Goal: Information Seeking & Learning: Learn about a topic

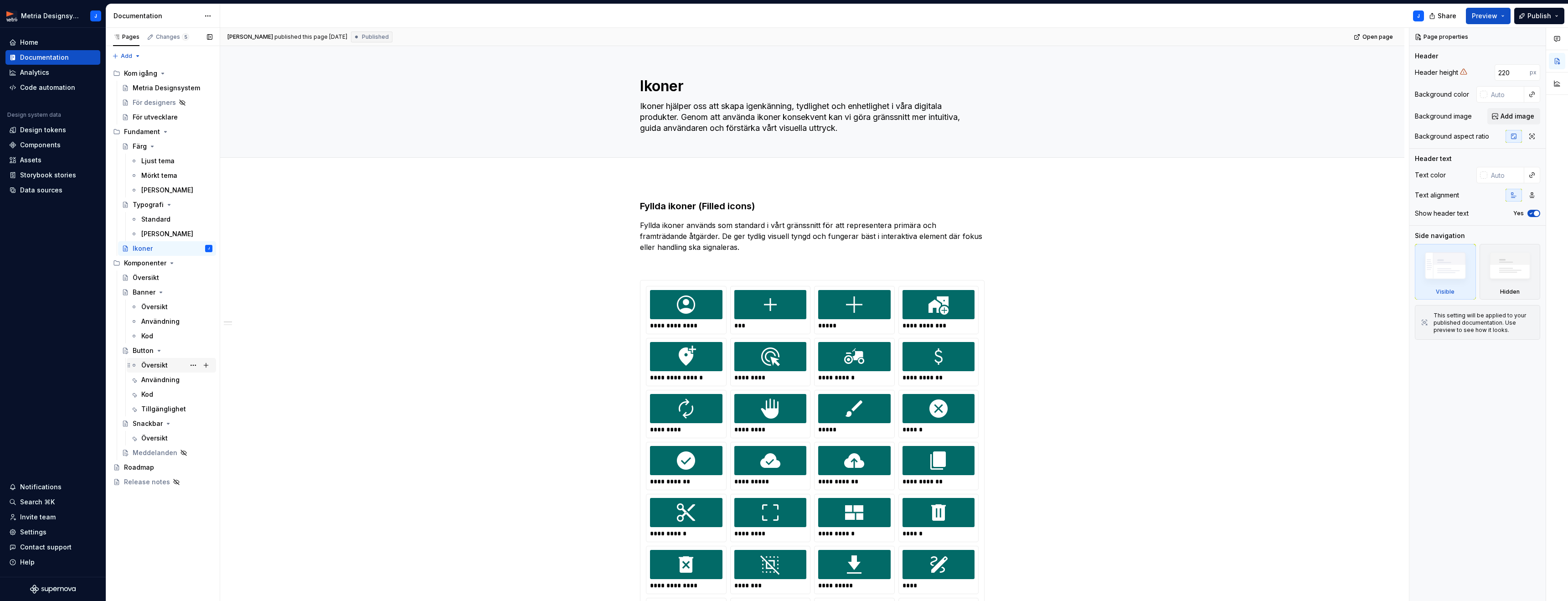
click at [154, 366] on div "Översikt" at bounding box center [154, 365] width 27 height 9
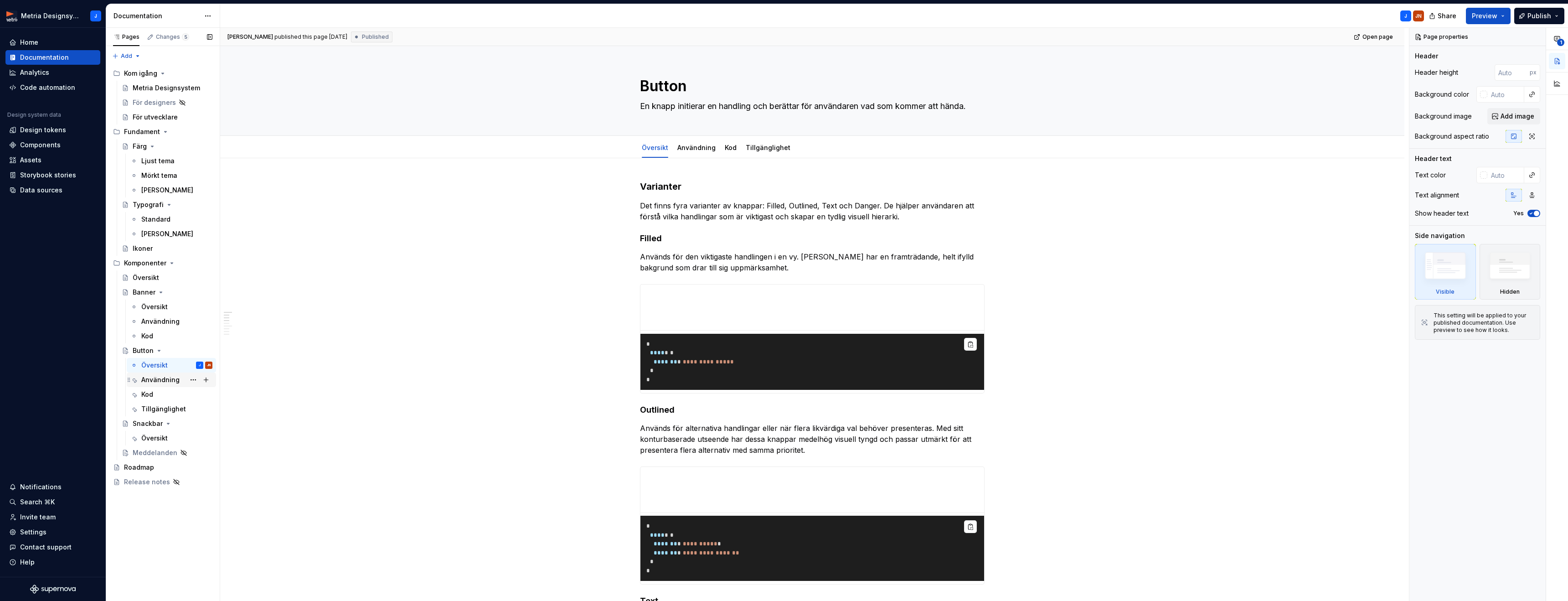
click at [164, 378] on div "Användning" at bounding box center [160, 380] width 39 height 9
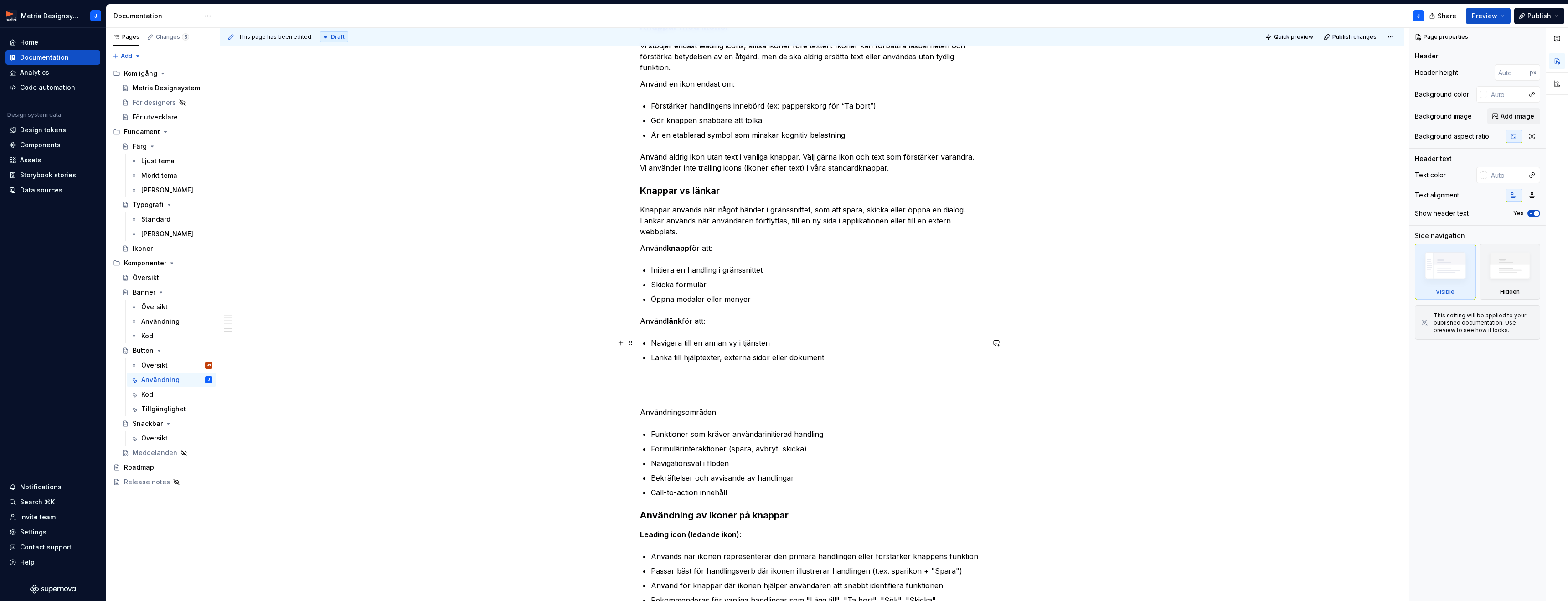
scroll to position [618, 0]
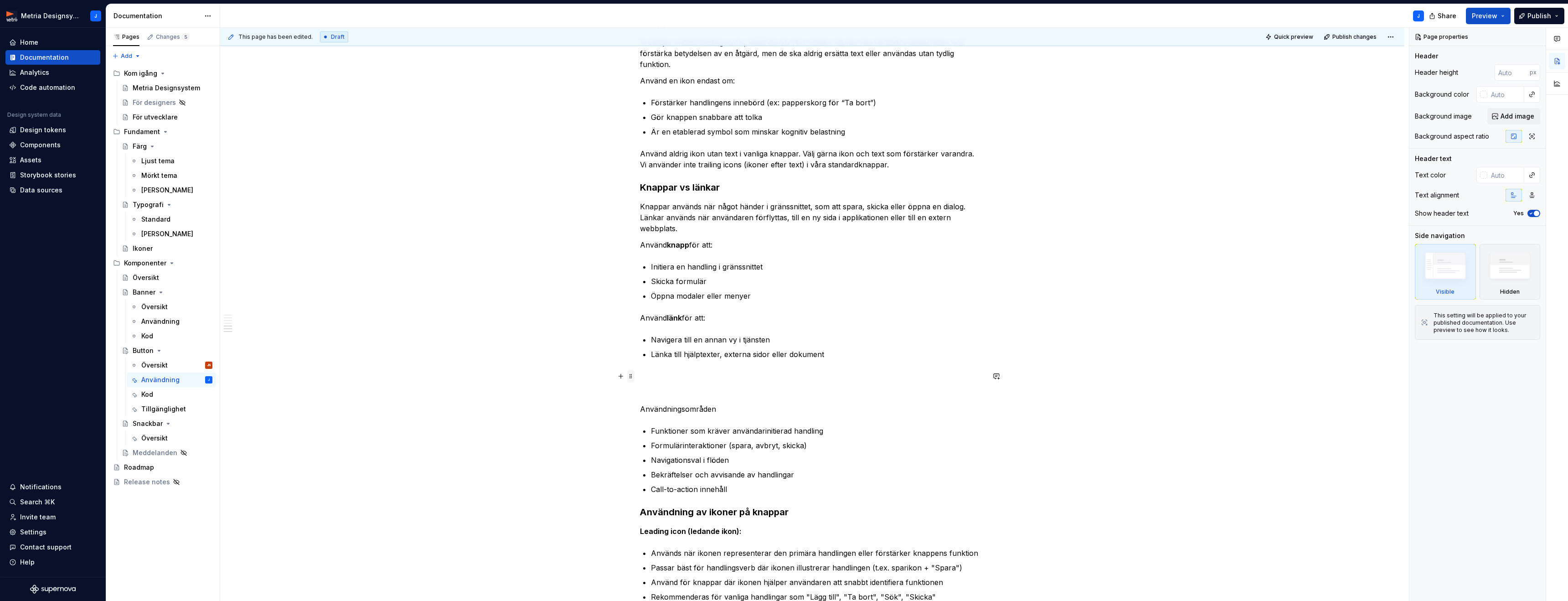
click at [633, 377] on span at bounding box center [630, 376] width 7 height 13
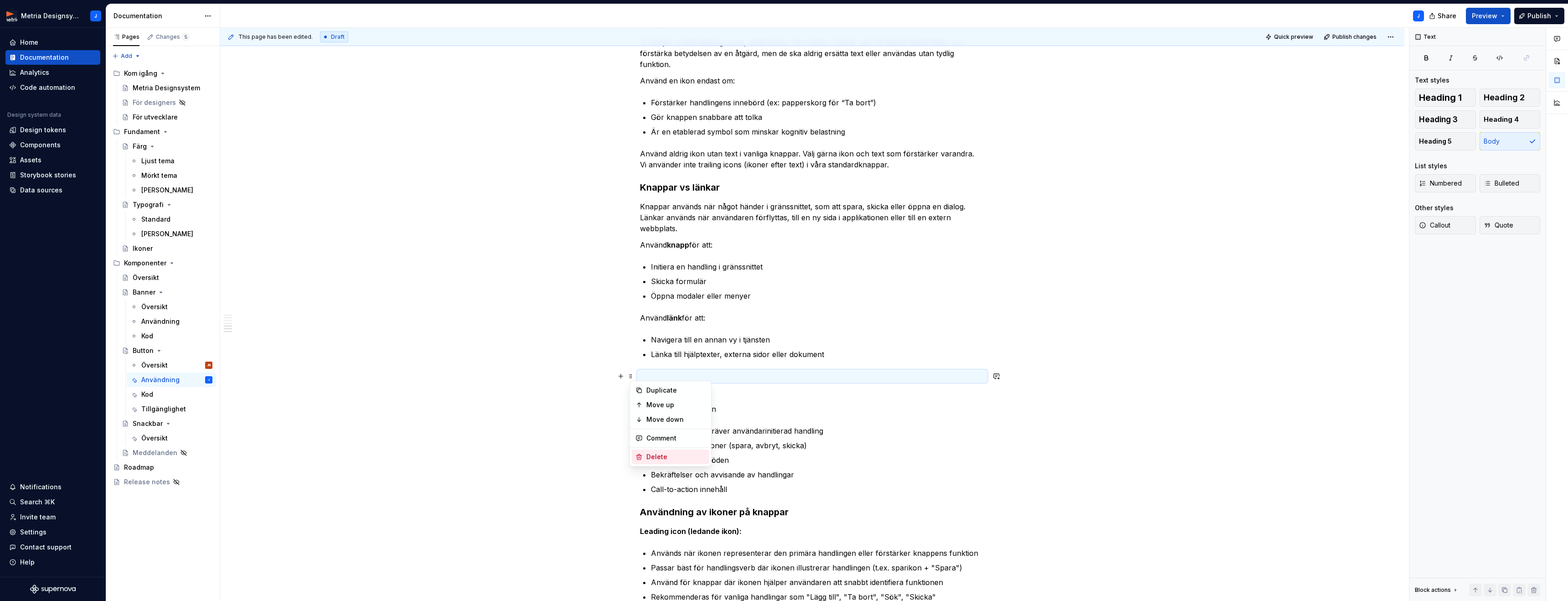
click at [657, 454] on div "Delete" at bounding box center [675, 457] width 59 height 9
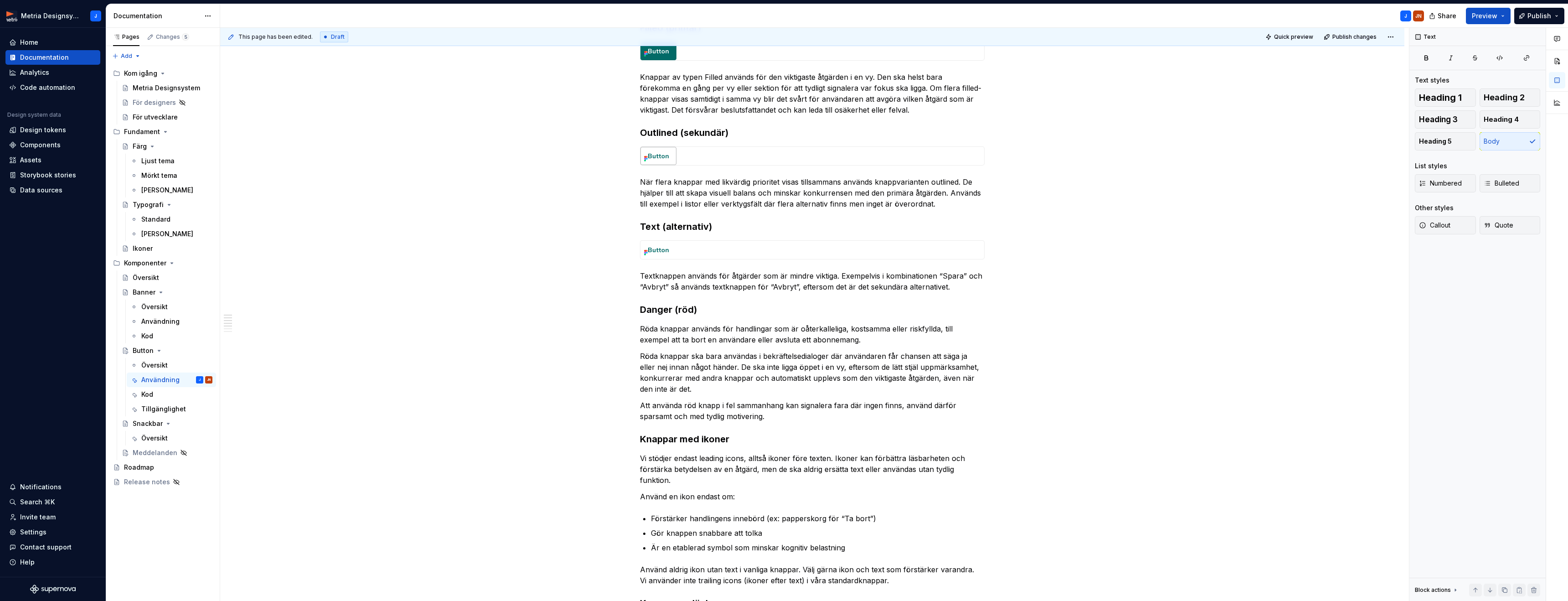
scroll to position [0, 0]
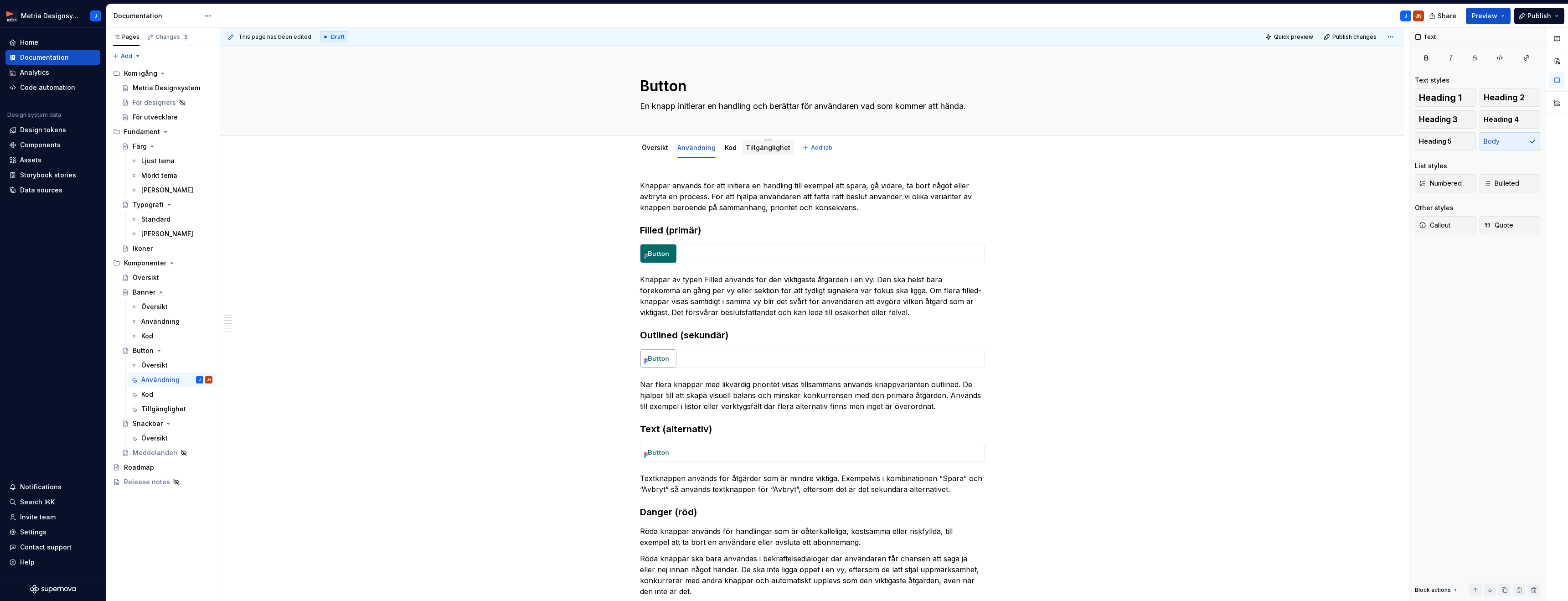
click at [752, 150] on link "Tillgänglighet" at bounding box center [767, 147] width 45 height 8
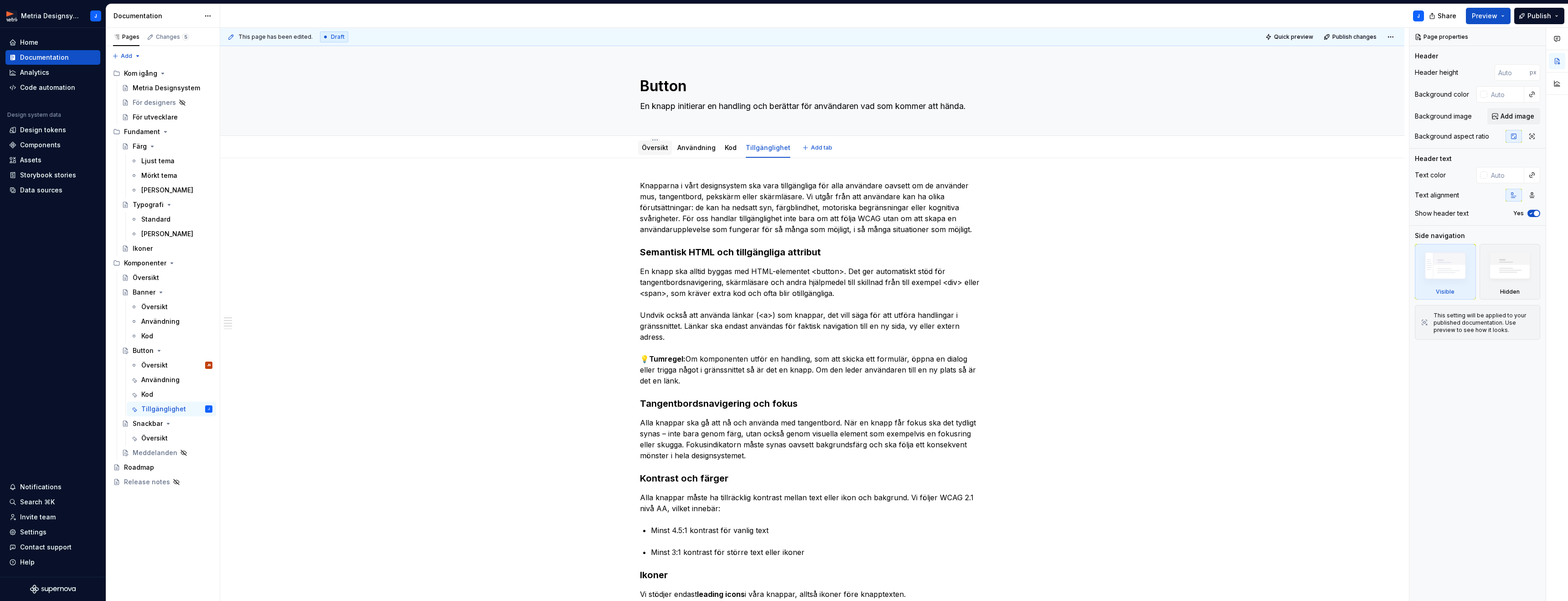
drag, startPoint x: 654, startPoint y: 147, endPoint x: 664, endPoint y: 150, distance: 10.4
click at [654, 147] on link "Översikt" at bounding box center [656, 147] width 27 height 8
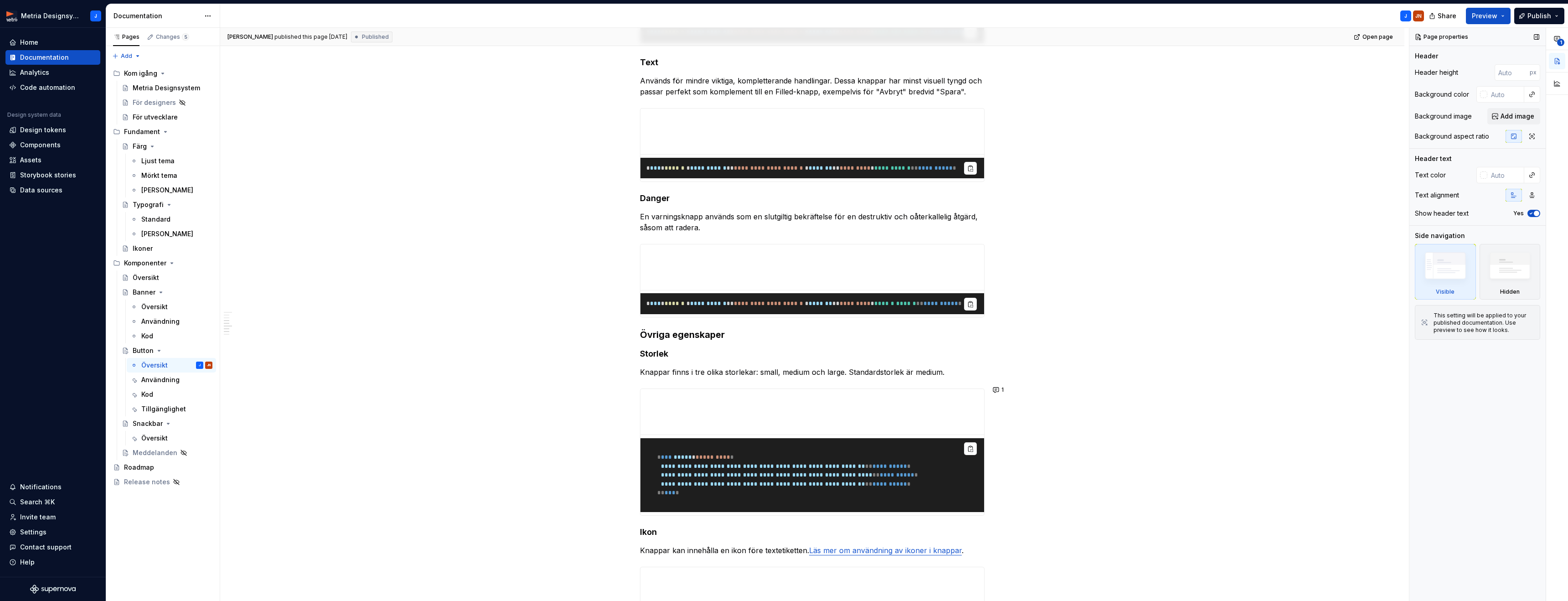
scroll to position [459, 0]
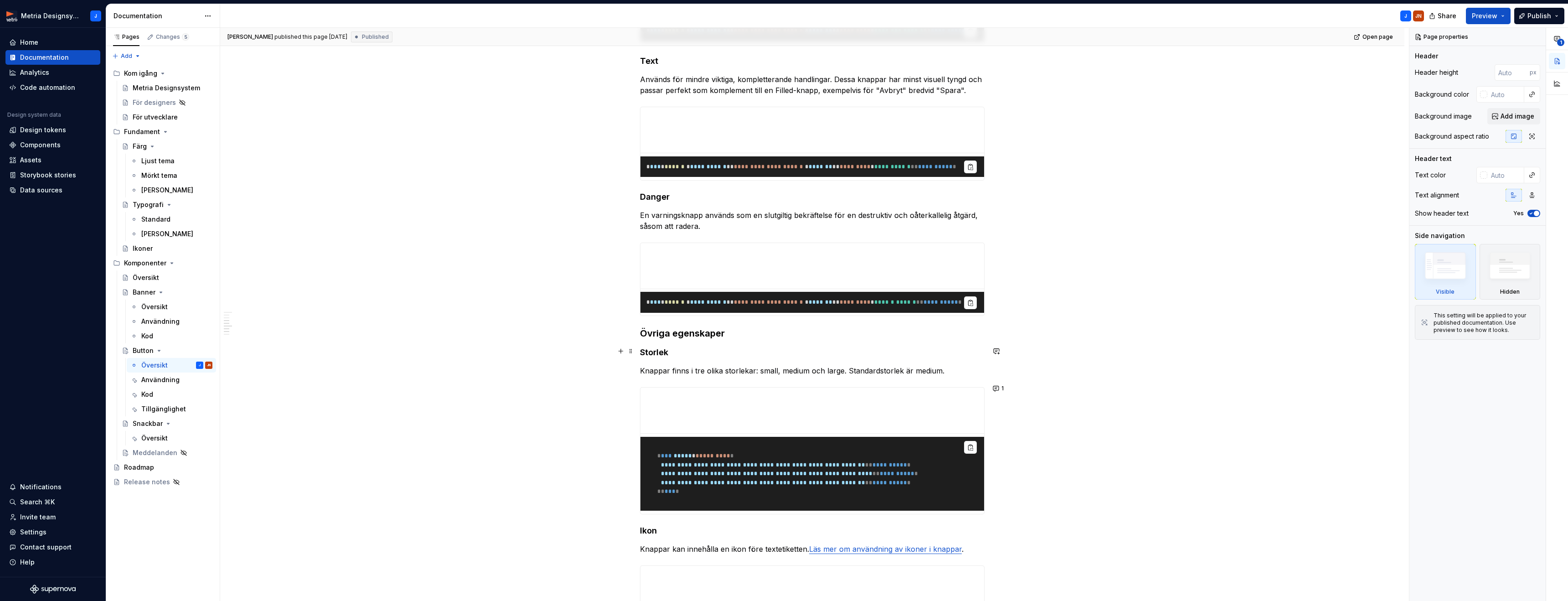
click at [1208, 347] on div "**********" at bounding box center [812, 384] width 1184 height 1371
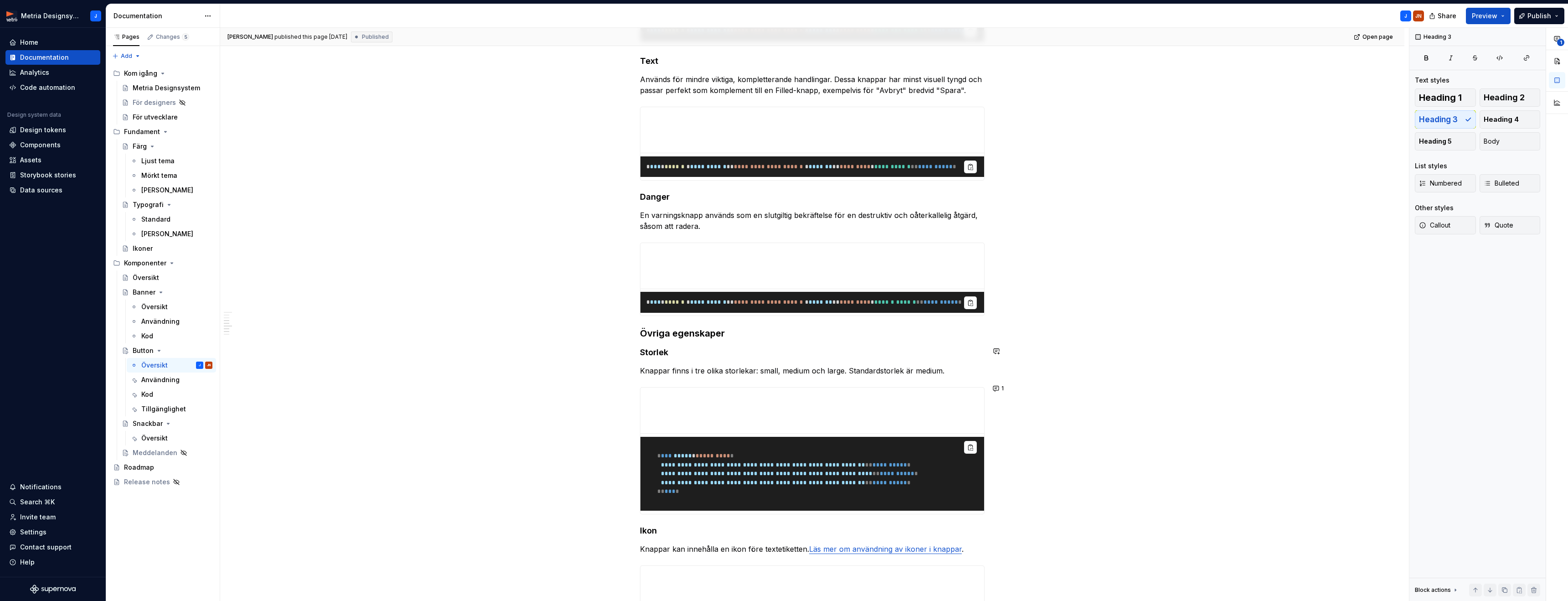
scroll to position [459, 0]
click at [1186, 321] on div "**********" at bounding box center [812, 384] width 1184 height 1371
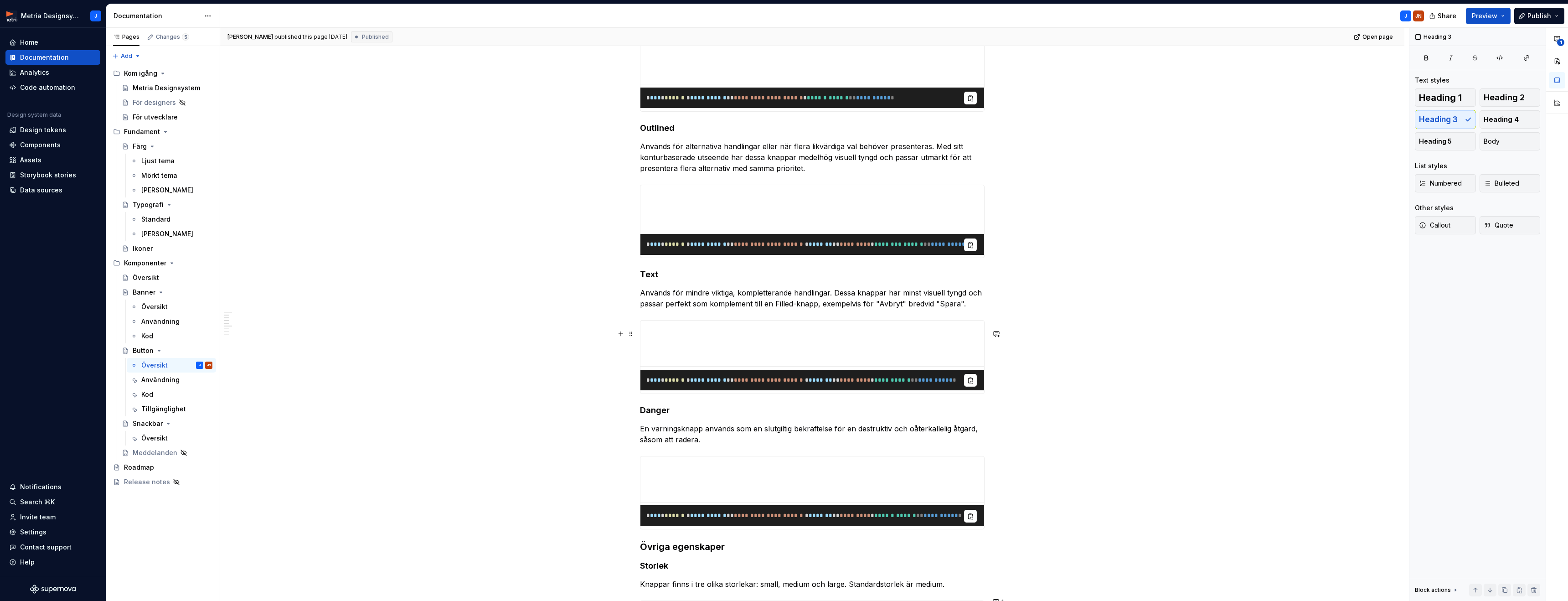
scroll to position [0, 0]
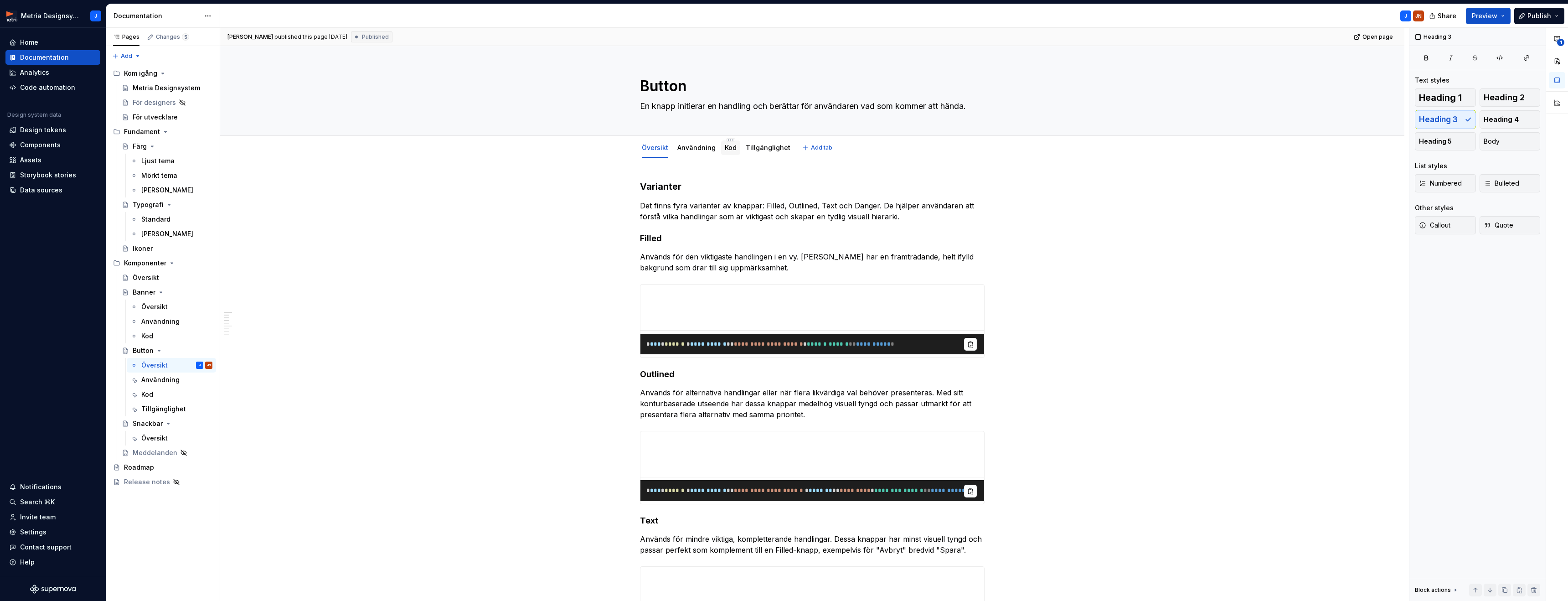
click at [727, 149] on link "Kod" at bounding box center [730, 147] width 12 height 8
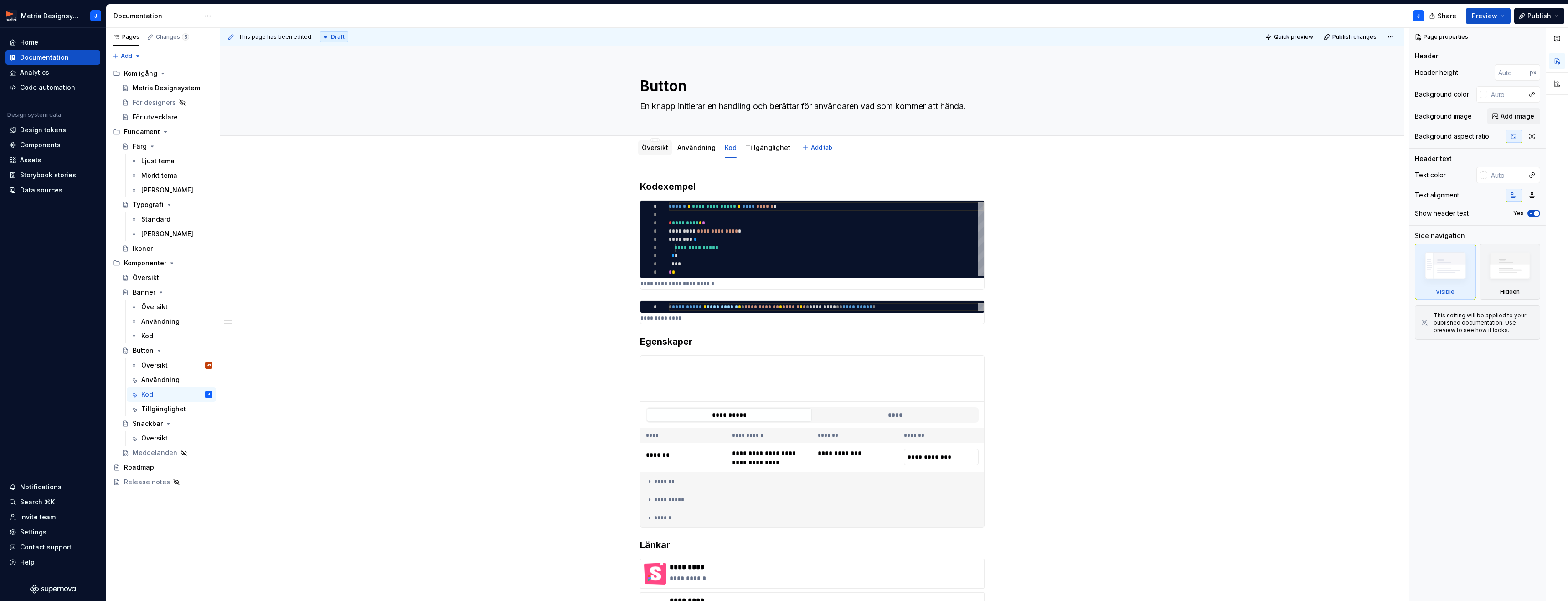
click at [648, 150] on link "Översikt" at bounding box center [656, 147] width 27 height 8
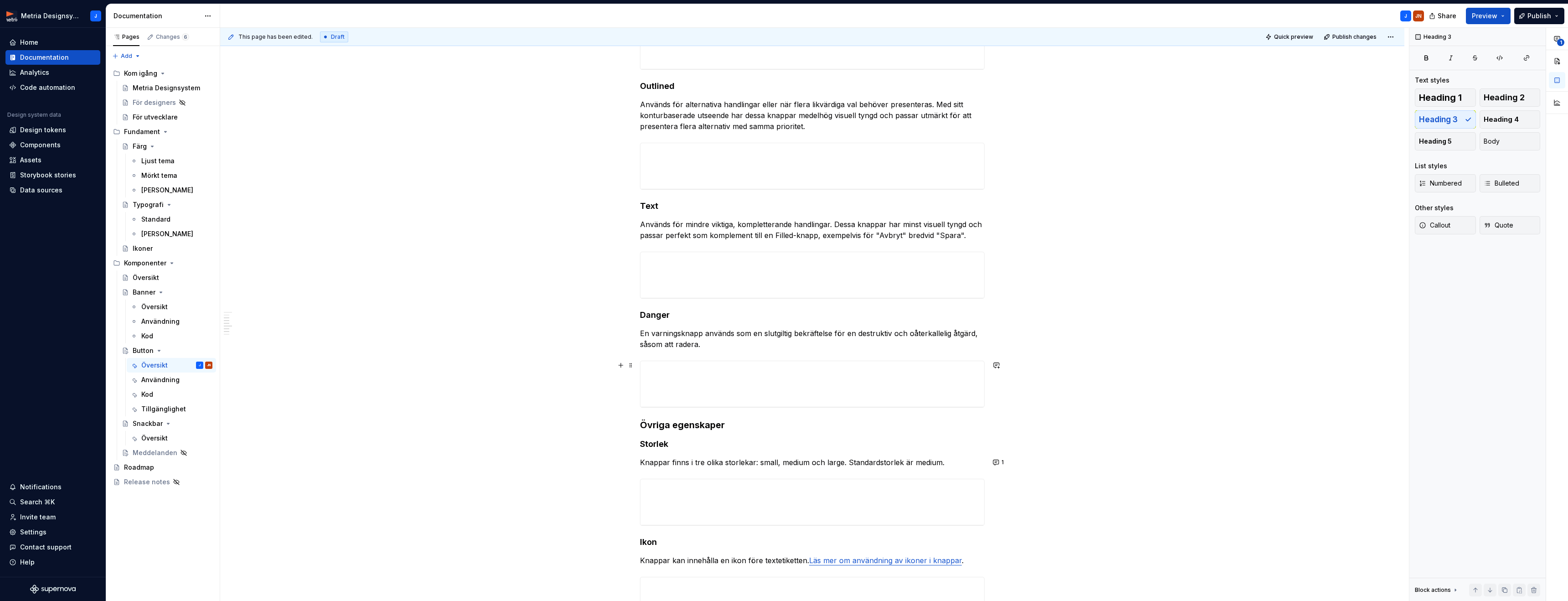
scroll to position [258, 0]
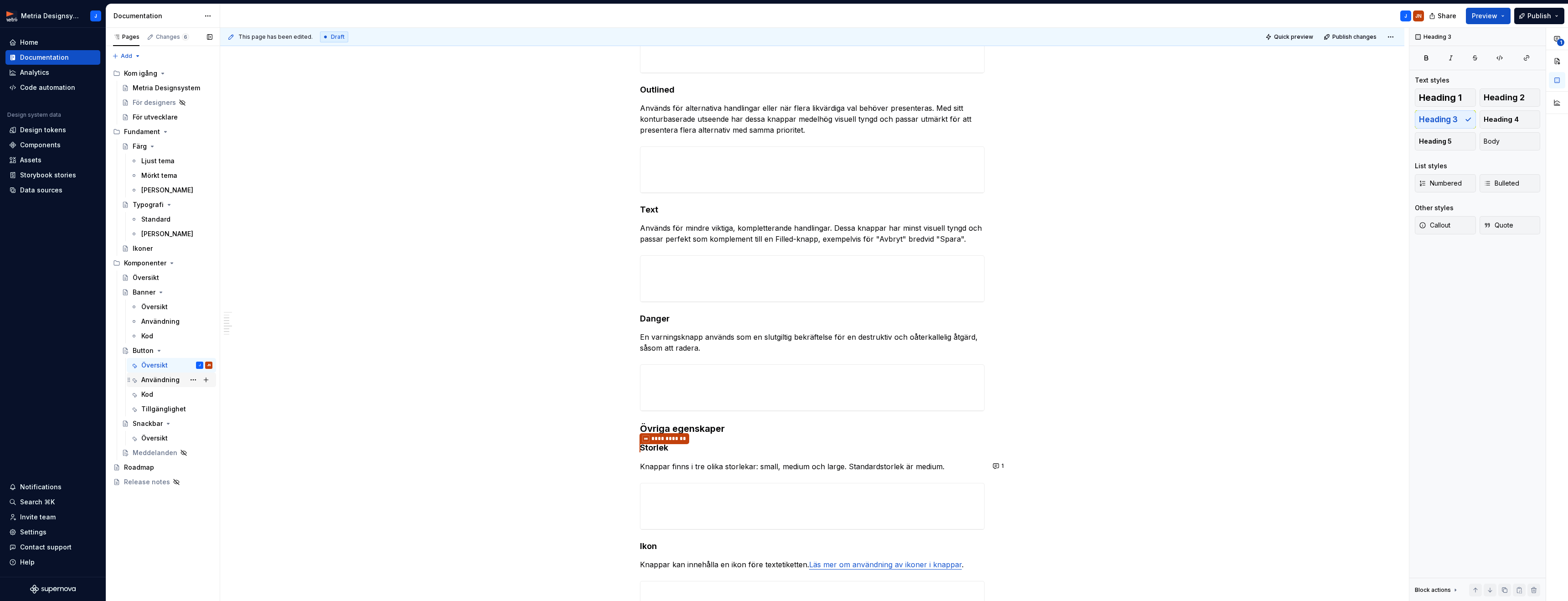
click at [165, 380] on div "Användning" at bounding box center [160, 380] width 39 height 9
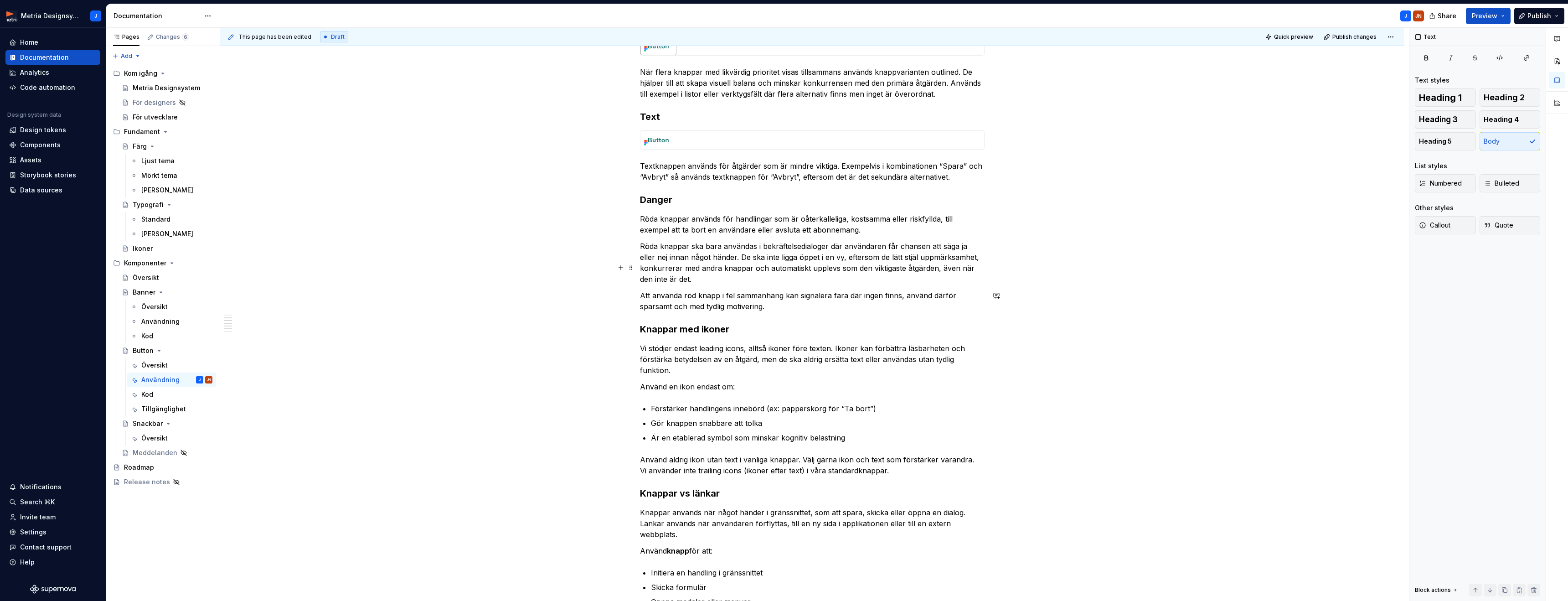
scroll to position [301, 0]
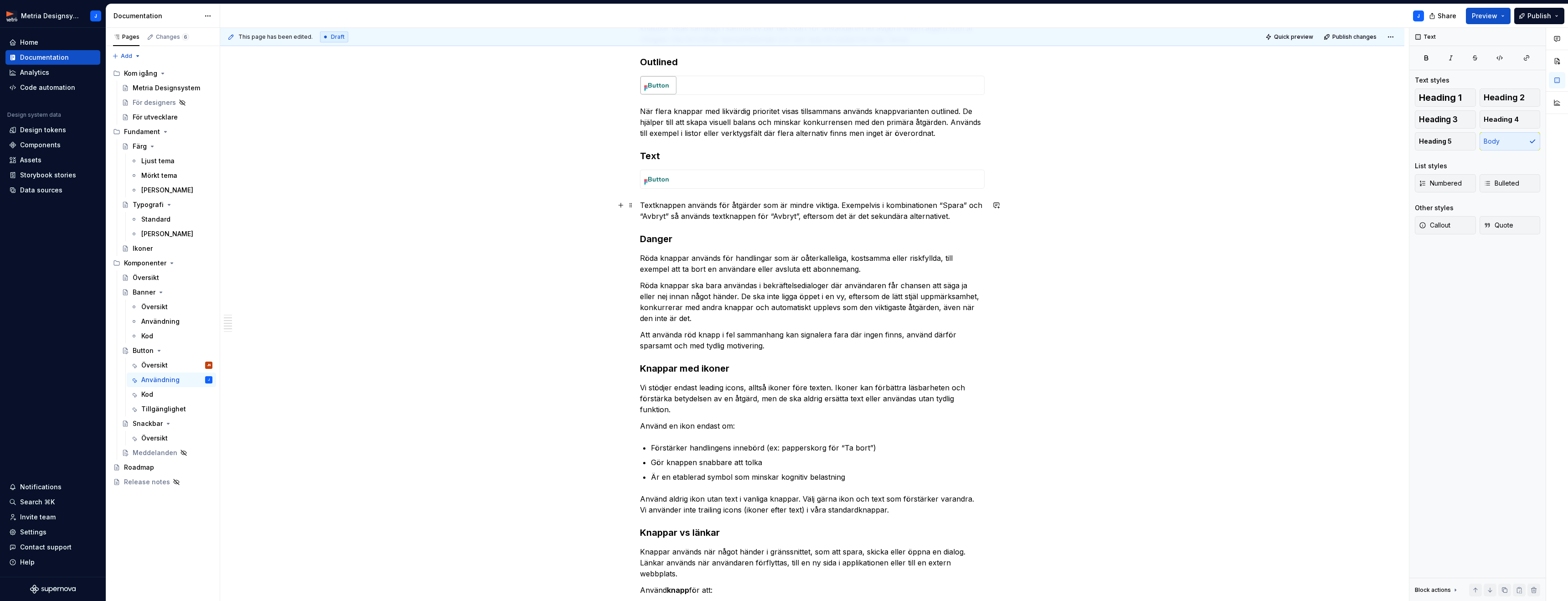
type textarea "*"
click at [886, 206] on p "Textknappen används för åtgärder som är mindre viktiga. Exempelvis i kombinatio…" at bounding box center [812, 210] width 344 height 22
click at [886, 206] on p "Textknappen används för åtgärder som är mindre viktiga. Exempelvis i kombinatio…" at bounding box center [812, 210] width 344 height 22
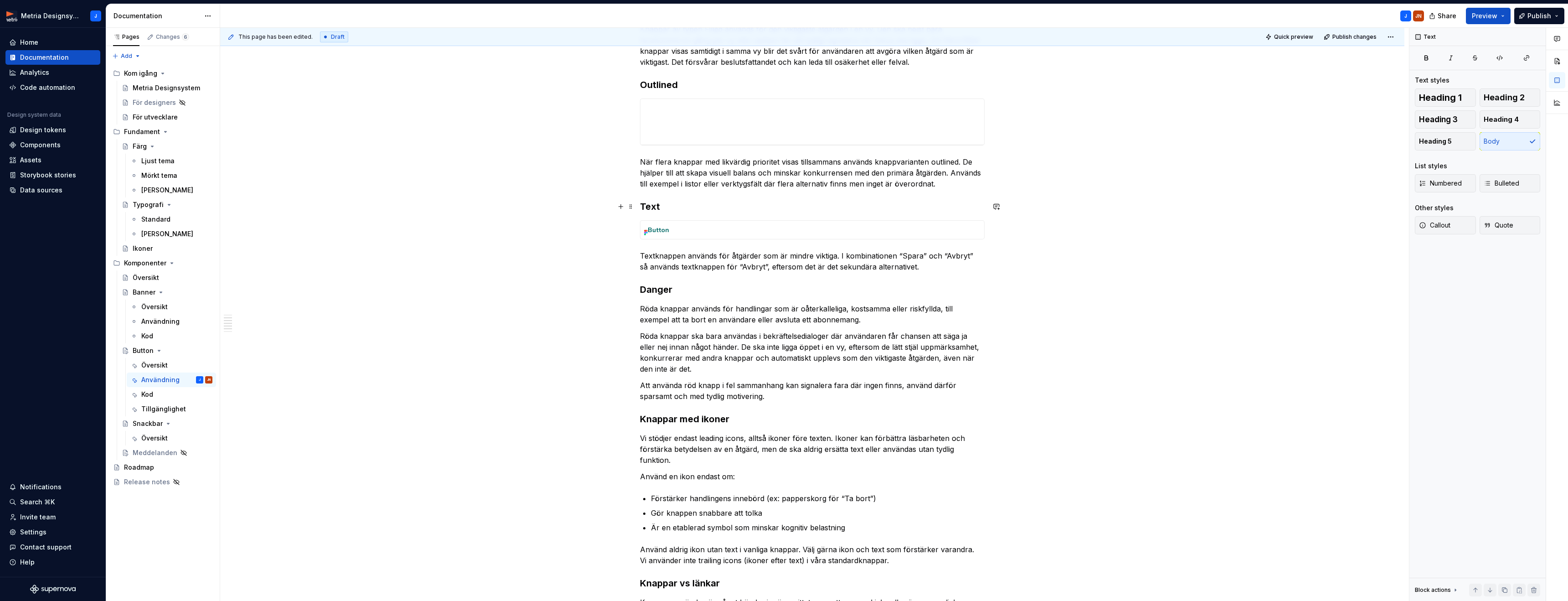
scroll to position [271, 0]
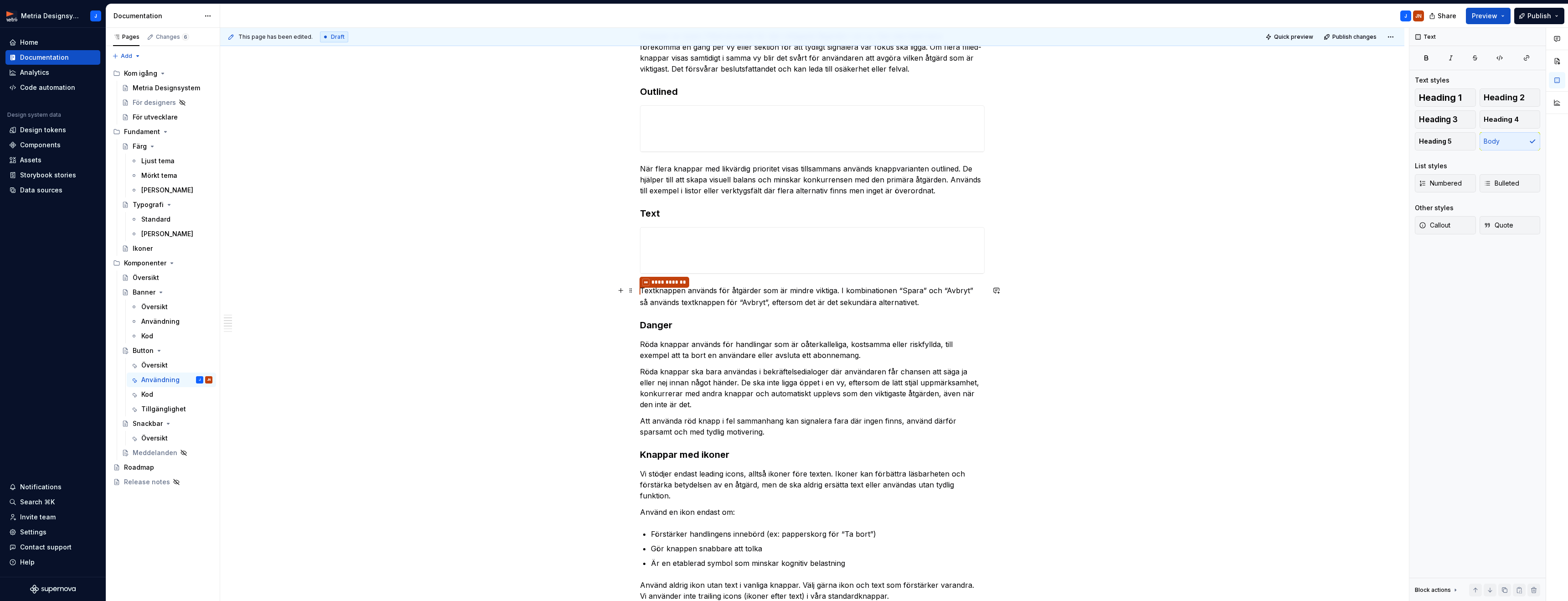
click at [794, 292] on p "**********" at bounding box center [812, 296] width 344 height 23
click at [826, 291] on p "**********" at bounding box center [812, 296] width 344 height 23
click at [1313, 332] on div "**********" at bounding box center [812, 547] width 1184 height 1321
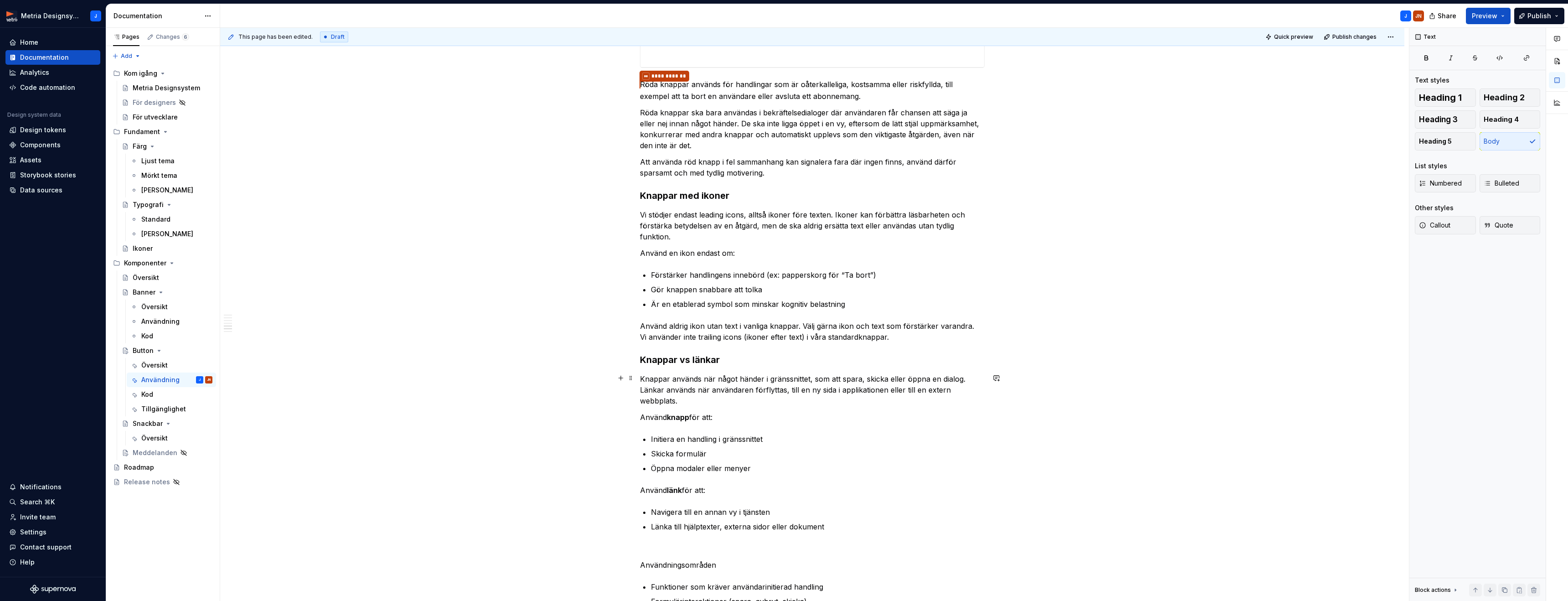
scroll to position [589, 0]
click at [913, 213] on p "Vi stödjer endast leading icons, alltså ikoner före texten. Ikoner kan förbättr…" at bounding box center [812, 224] width 344 height 33
click at [1068, 254] on div "**********" at bounding box center [812, 258] width 1184 height 1378
click at [968, 321] on p "Använd aldrig ikon utan text i vanliga knappar. Välj gärna ikon och text som fö…" at bounding box center [812, 330] width 344 height 22
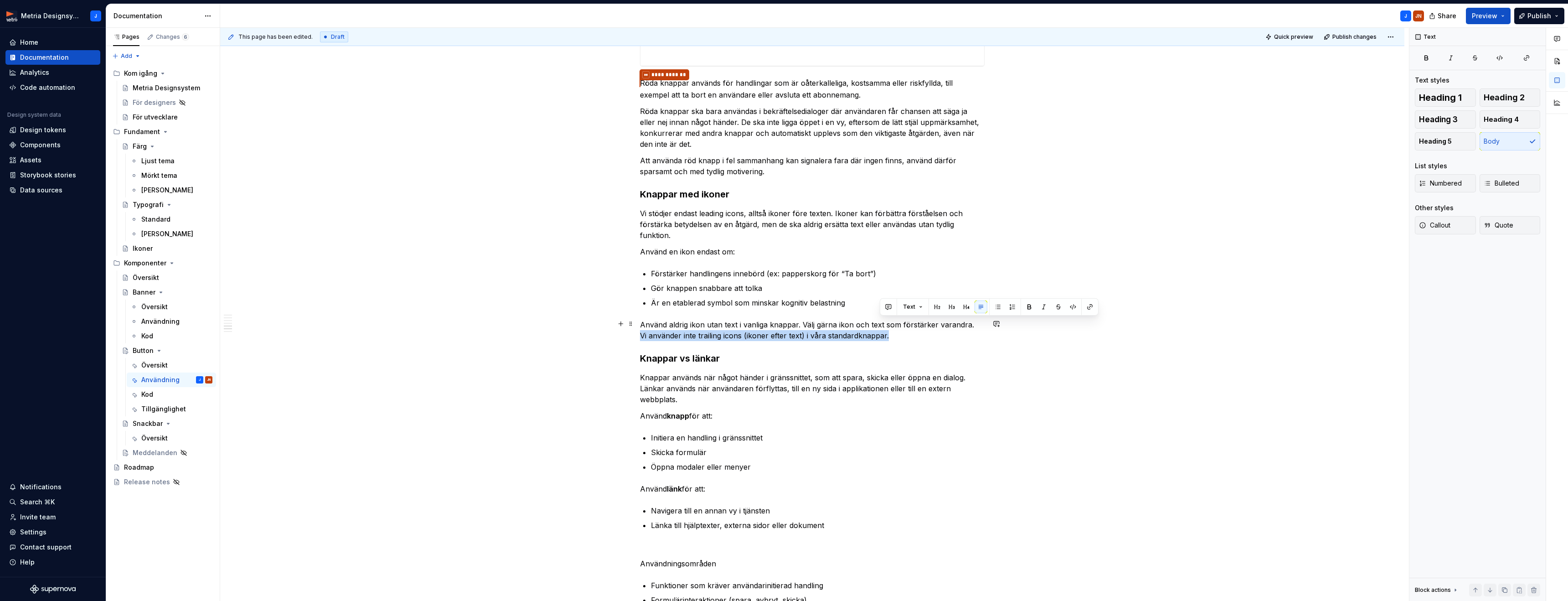
drag, startPoint x: 972, startPoint y: 321, endPoint x: 974, endPoint y: 330, distance: 9.2
click at [974, 330] on p "Använd aldrig ikon utan text i vanliga knappar. Välj gärna ikon och text som fö…" at bounding box center [812, 330] width 344 height 22
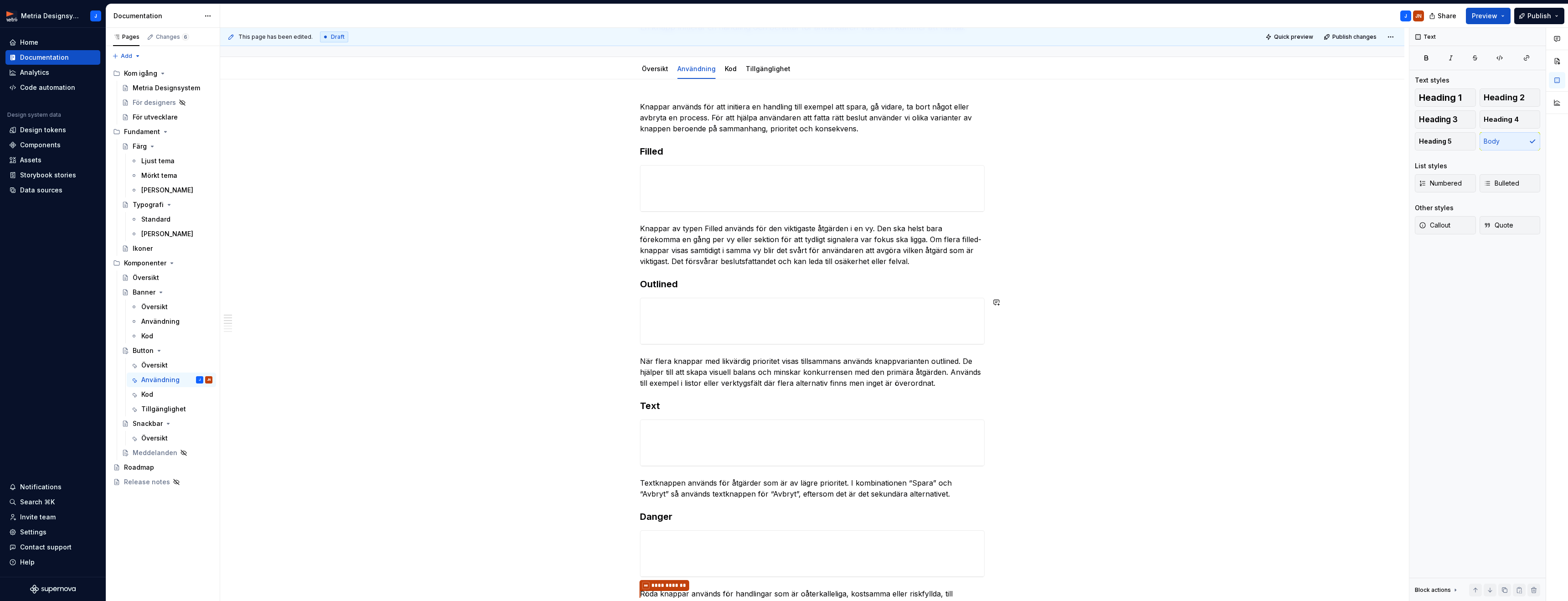
scroll to position [0, 0]
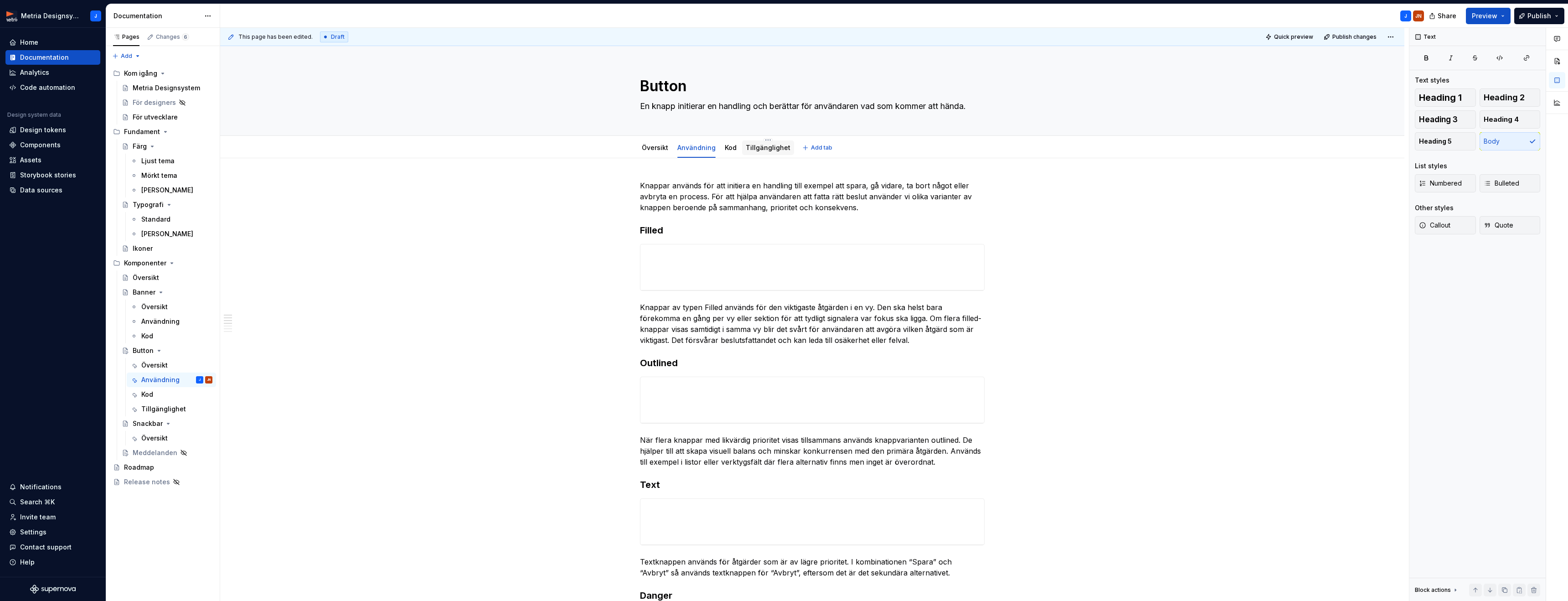
click at [765, 152] on div "Tillgänglighet" at bounding box center [767, 148] width 45 height 11
click at [756, 148] on link "Tillgänglighet" at bounding box center [767, 147] width 45 height 8
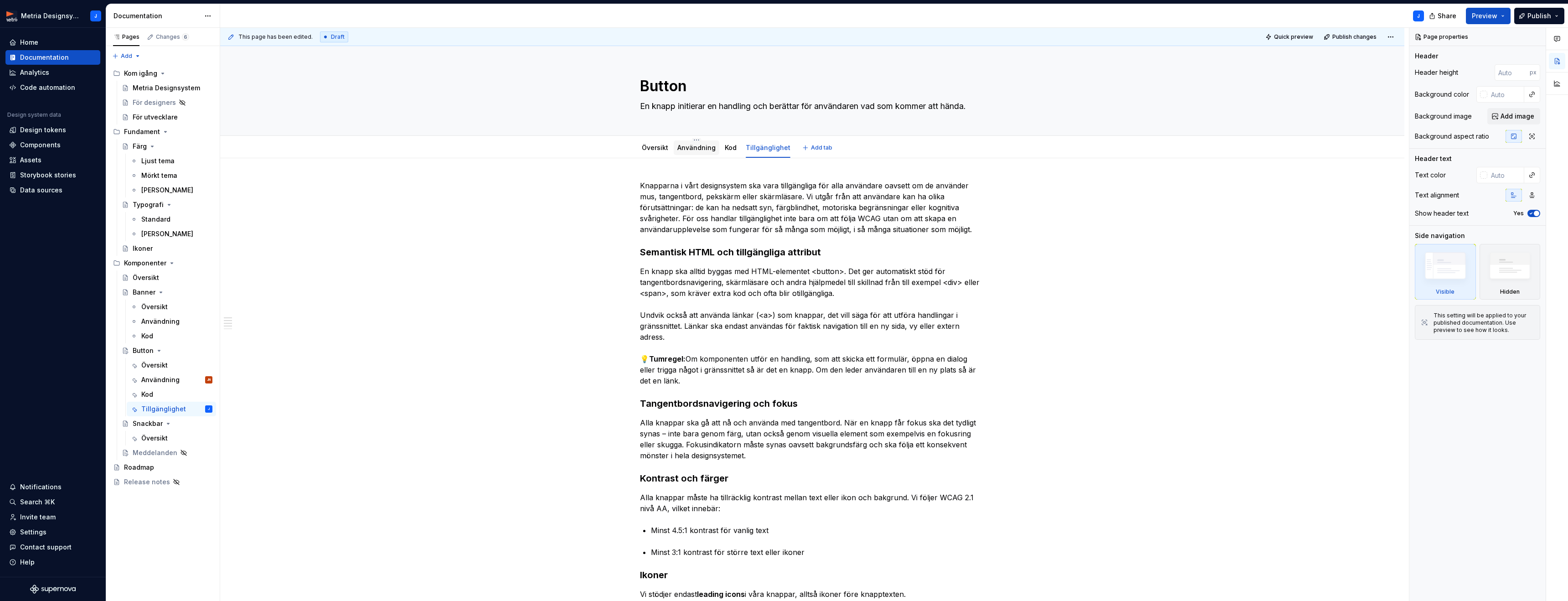
click at [704, 151] on div "Användning" at bounding box center [697, 148] width 39 height 9
click at [686, 146] on link "Användning" at bounding box center [697, 147] width 39 height 8
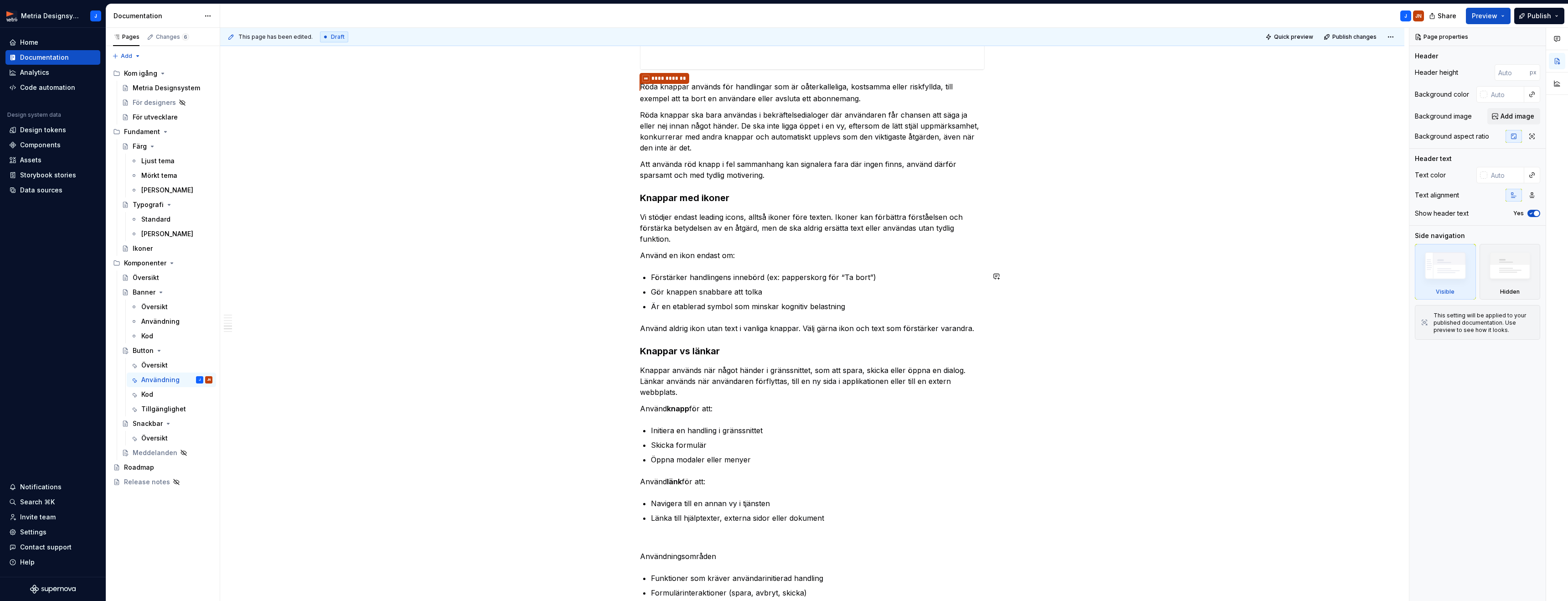
scroll to position [588, 0]
type textarea "*"
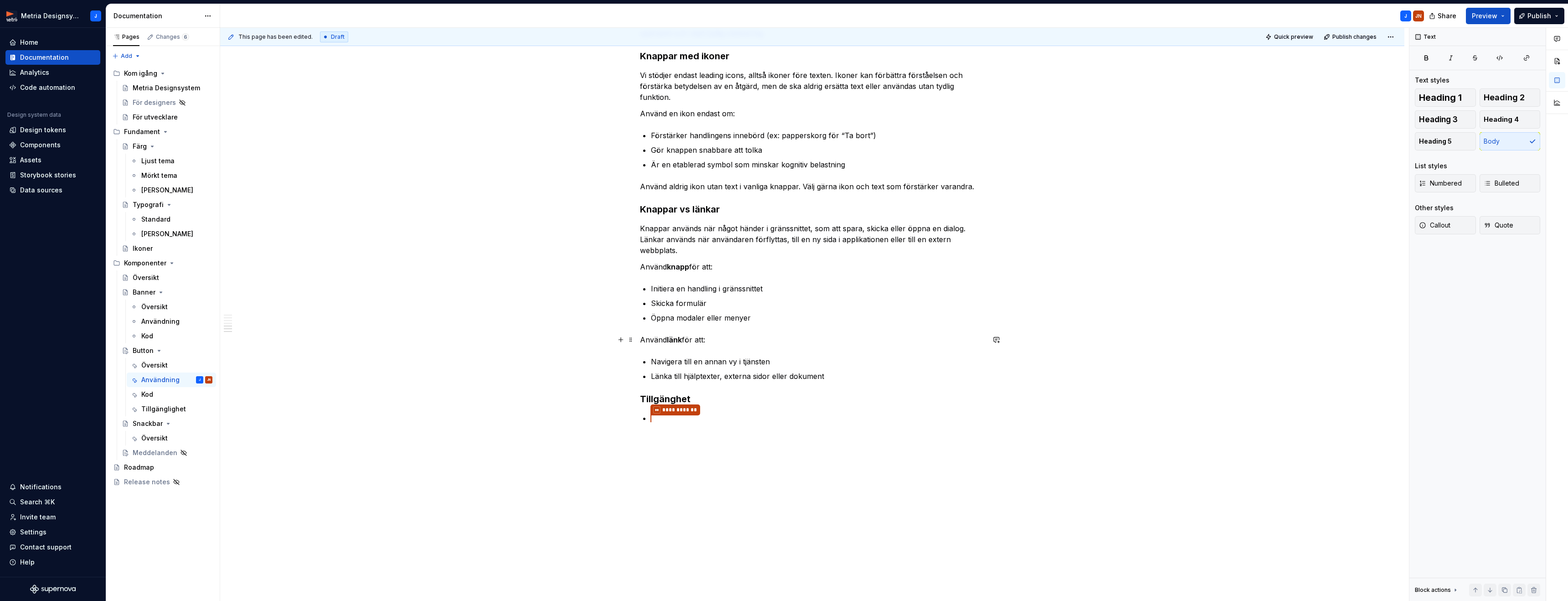
scroll to position [740, 0]
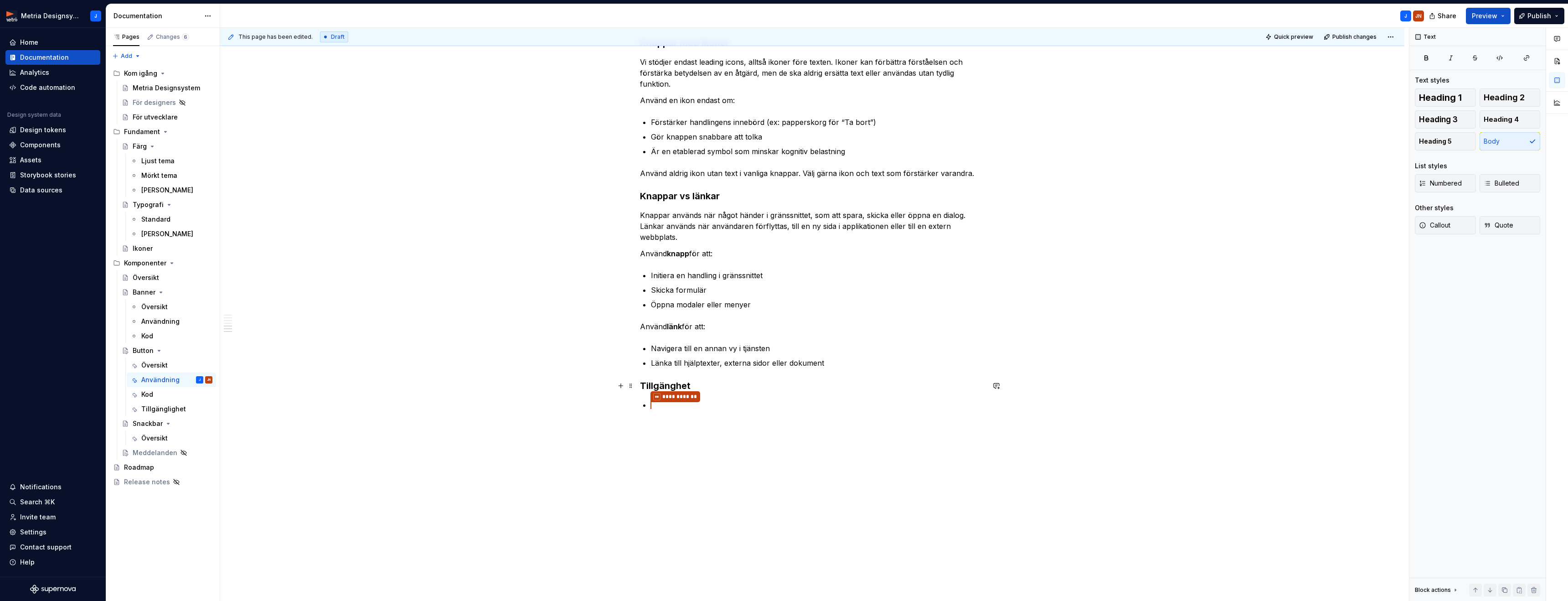
click at [678, 384] on h3 "Tillgänghet" at bounding box center [812, 385] width 344 height 13
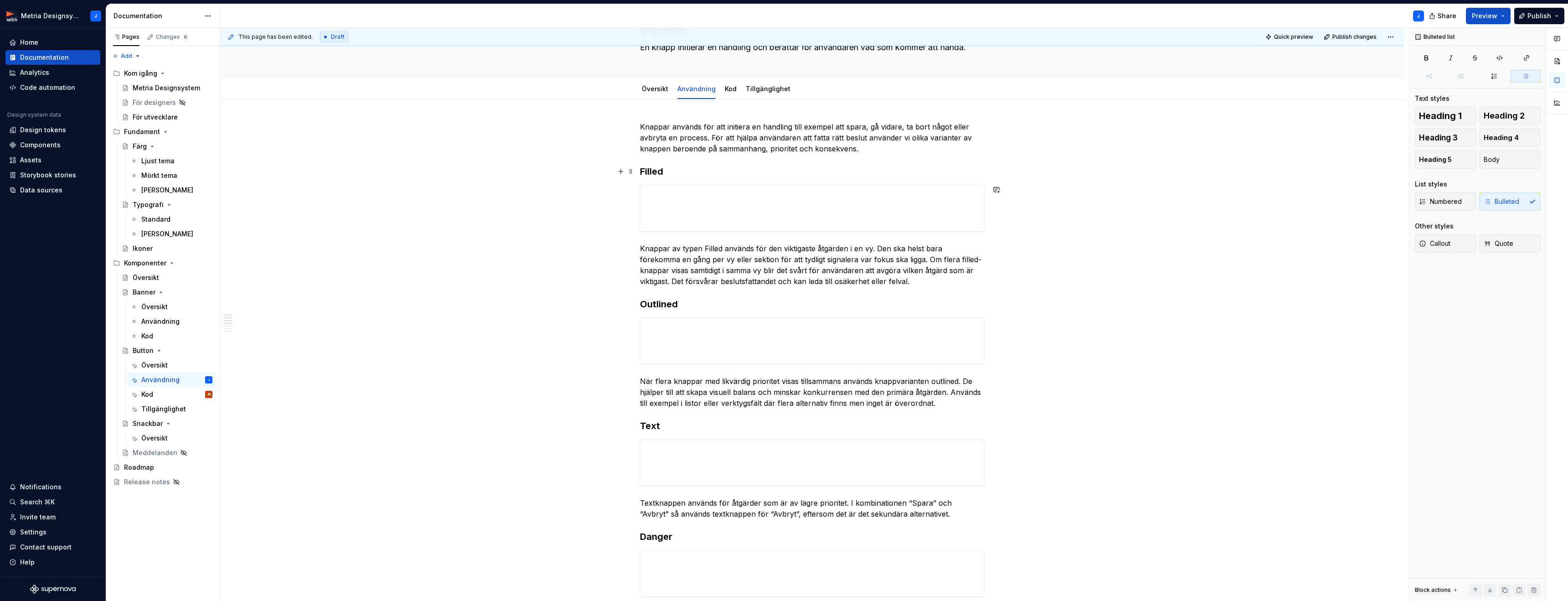
scroll to position [0, 0]
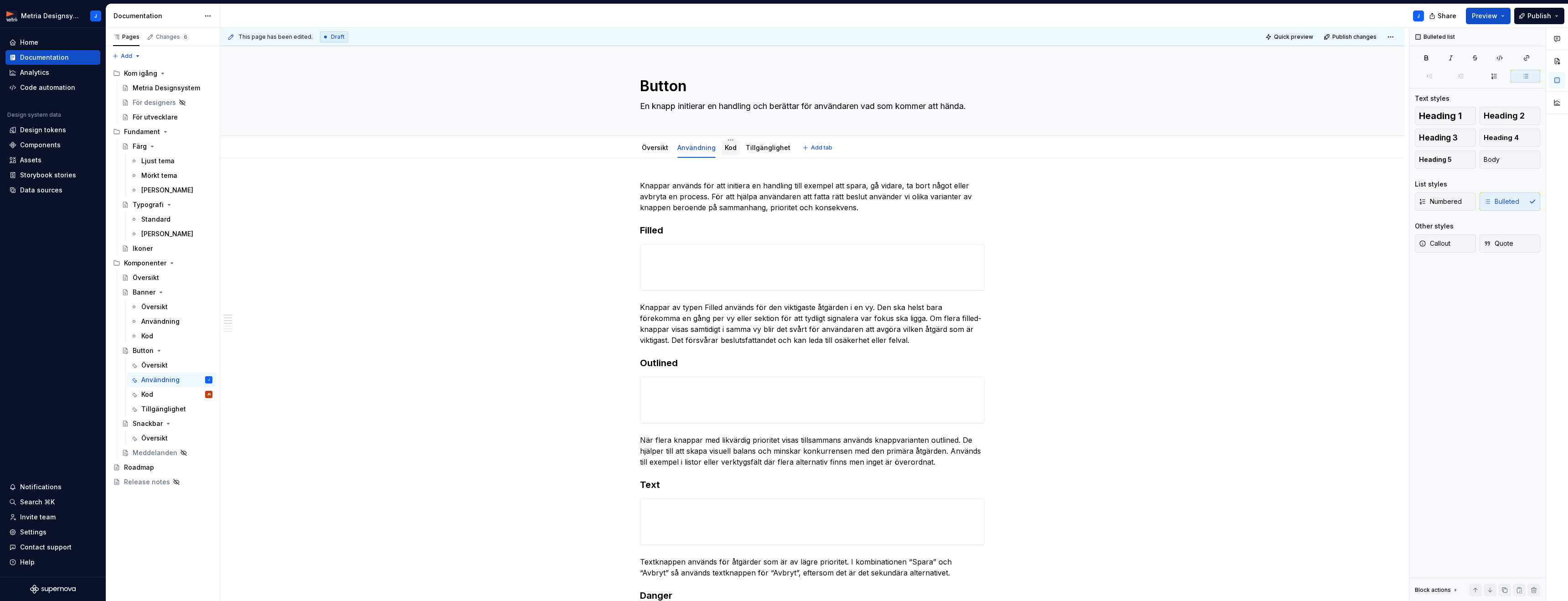
click at [733, 149] on link "Kod" at bounding box center [730, 147] width 12 height 8
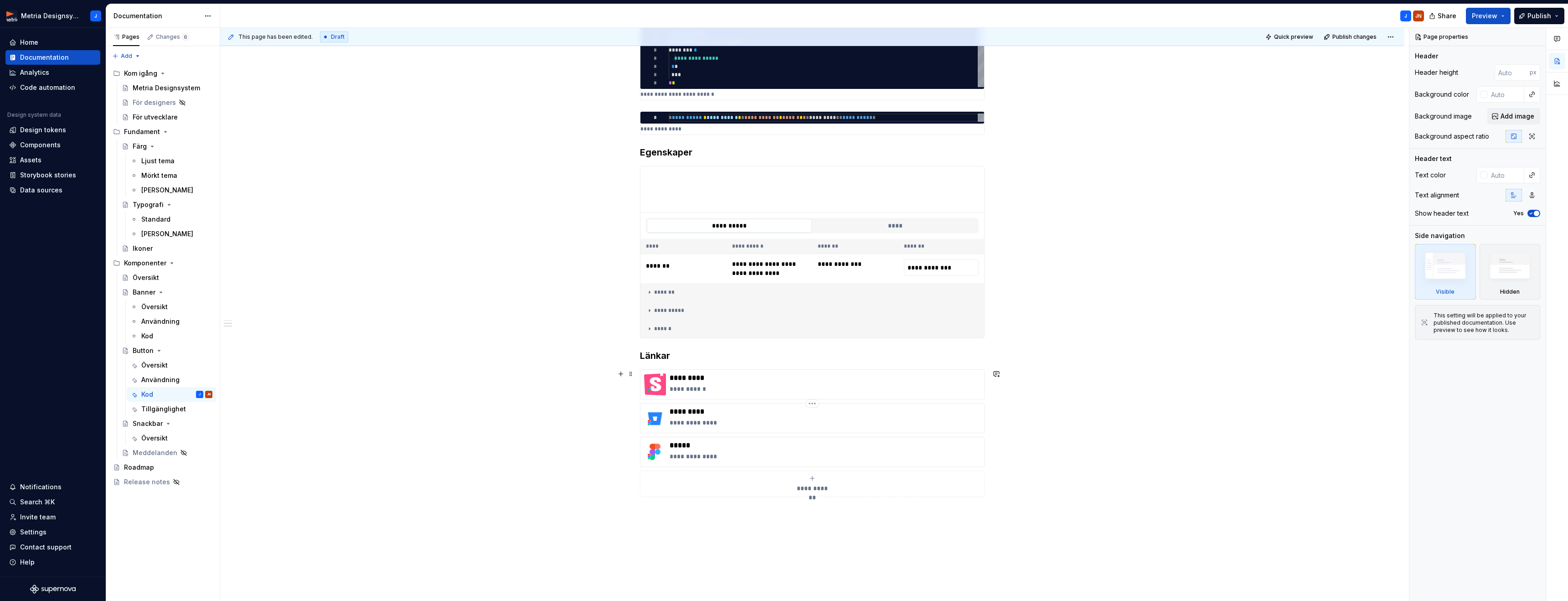
scroll to position [188, 0]
click at [650, 293] on icon at bounding box center [649, 293] width 1 height 2
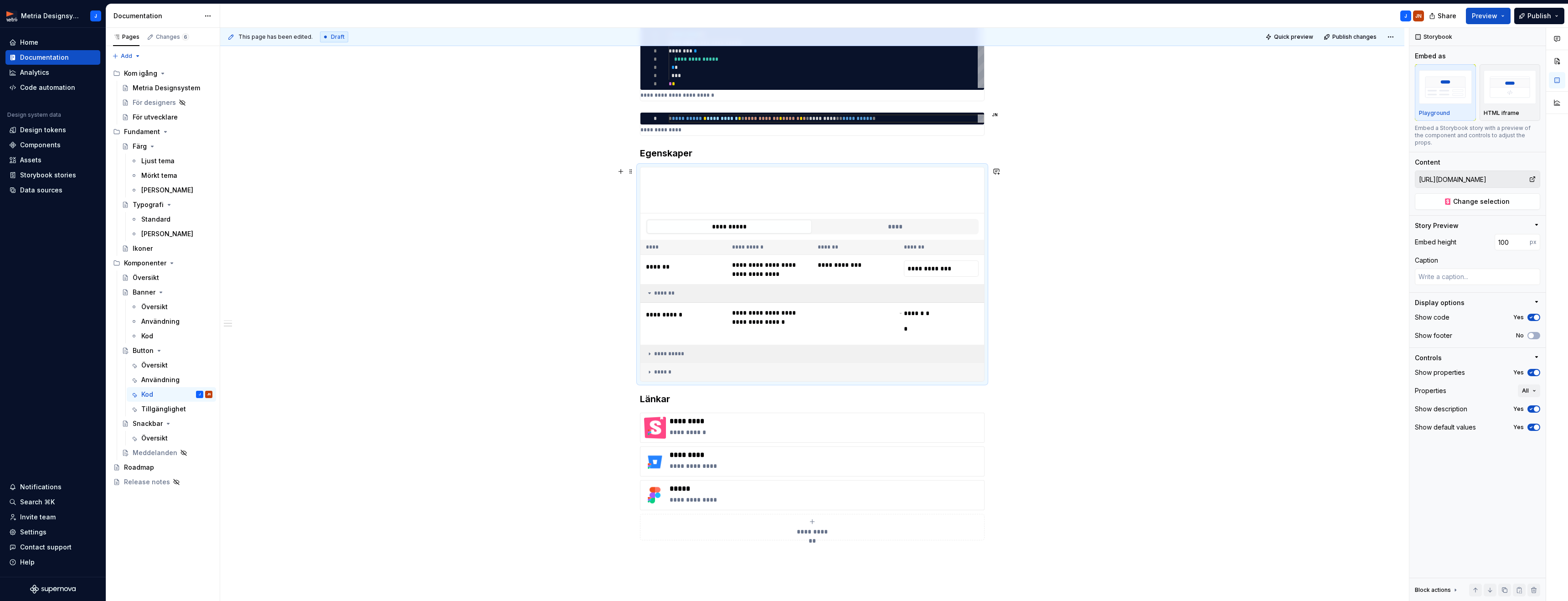
click at [650, 354] on icon at bounding box center [649, 354] width 1 height 2
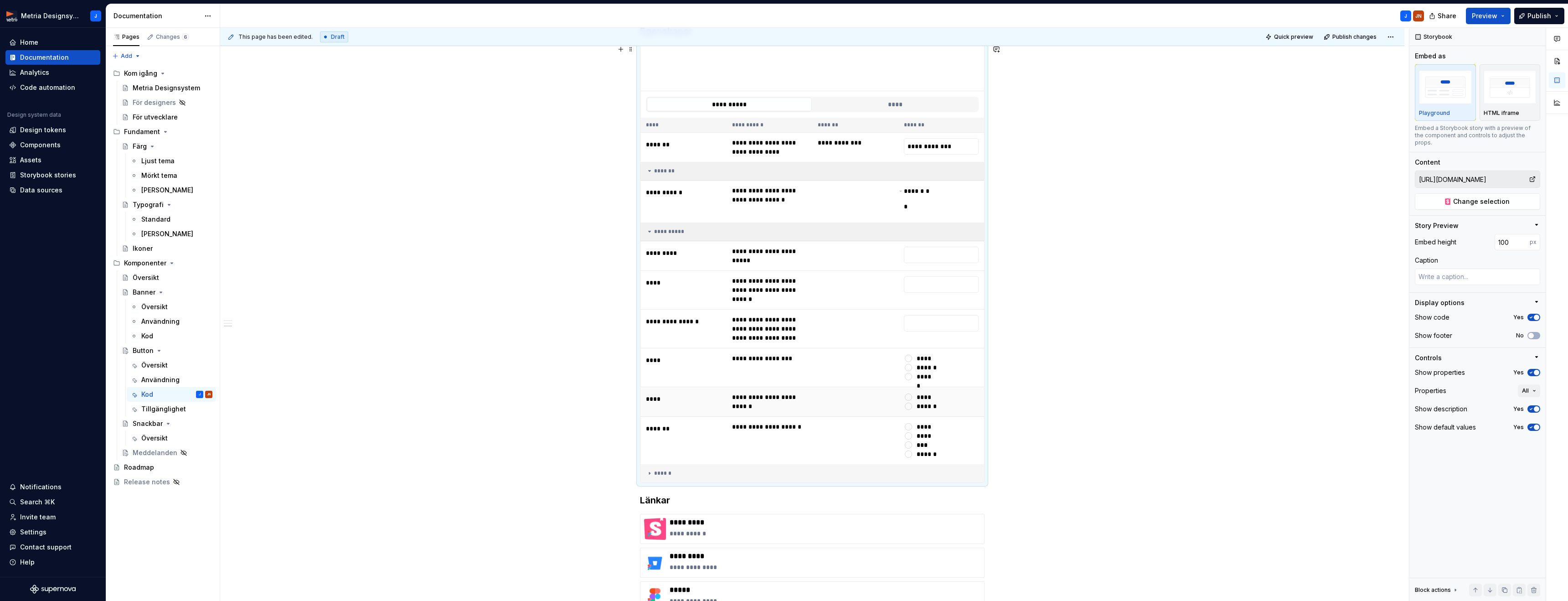
scroll to position [339, 0]
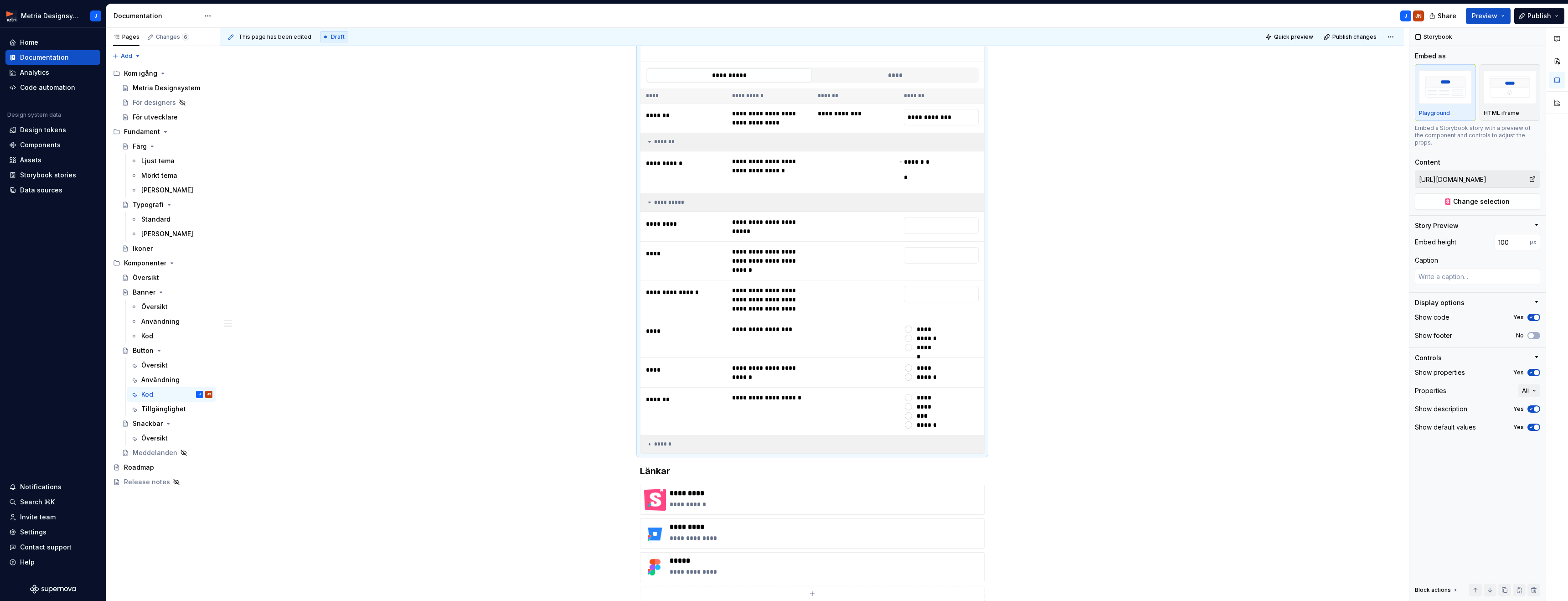
click at [650, 443] on icon at bounding box center [649, 443] width 1 height 2
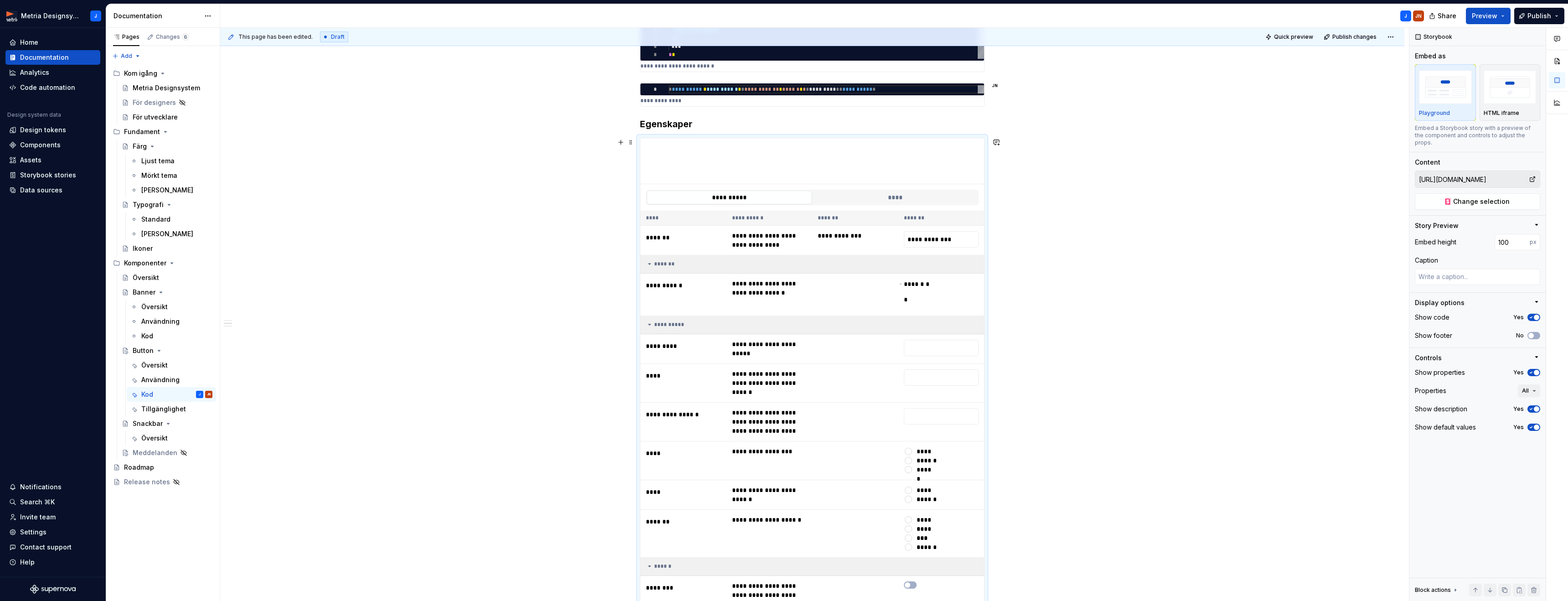
scroll to position [217, 0]
click at [1535, 353] on icon "button" at bounding box center [1536, 356] width 7 height 7
click at [1536, 356] on icon "button" at bounding box center [1536, 357] width 1 height 2
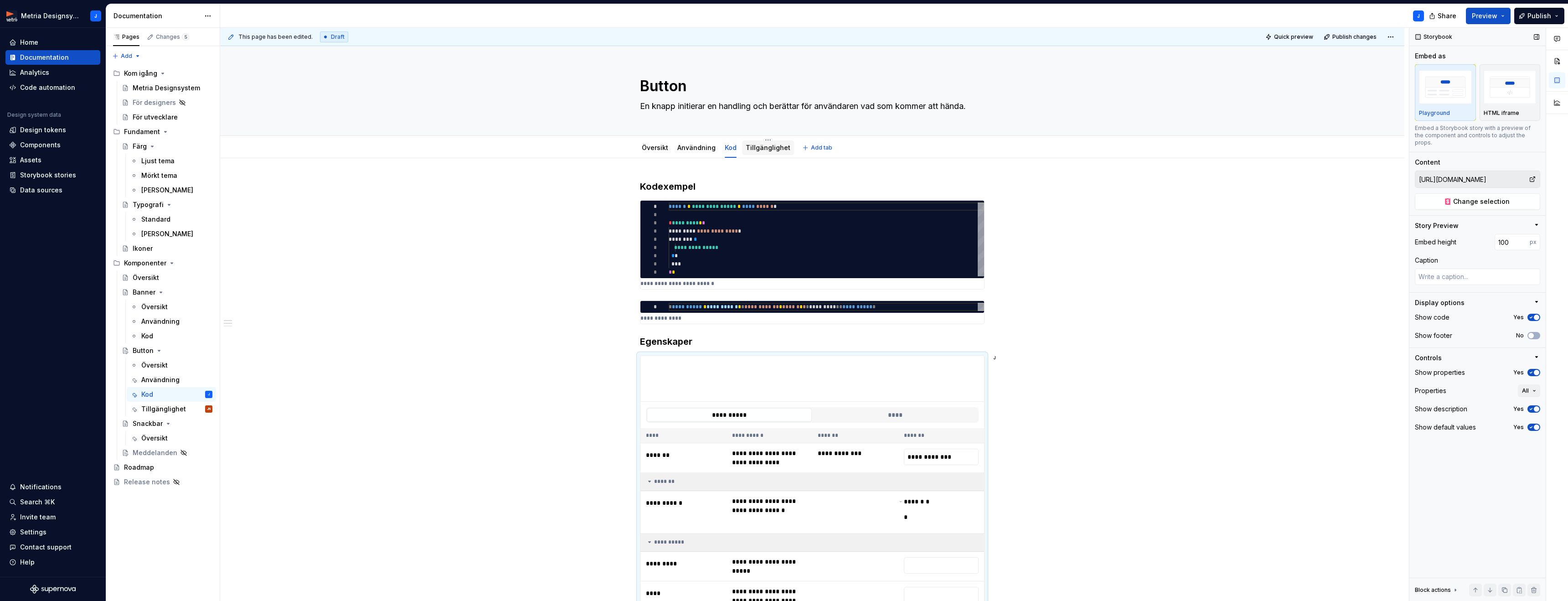
click at [764, 143] on div "Tillgänglighet" at bounding box center [767, 148] width 45 height 9
click at [765, 150] on link "Tillgänglighet" at bounding box center [767, 147] width 45 height 8
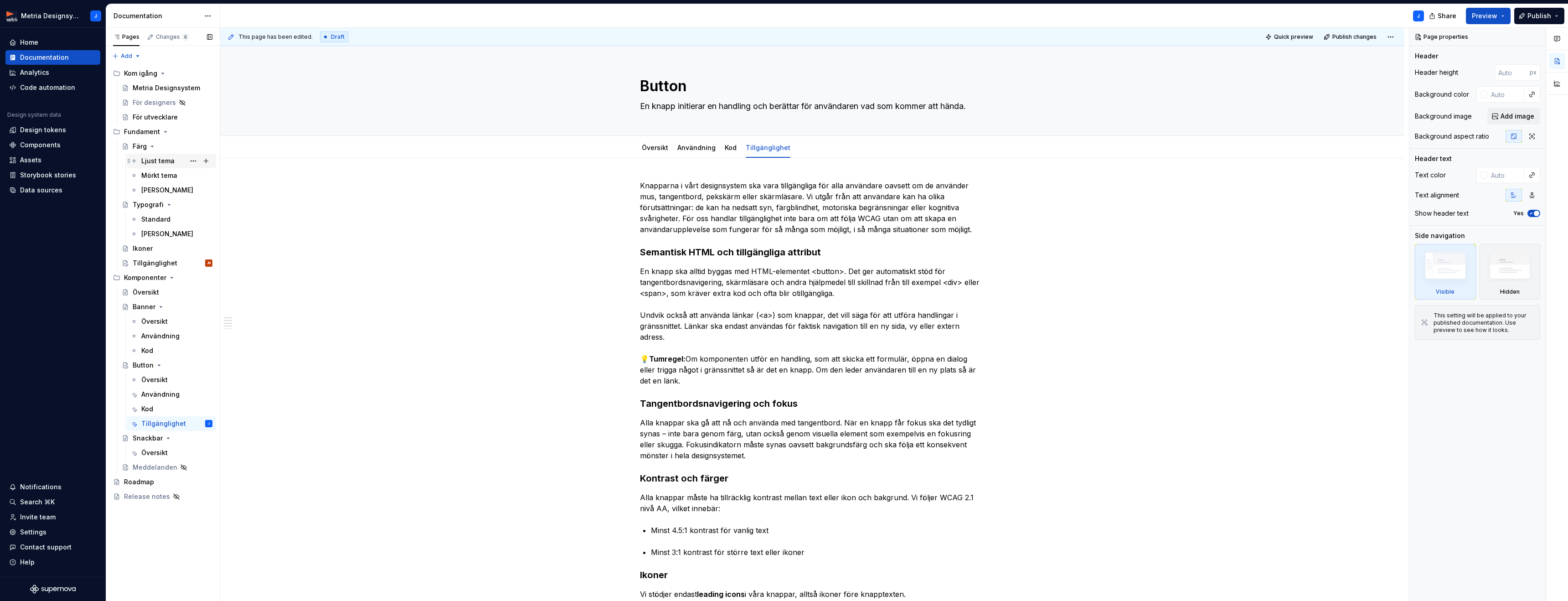
click at [166, 164] on div "Ljust tema" at bounding box center [158, 161] width 33 height 9
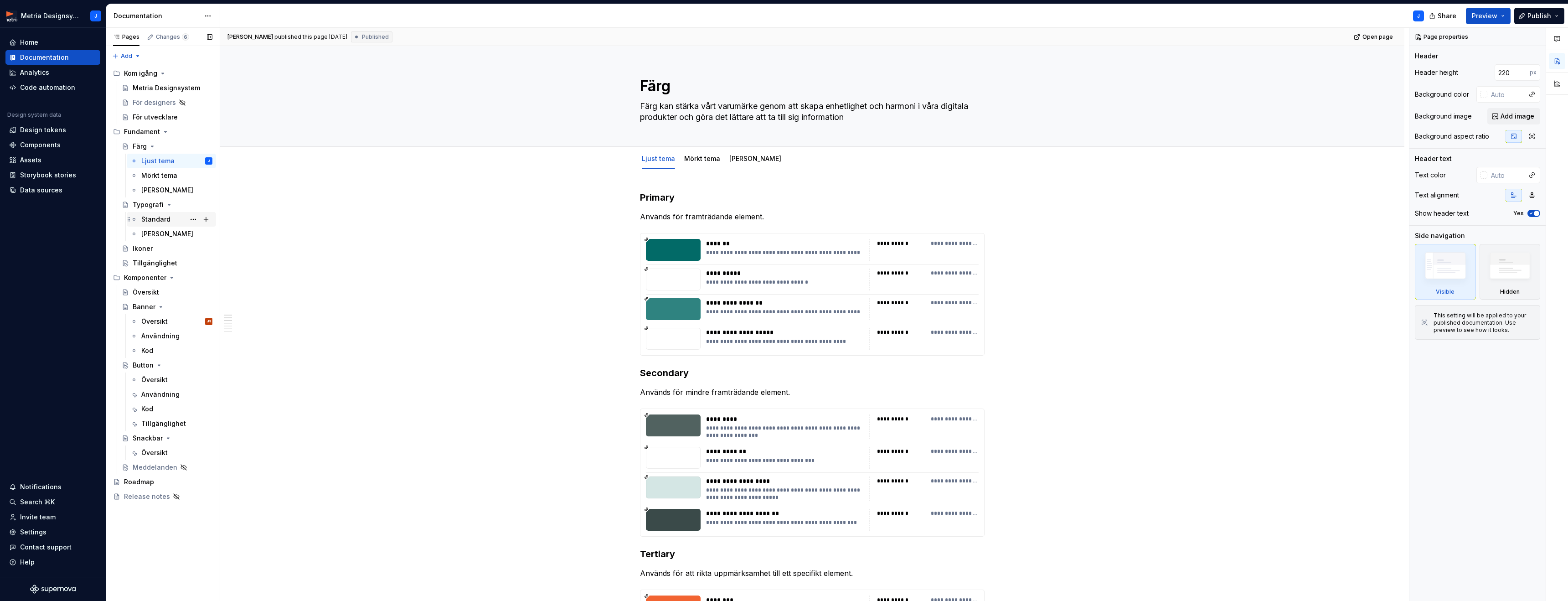
click at [153, 224] on div "Standard" at bounding box center [176, 219] width 71 height 13
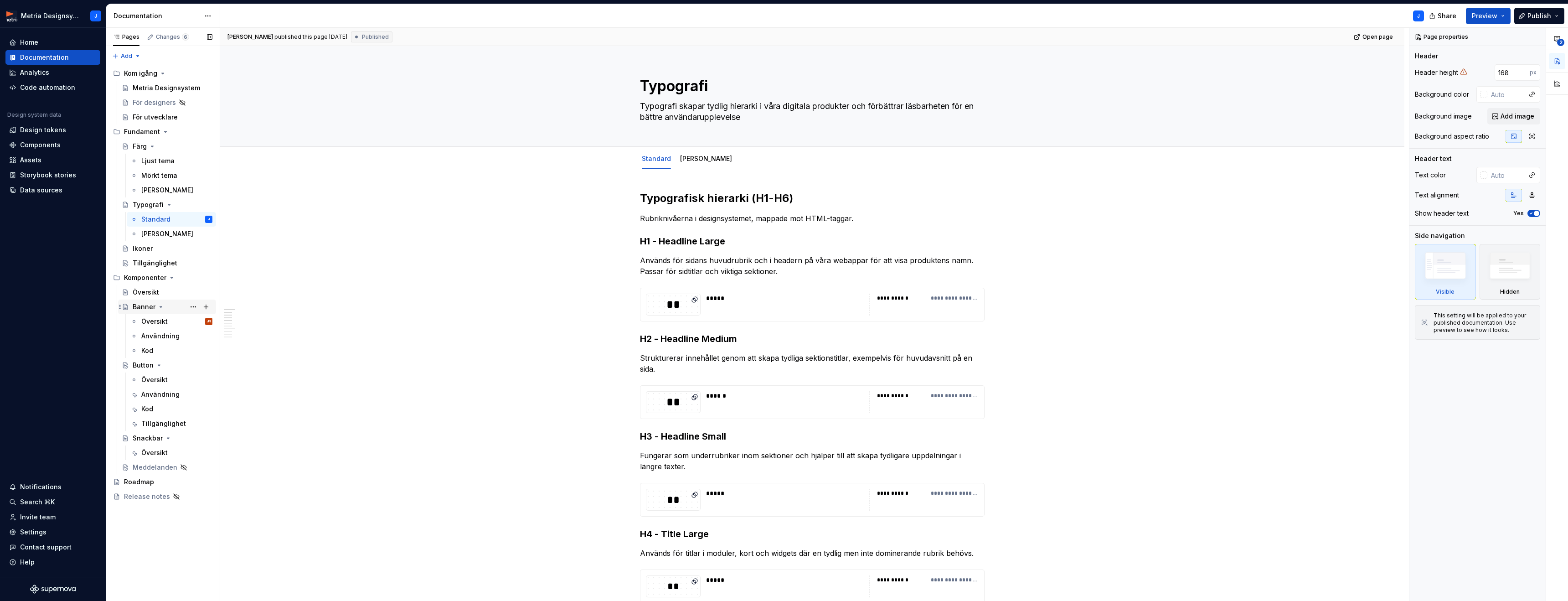
click at [146, 304] on div "Banner" at bounding box center [143, 307] width 23 height 9
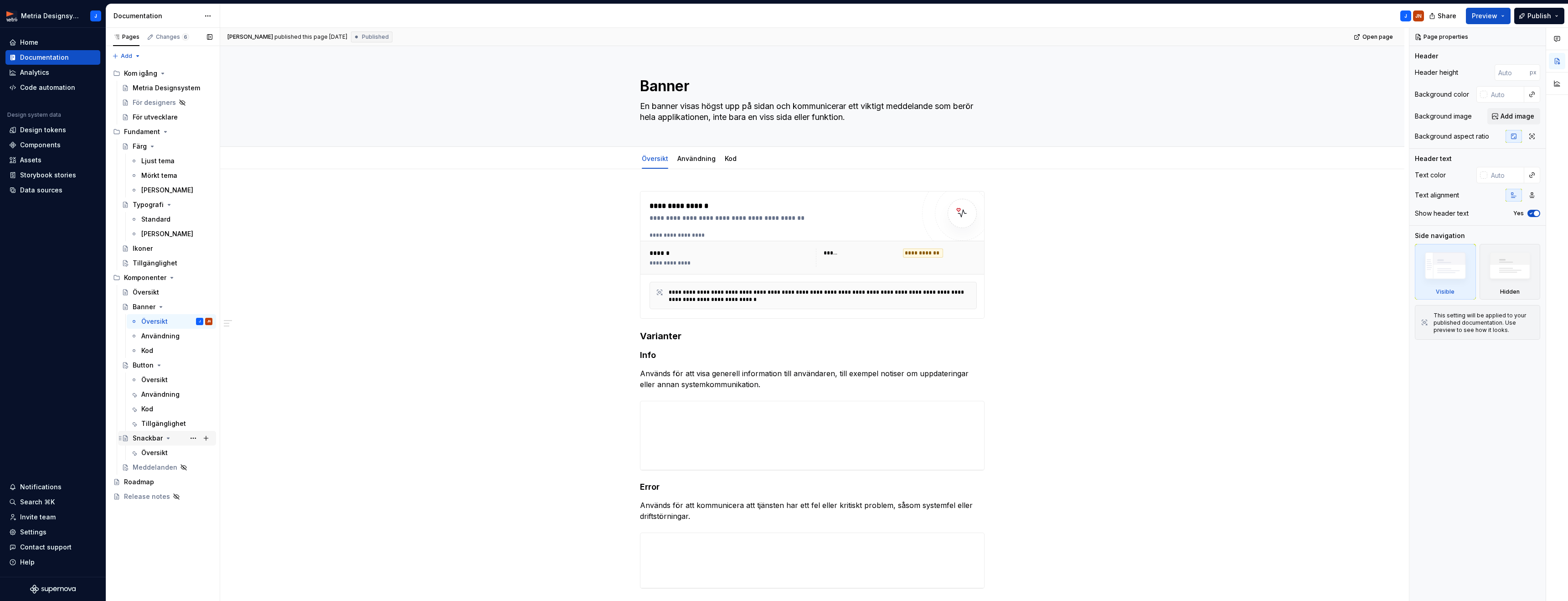
scroll to position [11, 0]
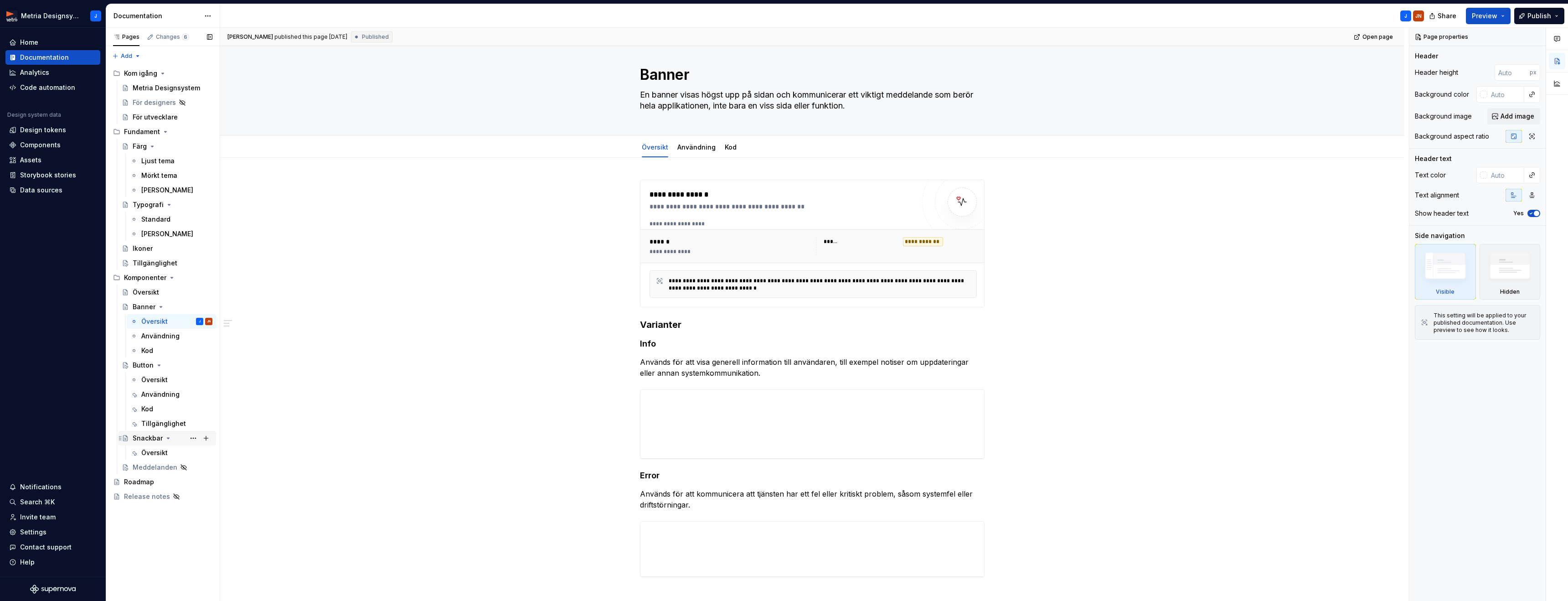
click at [153, 434] on div "Snackbar" at bounding box center [147, 438] width 30 height 9
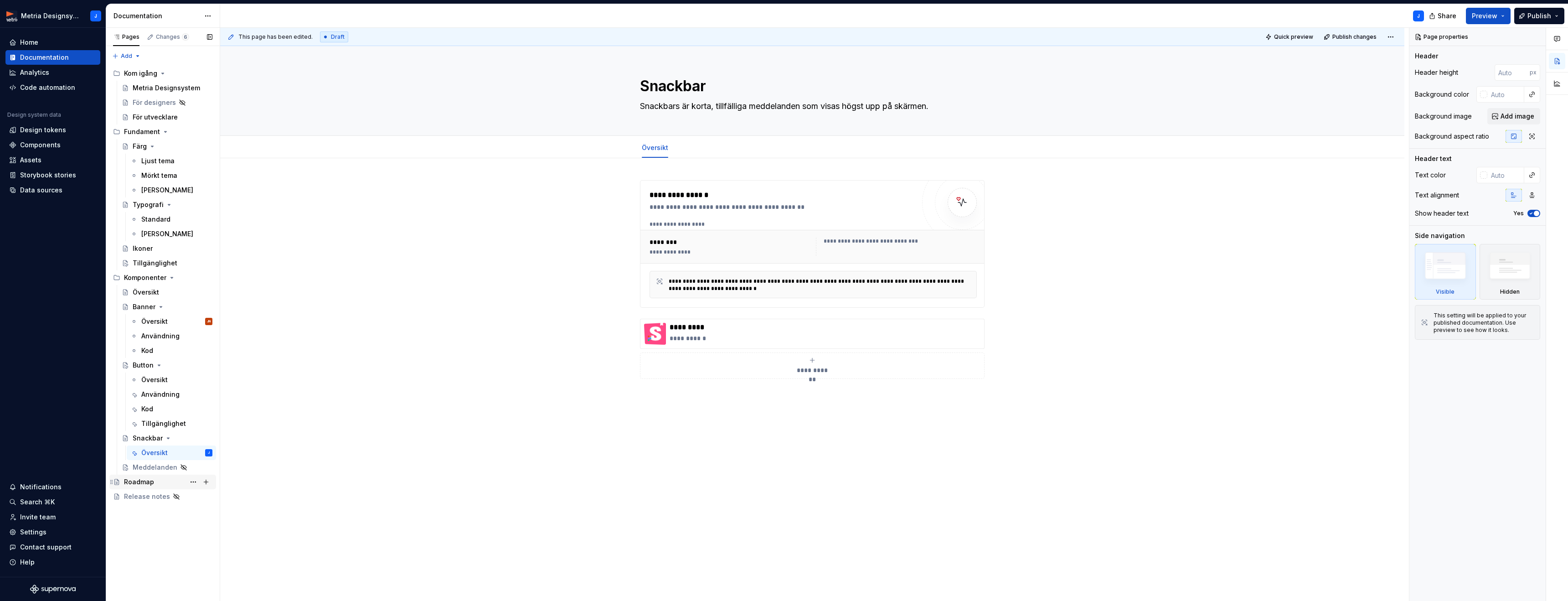
click at [142, 478] on div "Roadmap" at bounding box center [139, 482] width 30 height 9
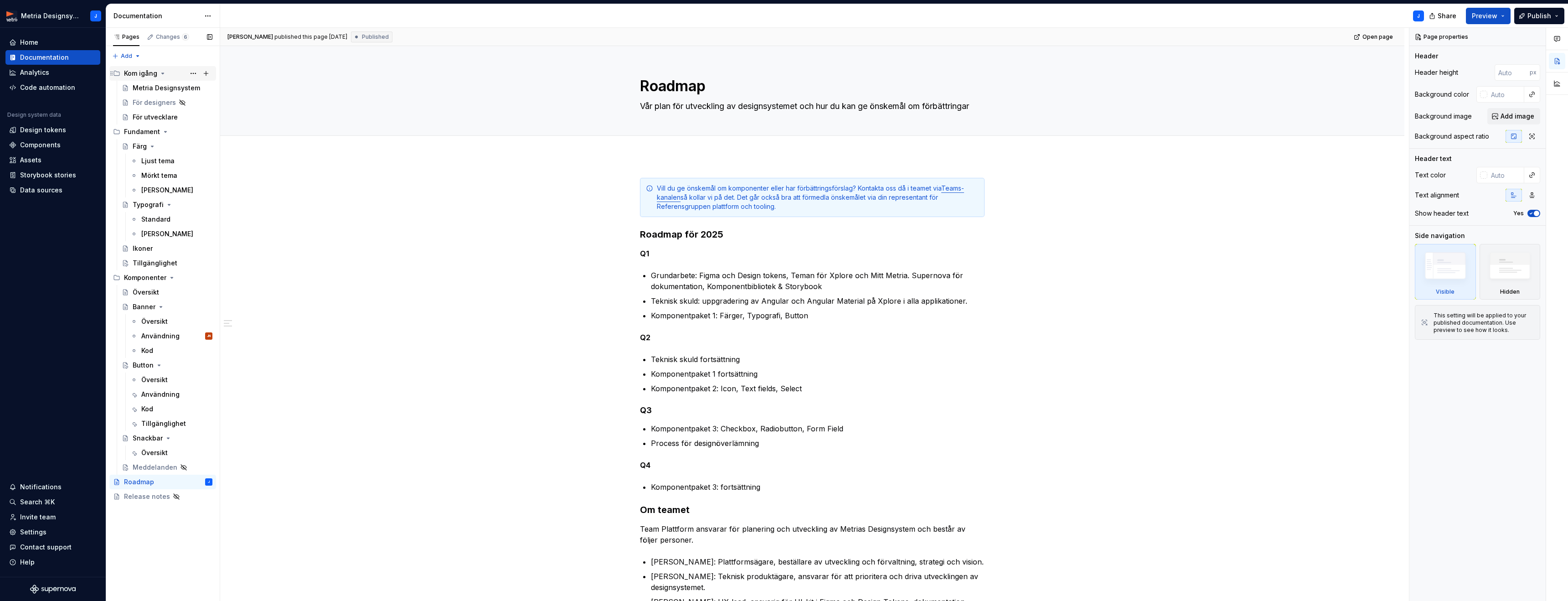
click at [147, 71] on div "Kom igång" at bounding box center [140, 73] width 33 height 9
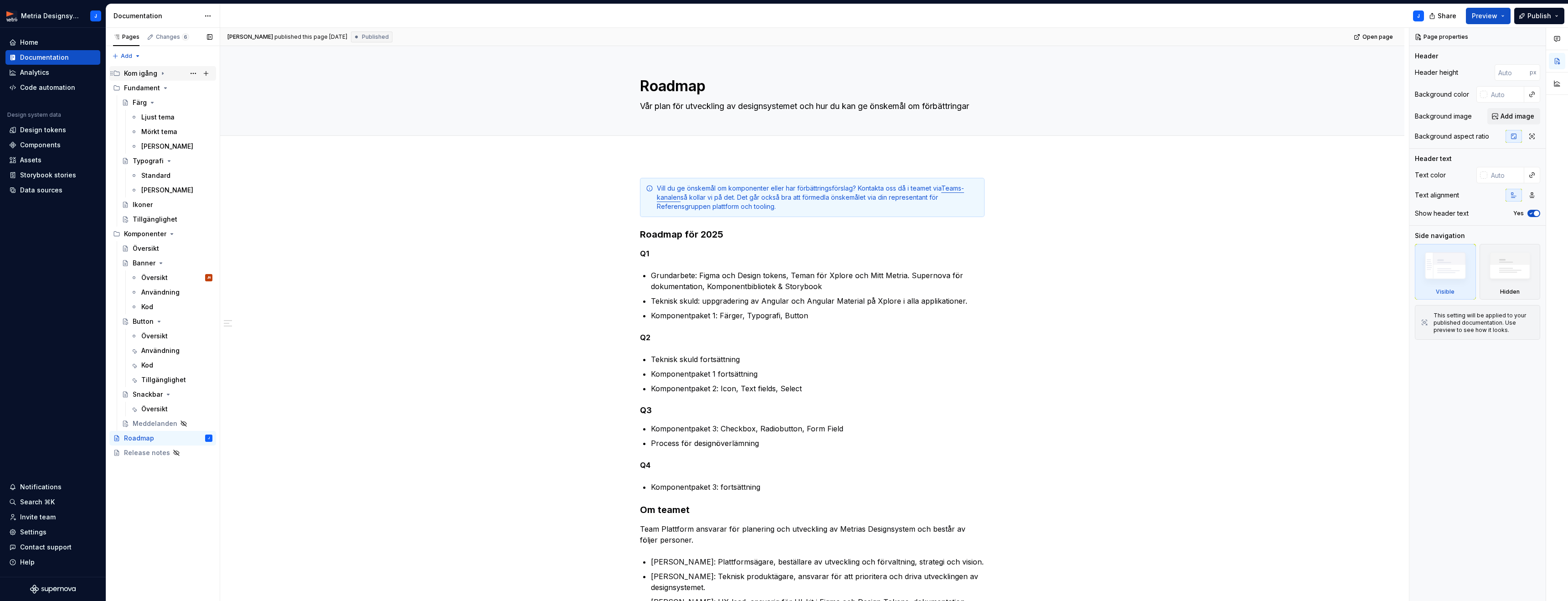
click at [147, 73] on div "Kom igång" at bounding box center [140, 73] width 33 height 9
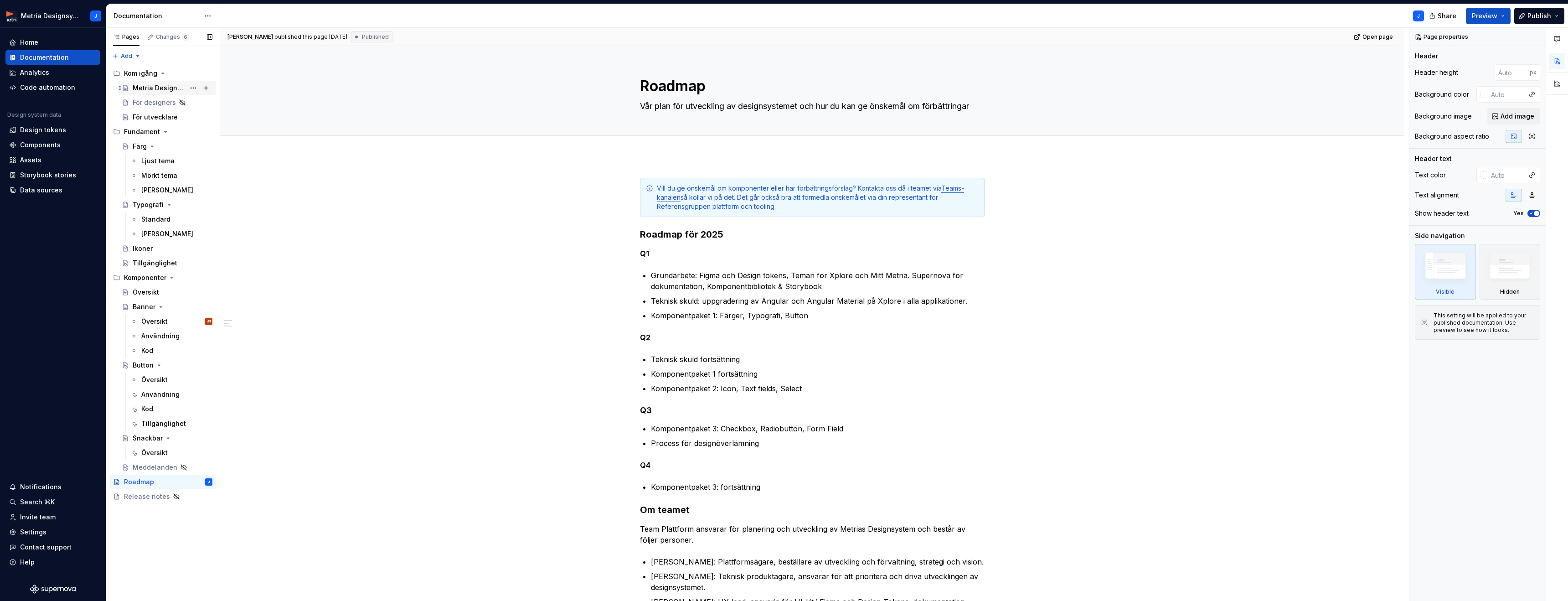
click at [150, 85] on div "Metria Designsystem" at bounding box center [158, 88] width 53 height 9
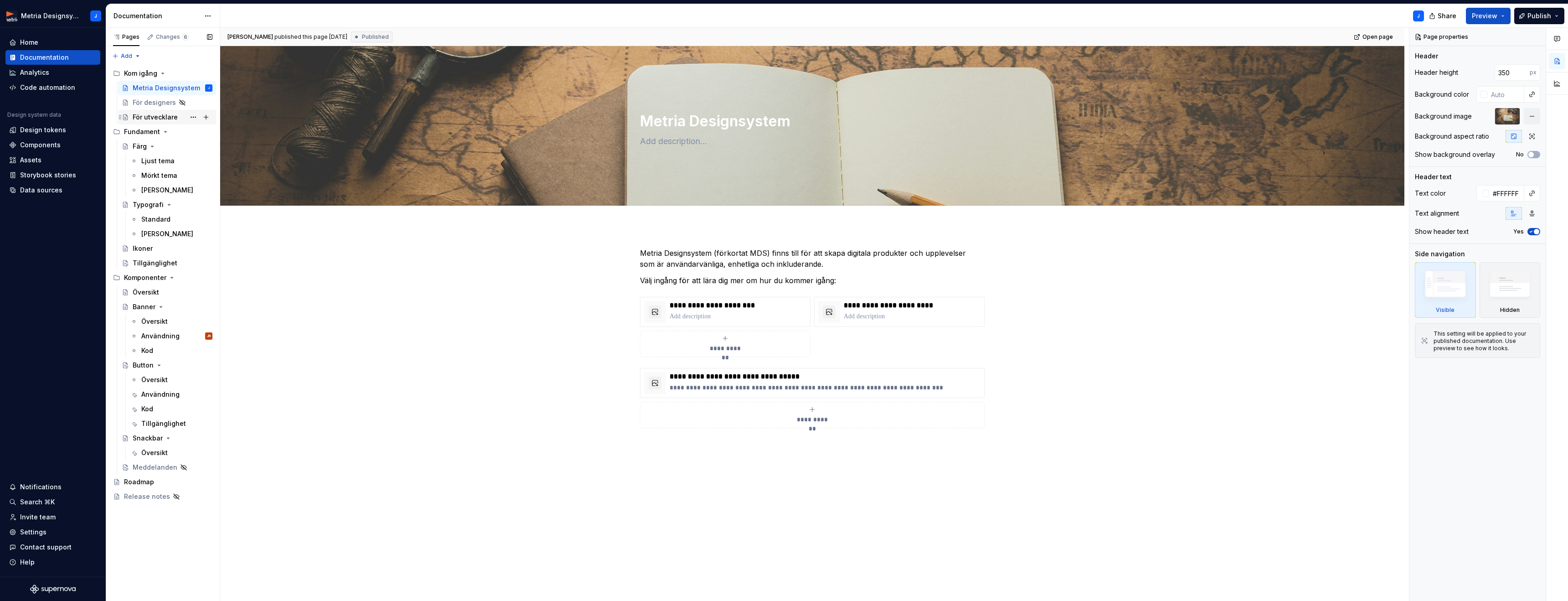
click at [150, 115] on div "För utvecklare" at bounding box center [154, 117] width 45 height 9
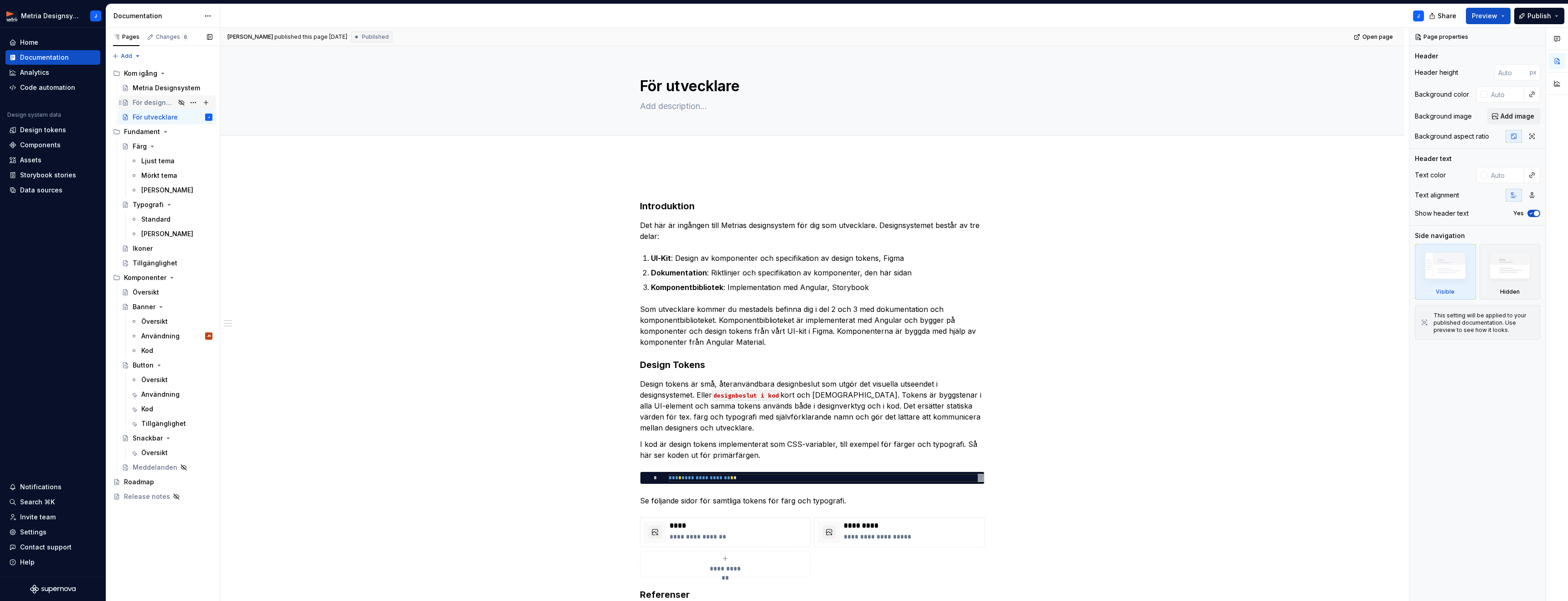
click at [146, 100] on div "För designers" at bounding box center [154, 102] width 43 height 9
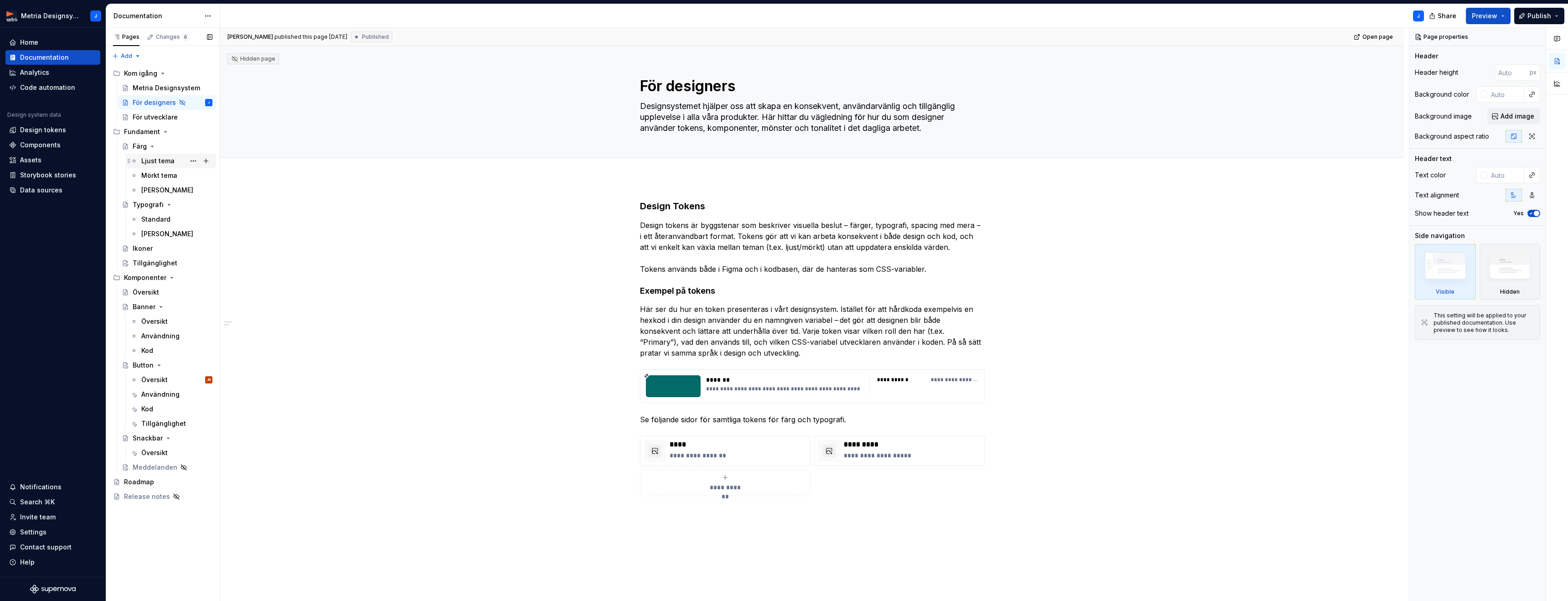
click at [147, 160] on div "Ljust tema" at bounding box center [158, 161] width 33 height 9
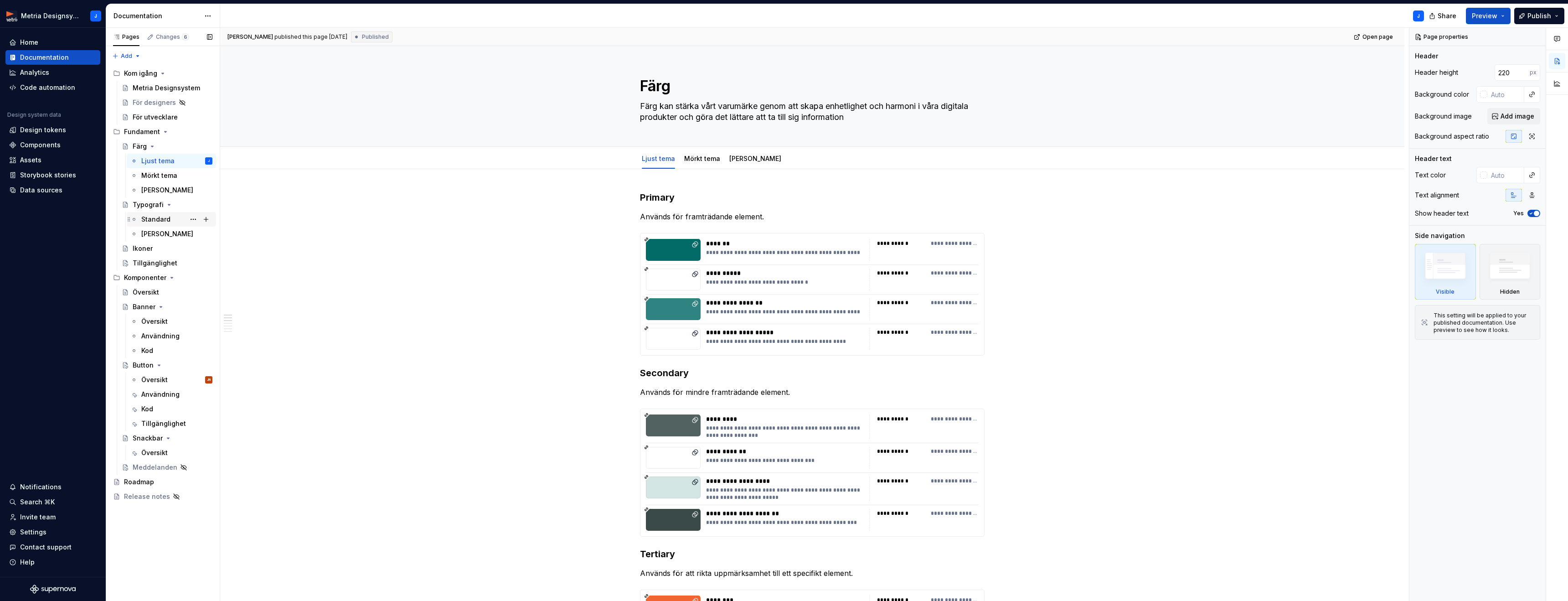
click at [160, 213] on div "Standard" at bounding box center [176, 219] width 71 height 13
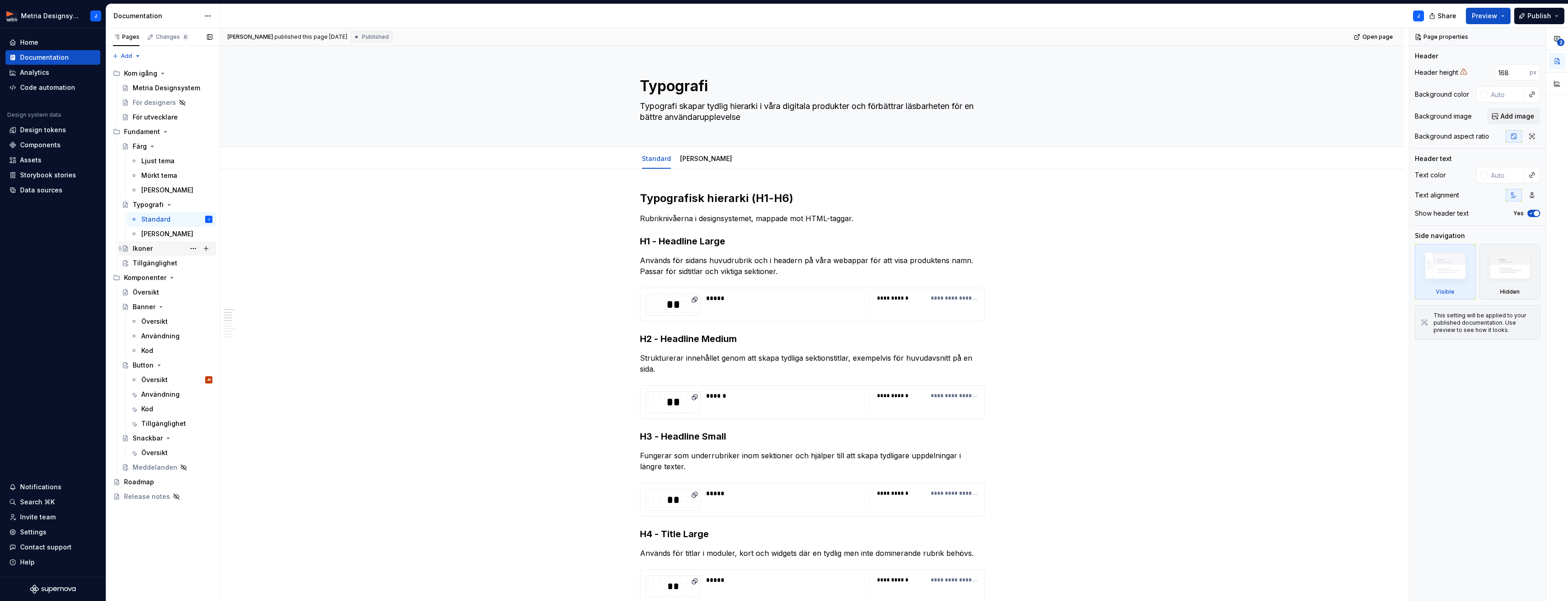
click at [149, 250] on div "Ikoner" at bounding box center [142, 249] width 20 height 9
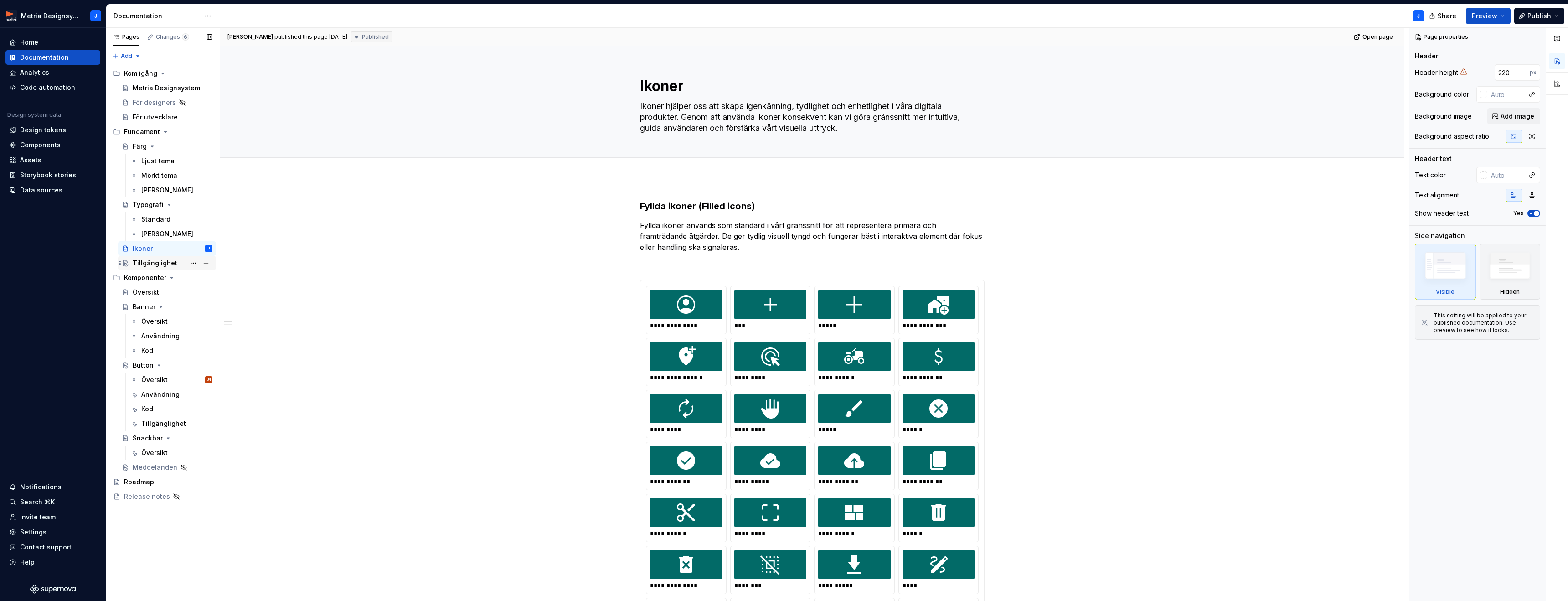
click at [150, 265] on div "Tillgänglighet" at bounding box center [154, 263] width 45 height 9
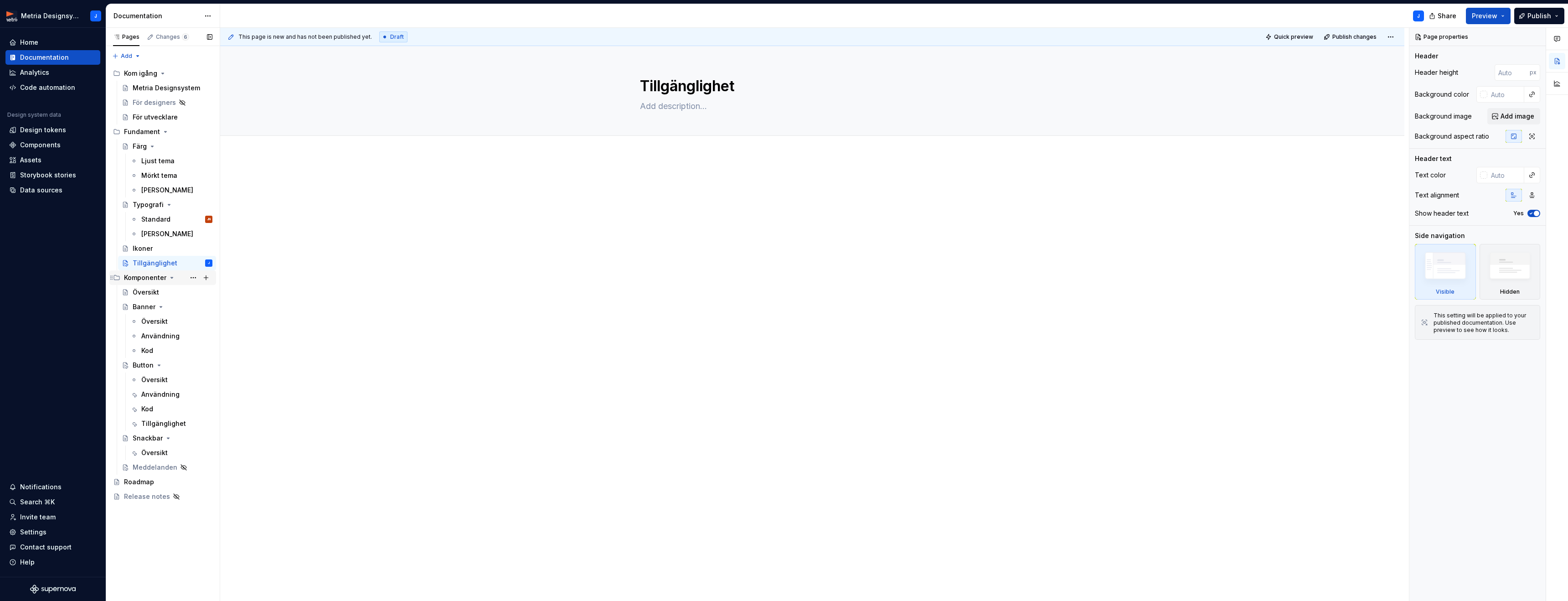
click at [147, 279] on div "Komponenter" at bounding box center [145, 278] width 43 height 9
click at [144, 278] on div "Komponenter" at bounding box center [145, 278] width 43 height 9
click at [146, 294] on div "Översikt" at bounding box center [146, 292] width 27 height 9
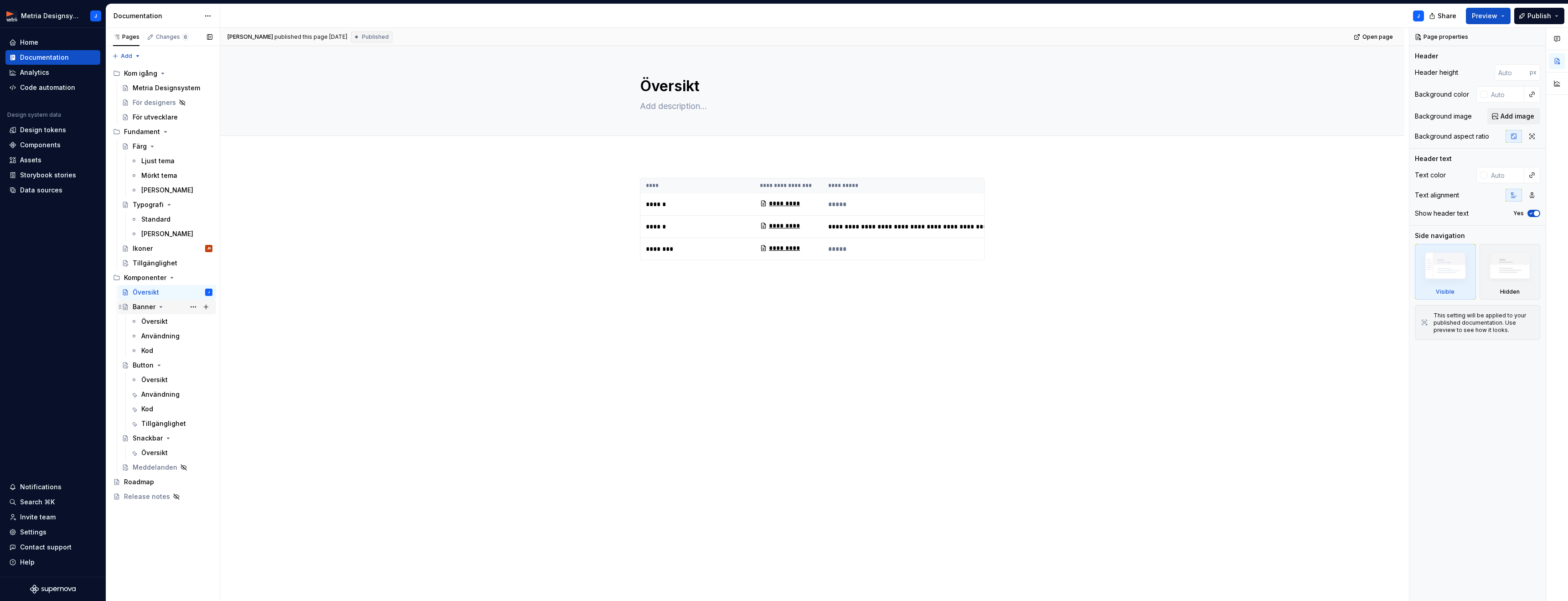
click at [143, 308] on div "Banner" at bounding box center [143, 307] width 23 height 9
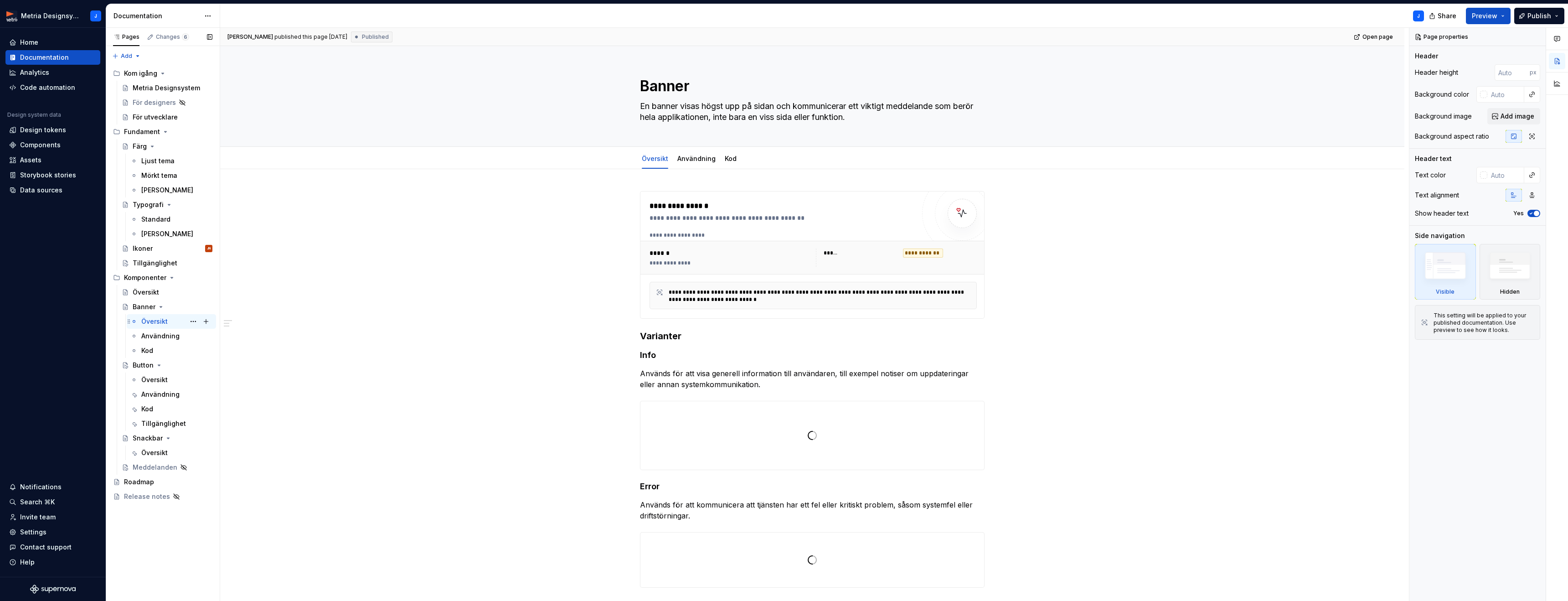
click at [145, 321] on div "Översikt" at bounding box center [154, 321] width 27 height 9
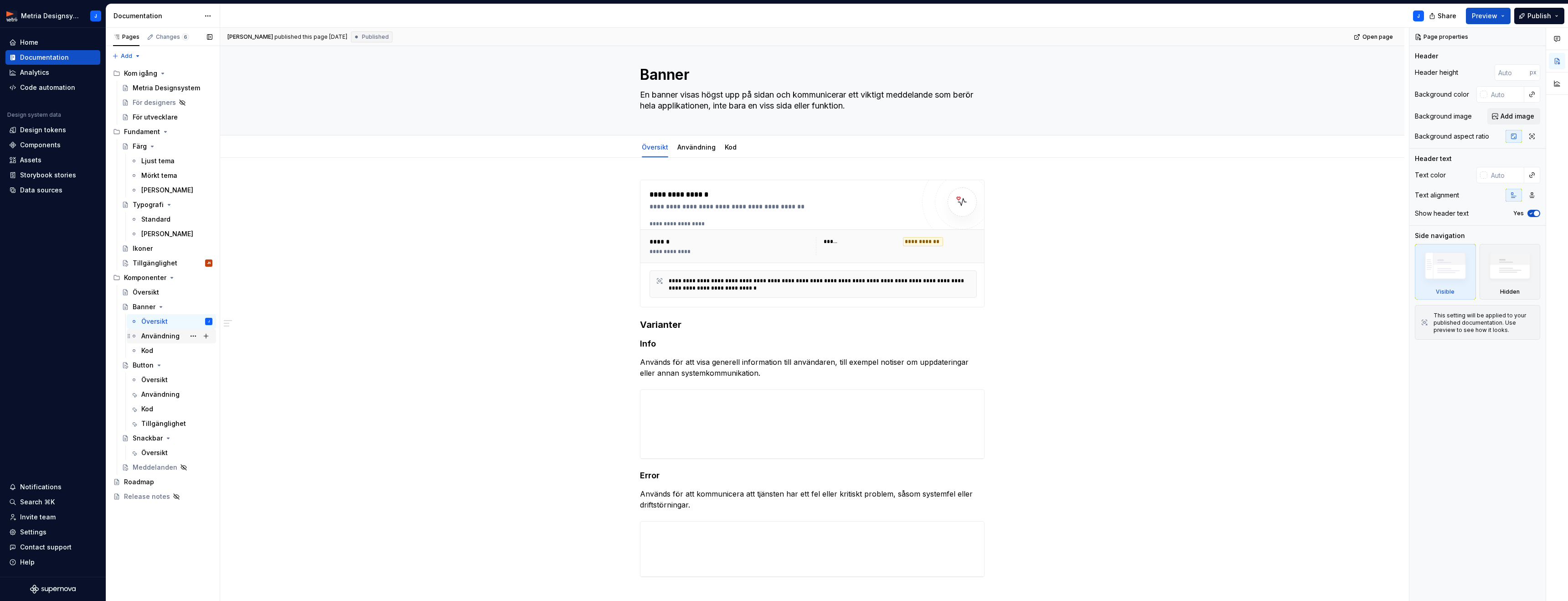
click at [156, 335] on div "Användning" at bounding box center [160, 336] width 39 height 9
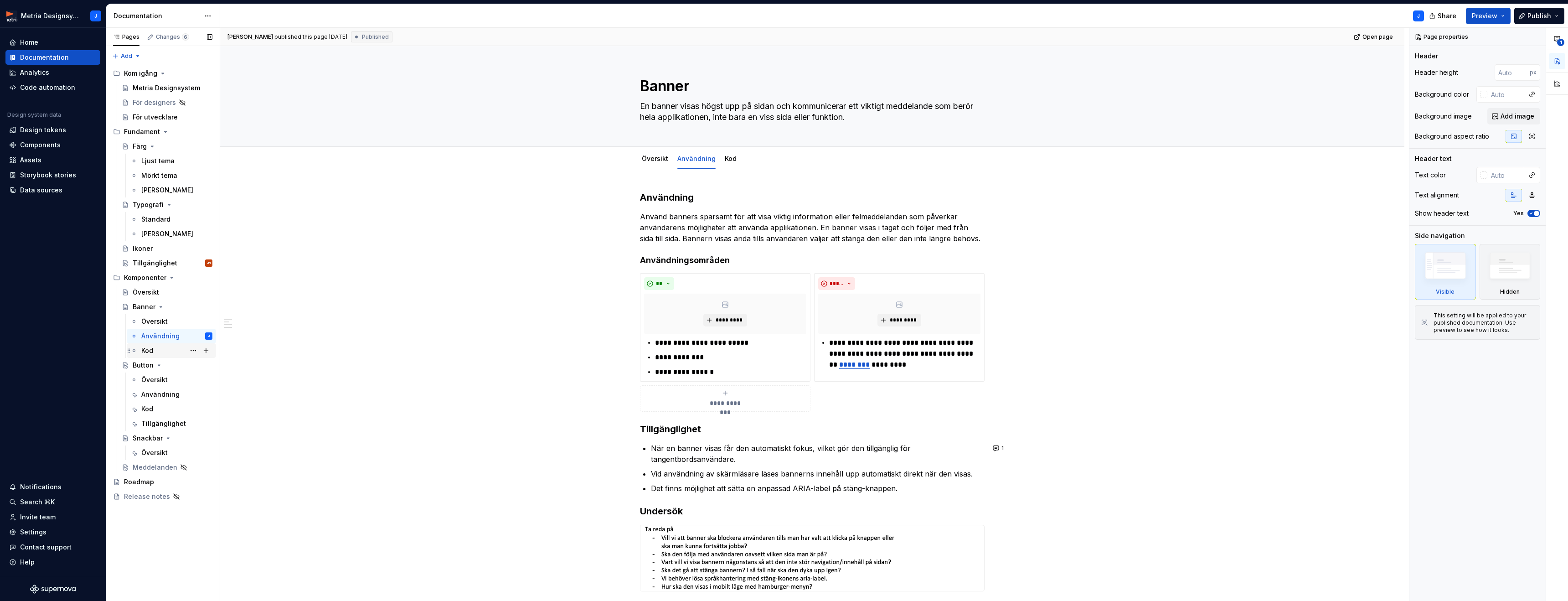
click at [153, 352] on div "Kod" at bounding box center [176, 351] width 71 height 13
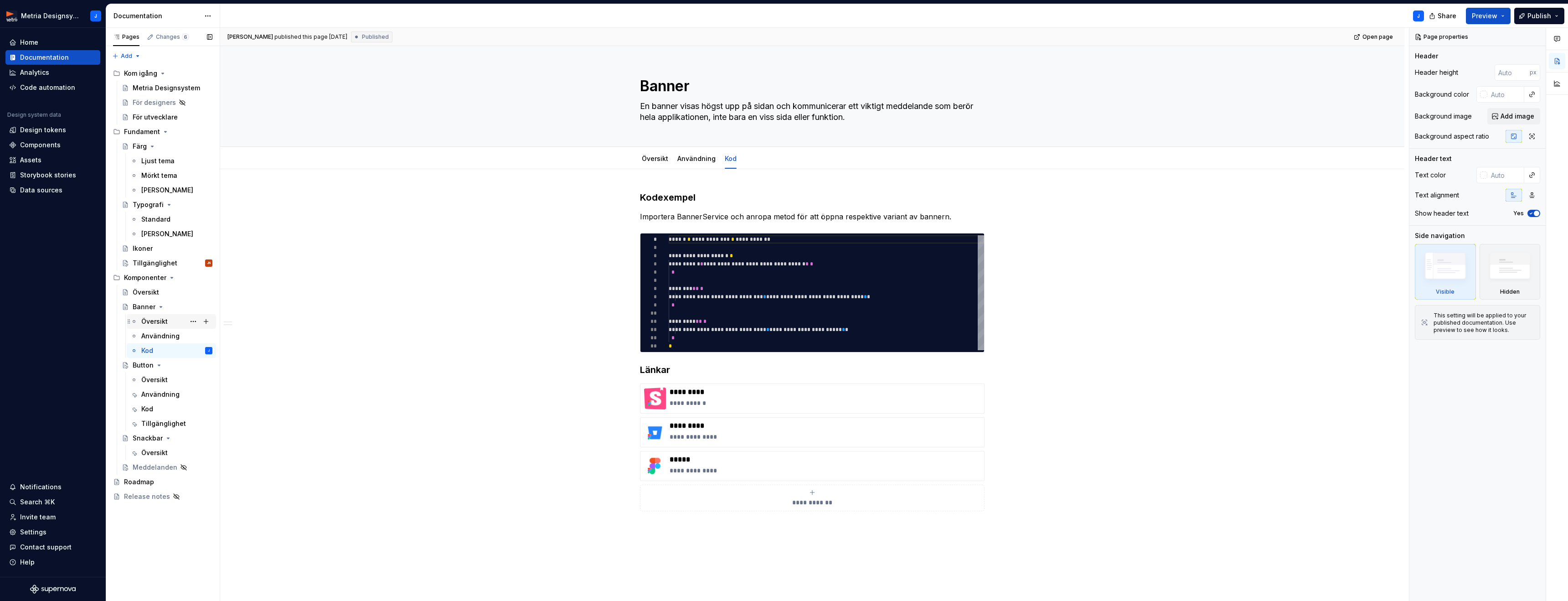
click at [149, 322] on div "Översikt" at bounding box center [154, 321] width 27 height 9
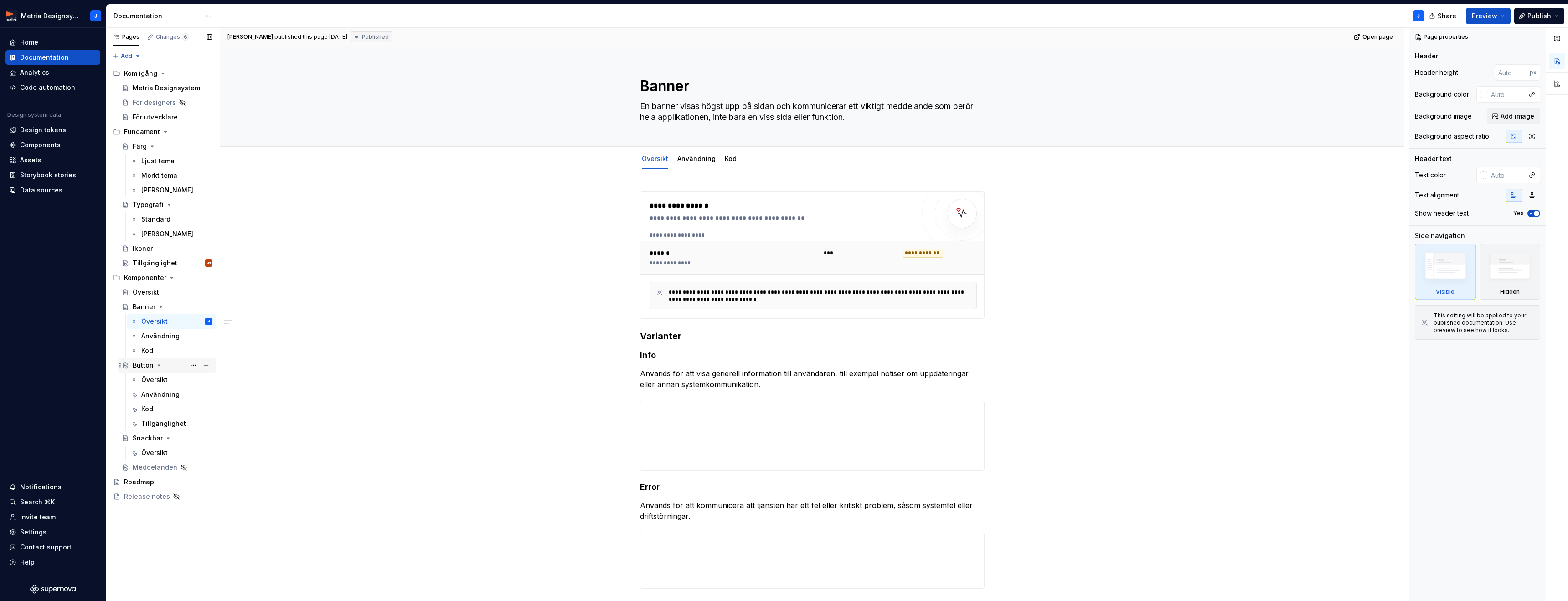
scroll to position [11, 0]
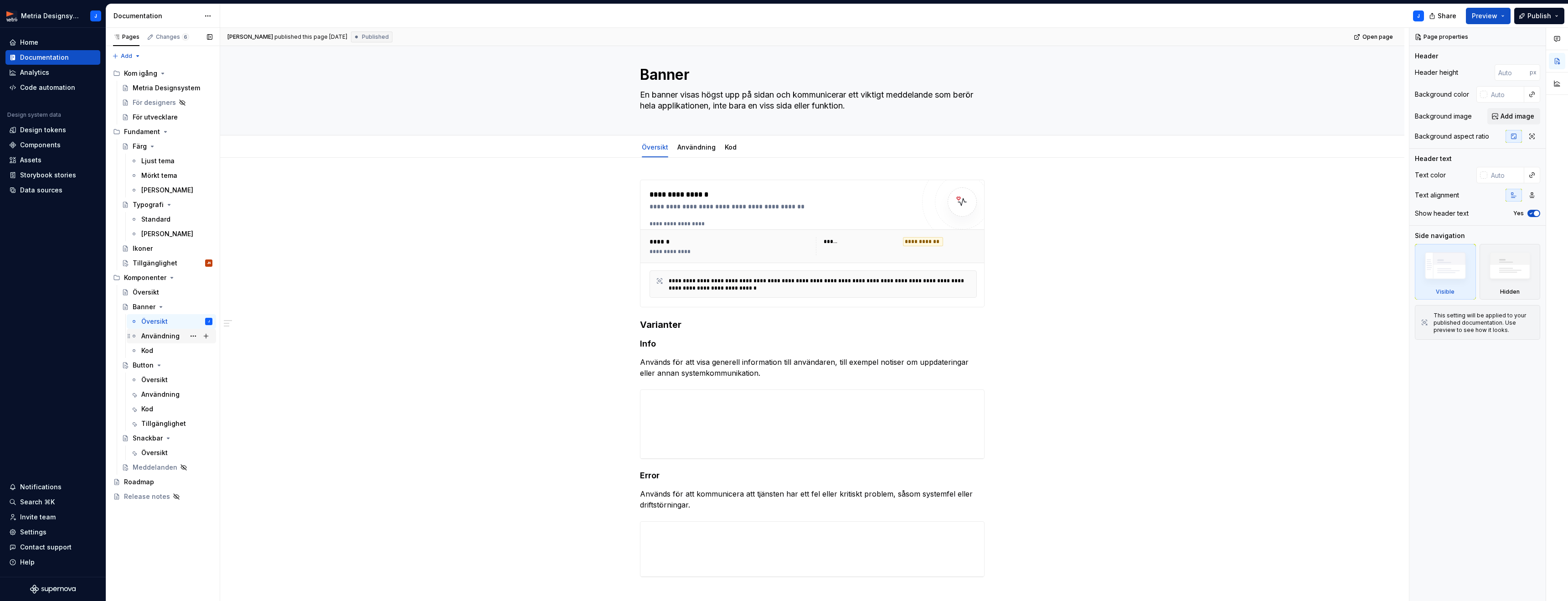
click at [154, 336] on div "Användning" at bounding box center [160, 336] width 39 height 9
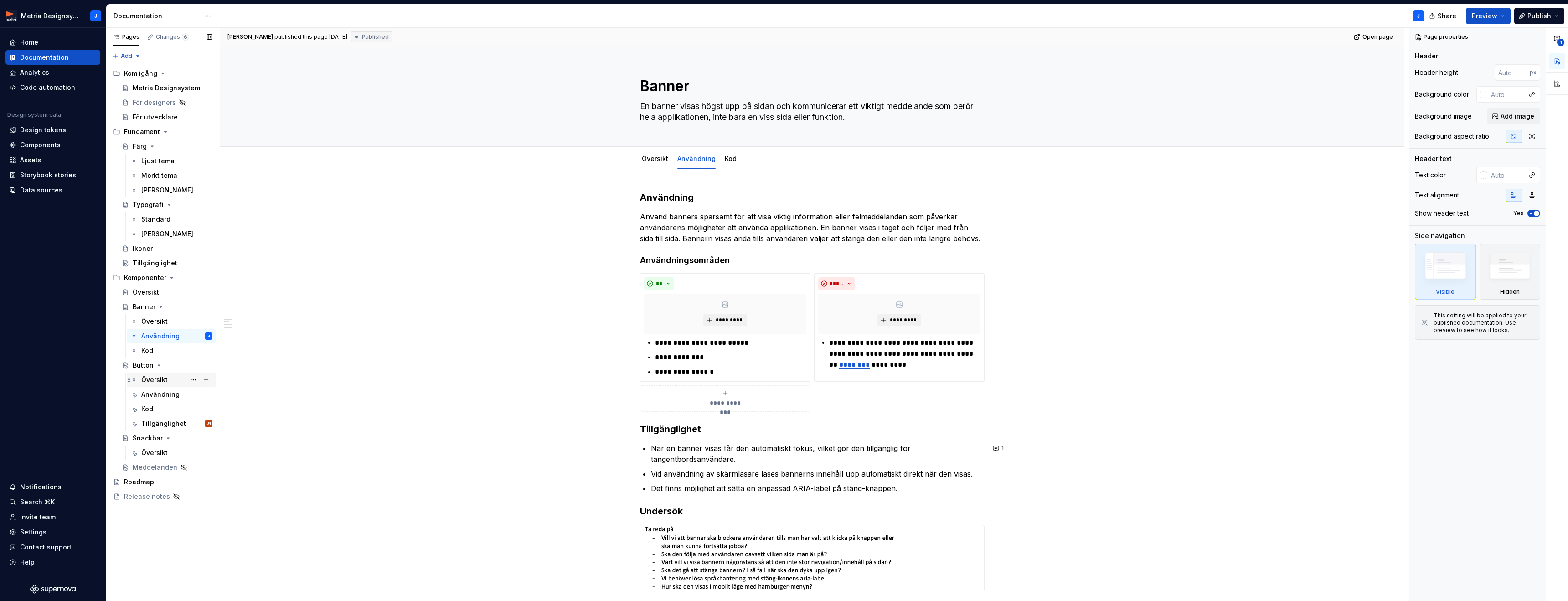
click at [158, 381] on div "Översikt" at bounding box center [154, 380] width 27 height 9
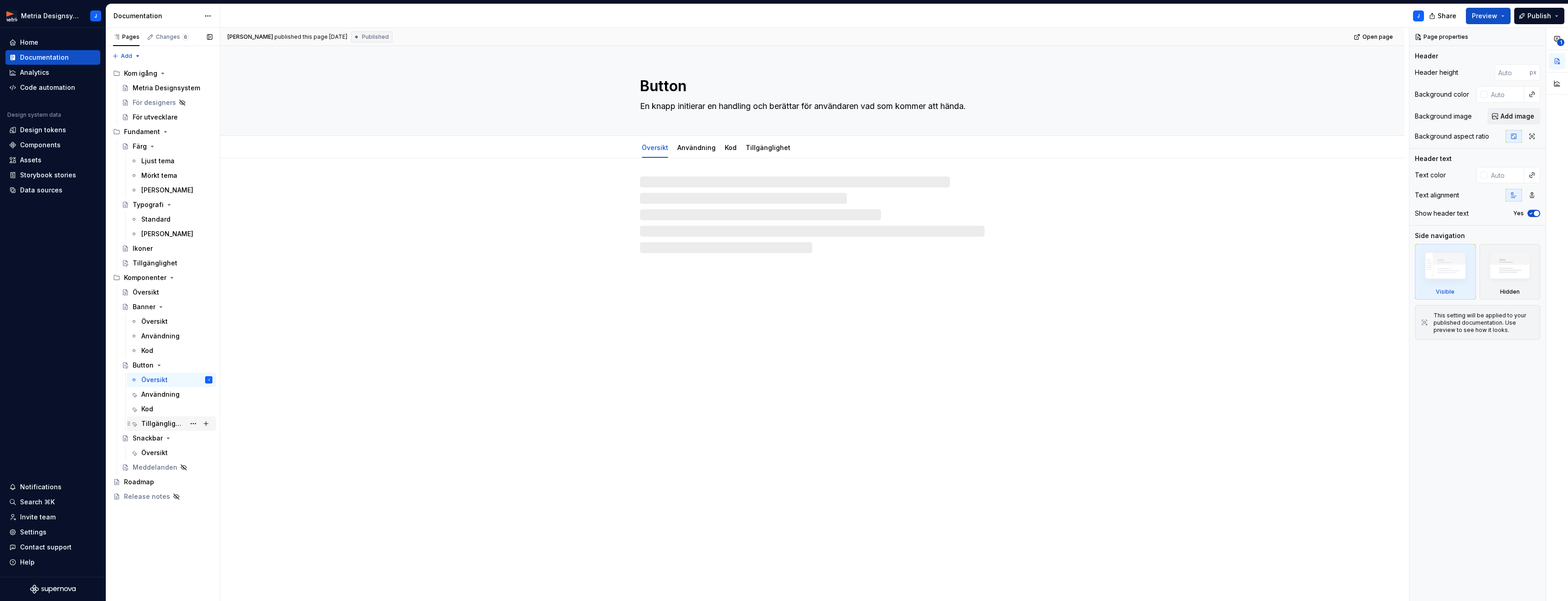
click at [162, 422] on div "Tillgänglighet" at bounding box center [163, 424] width 44 height 9
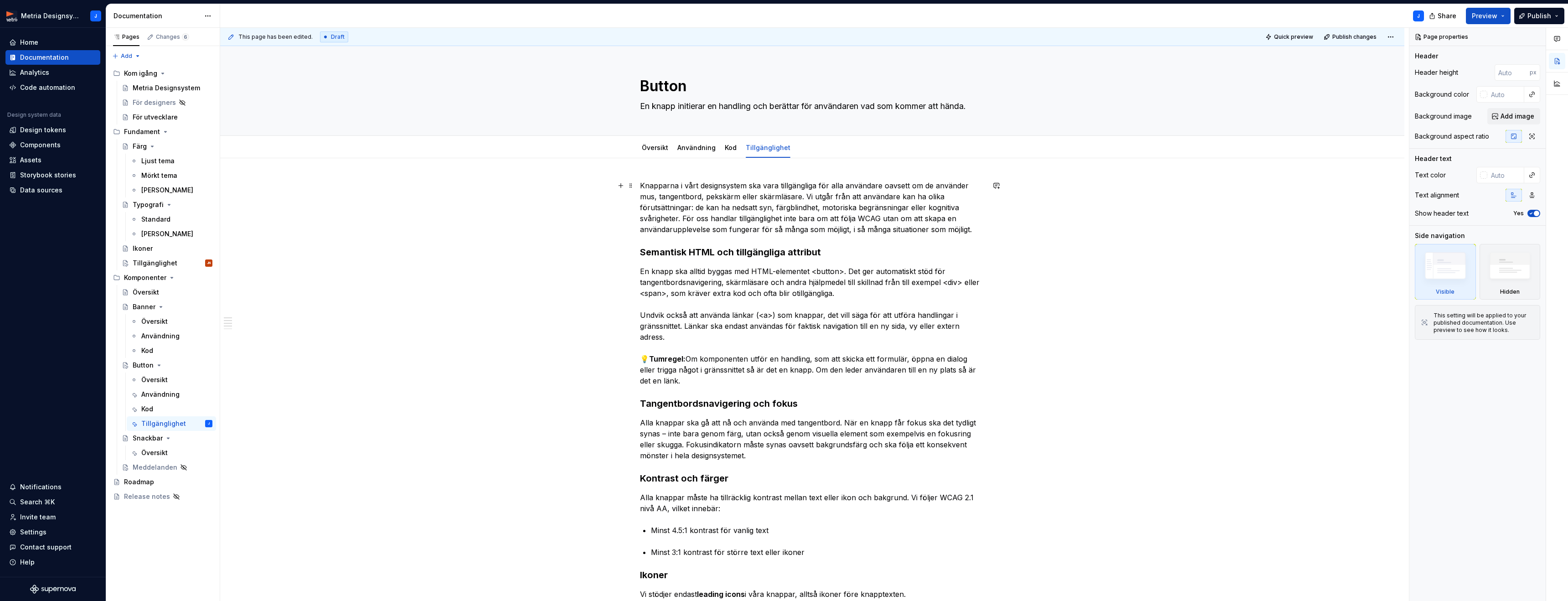
click at [639, 187] on div "Knapparna i vårt designsystem ska vara tillgängliga för alla användare oavsett …" at bounding box center [812, 536] width 1184 height 756
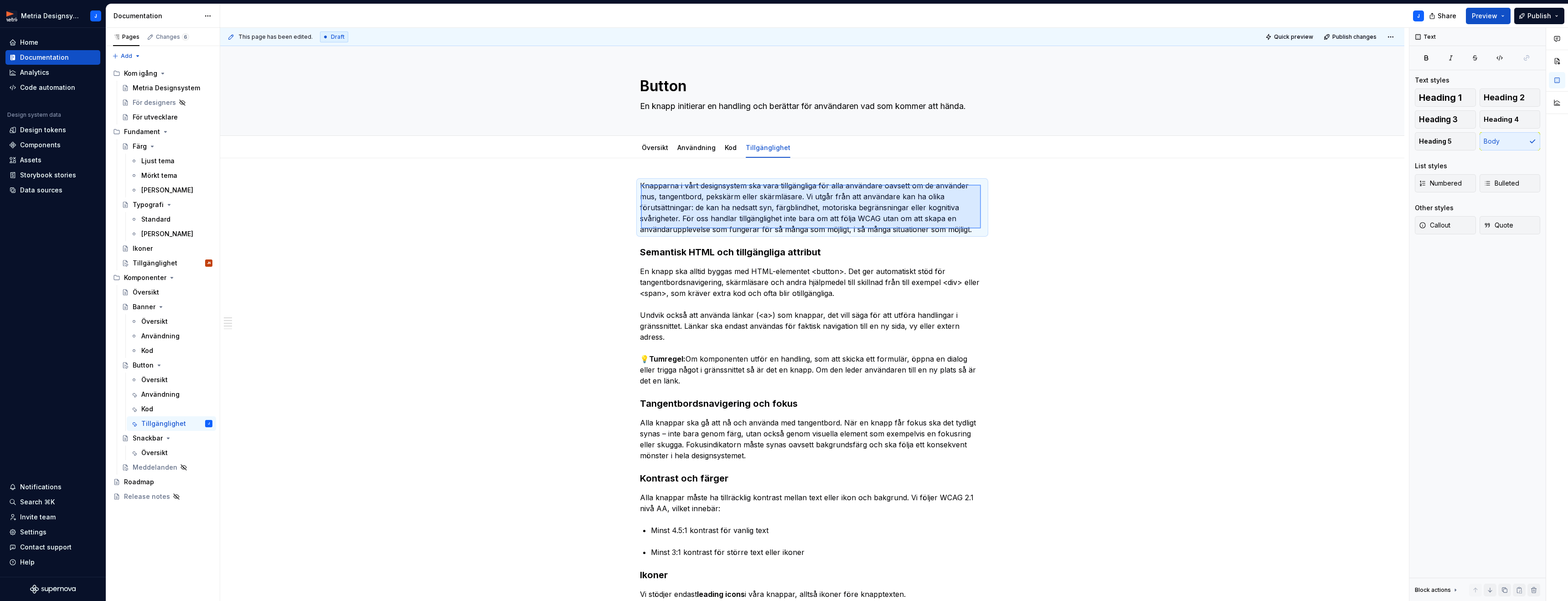
drag, startPoint x: 652, startPoint y: 184, endPoint x: 980, endPoint y: 230, distance: 331.2
click at [981, 228] on div "This page has been edited. Draft Quick preview Publish changes Button En knapp …" at bounding box center [814, 314] width 1189 height 573
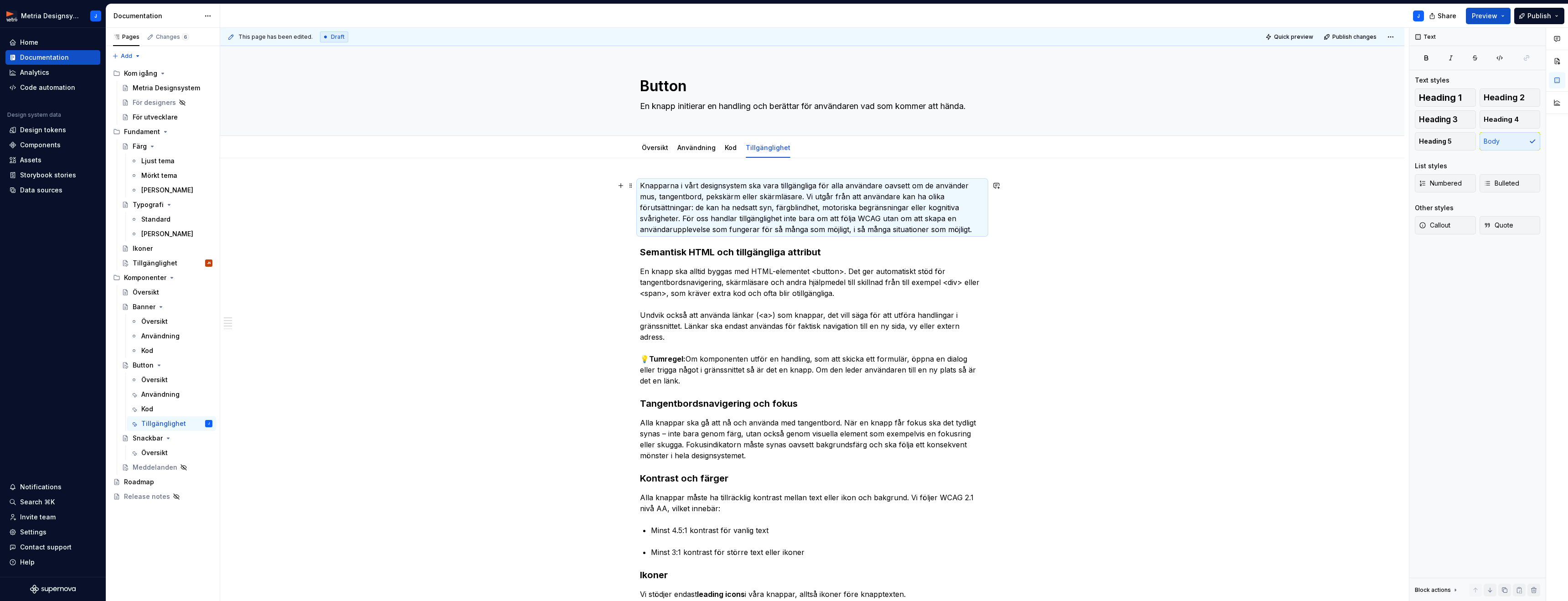
click at [977, 232] on p "Knapparna i vårt designsystem ska vara tillgängliga för alla användare oavsett …" at bounding box center [812, 207] width 344 height 54
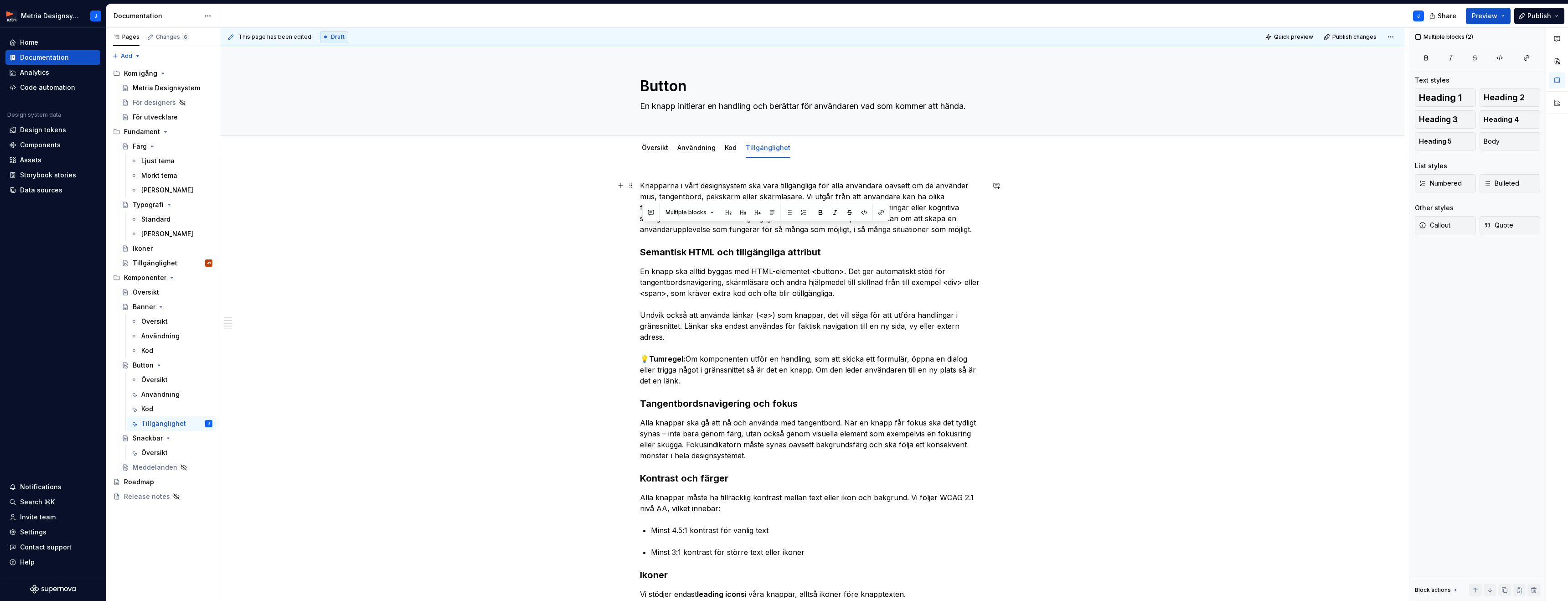
click at [976, 232] on p "Knapparna i vårt designsystem ska vara tillgängliga för alla användare oavsett …" at bounding box center [812, 207] width 344 height 54
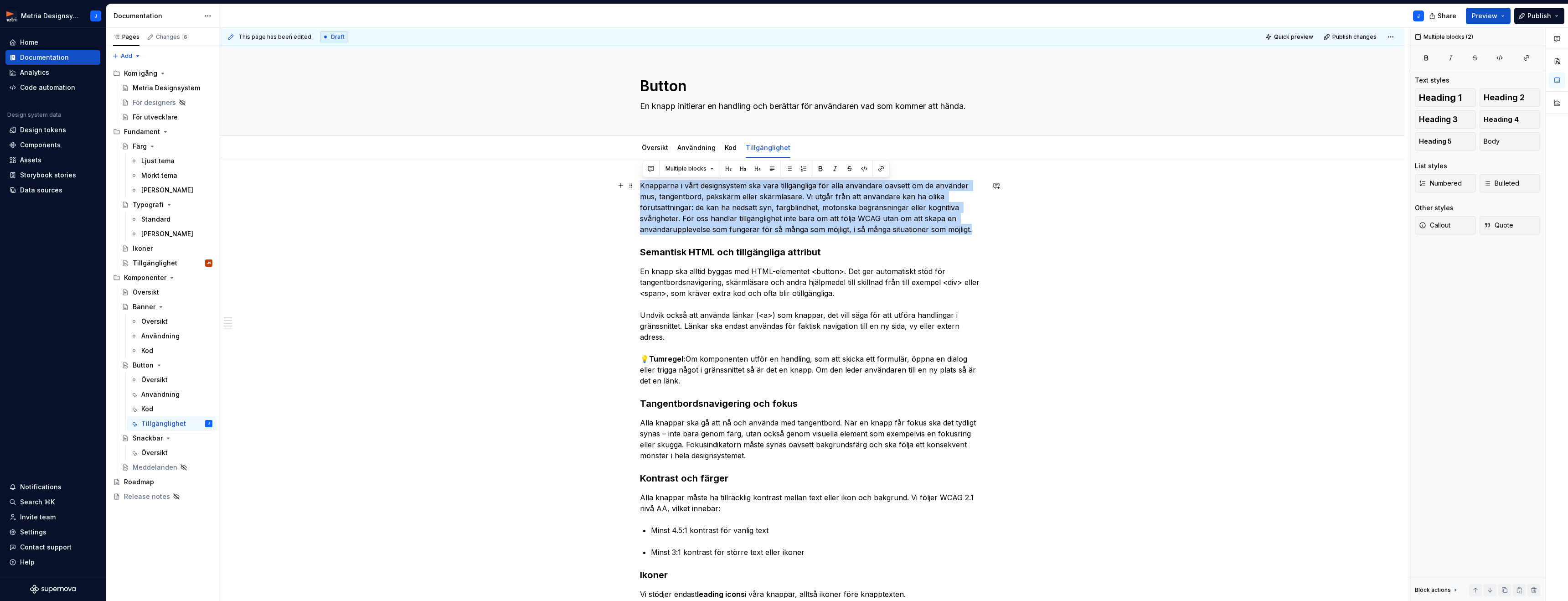
drag, startPoint x: 972, startPoint y: 229, endPoint x: 647, endPoint y: 186, distance: 327.8
click at [647, 186] on p "Knapparna i vårt designsystem ska vara tillgängliga för alla användare oavsett …" at bounding box center [812, 207] width 344 height 54
copy p "Knapparna i vårt designsystem ska vara tillgängliga för alla användare oavsett …"
click at [664, 147] on link "Översikt" at bounding box center [656, 147] width 27 height 8
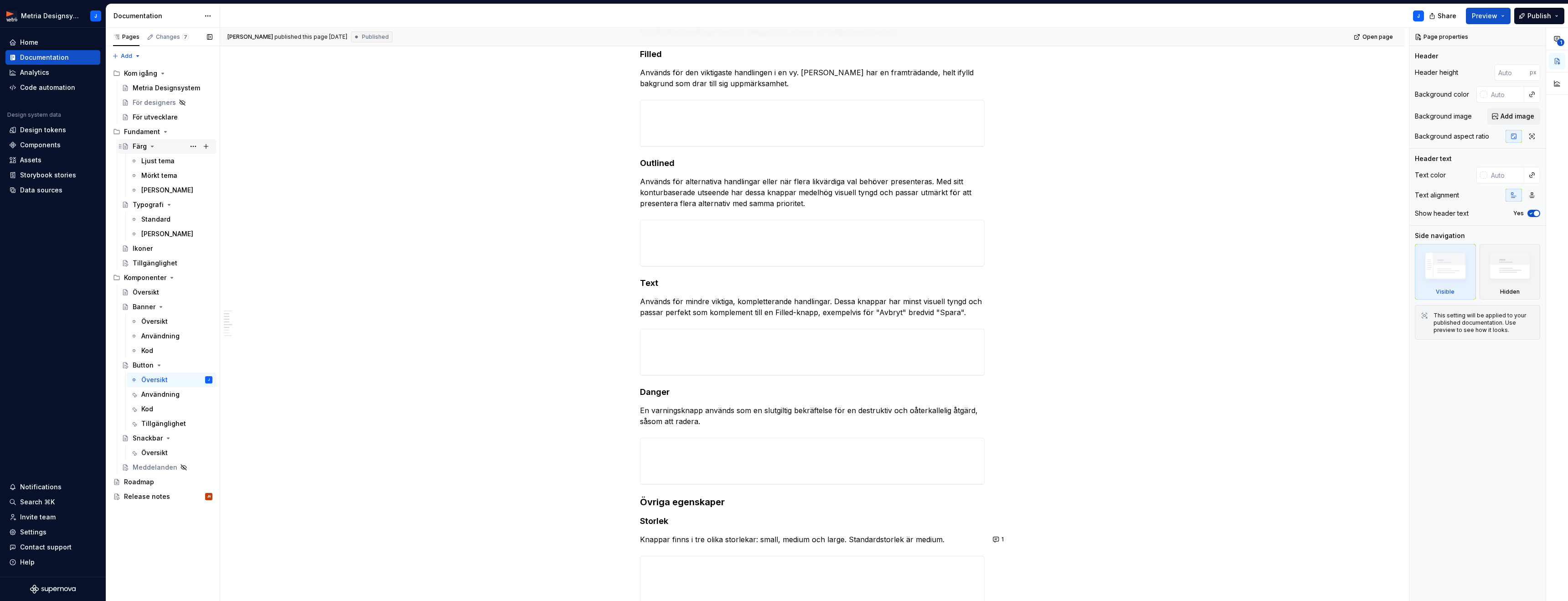
scroll to position [181, 0]
click at [146, 497] on div "Release notes" at bounding box center [147, 496] width 46 height 9
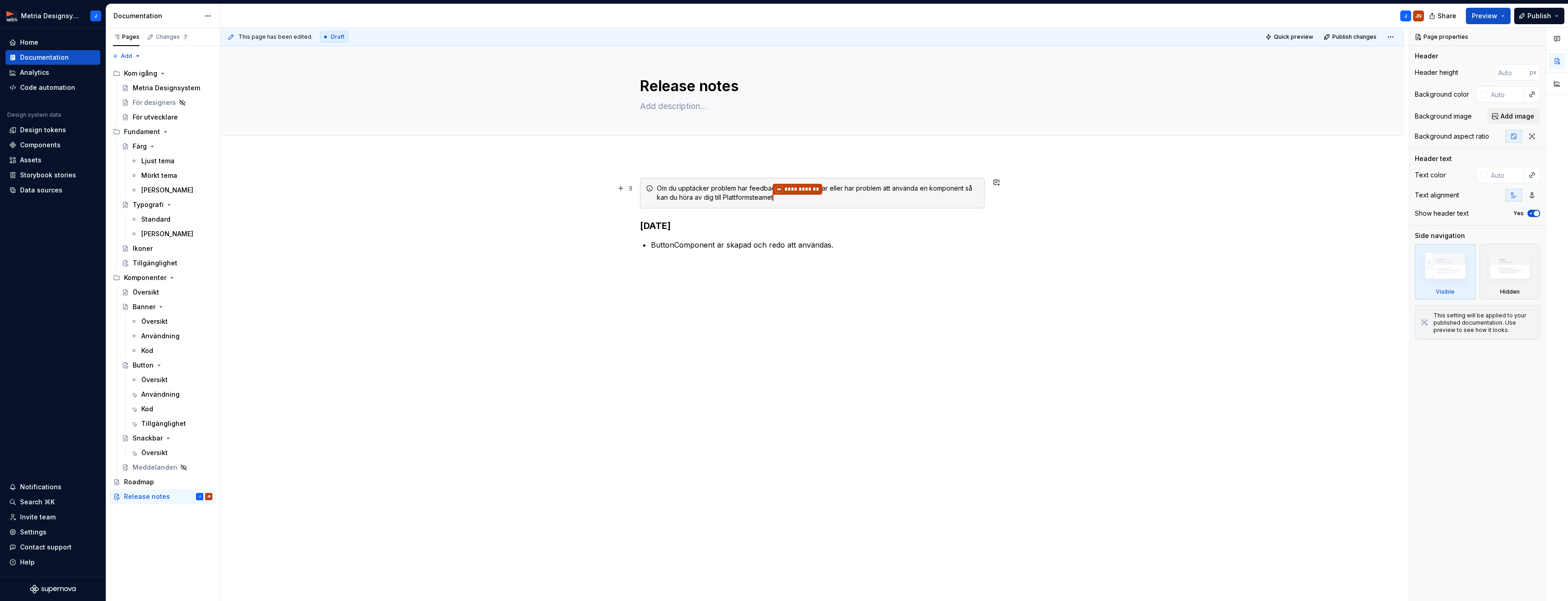
type textarea "*"
click at [735, 195] on div "**********" at bounding box center [818, 193] width 321 height 19
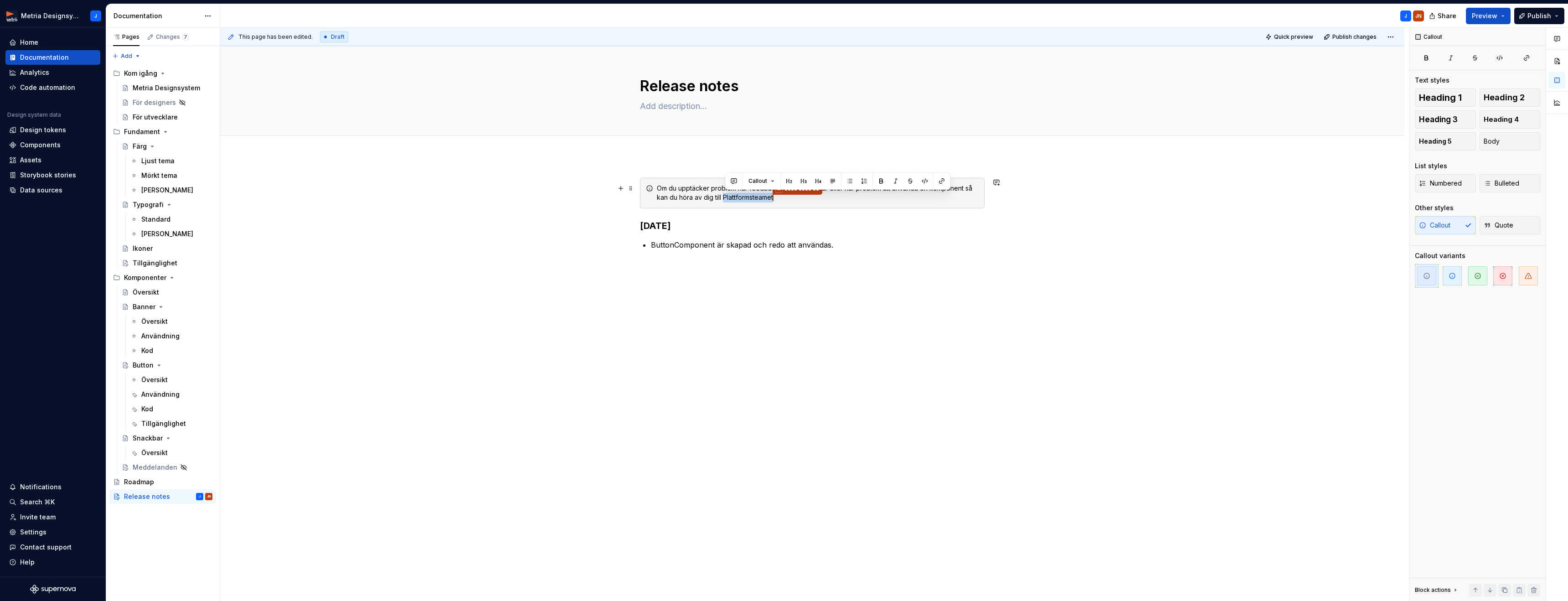
click at [735, 195] on div "**********" at bounding box center [818, 193] width 321 height 19
click at [686, 195] on strong "[mejladress]" at bounding box center [684, 198] width 40 height 8
click at [686, 199] on strong "[EMAIL_ADDRESS][DOMAIN_NAME]" at bounding box center [719, 198] width 110 height 8
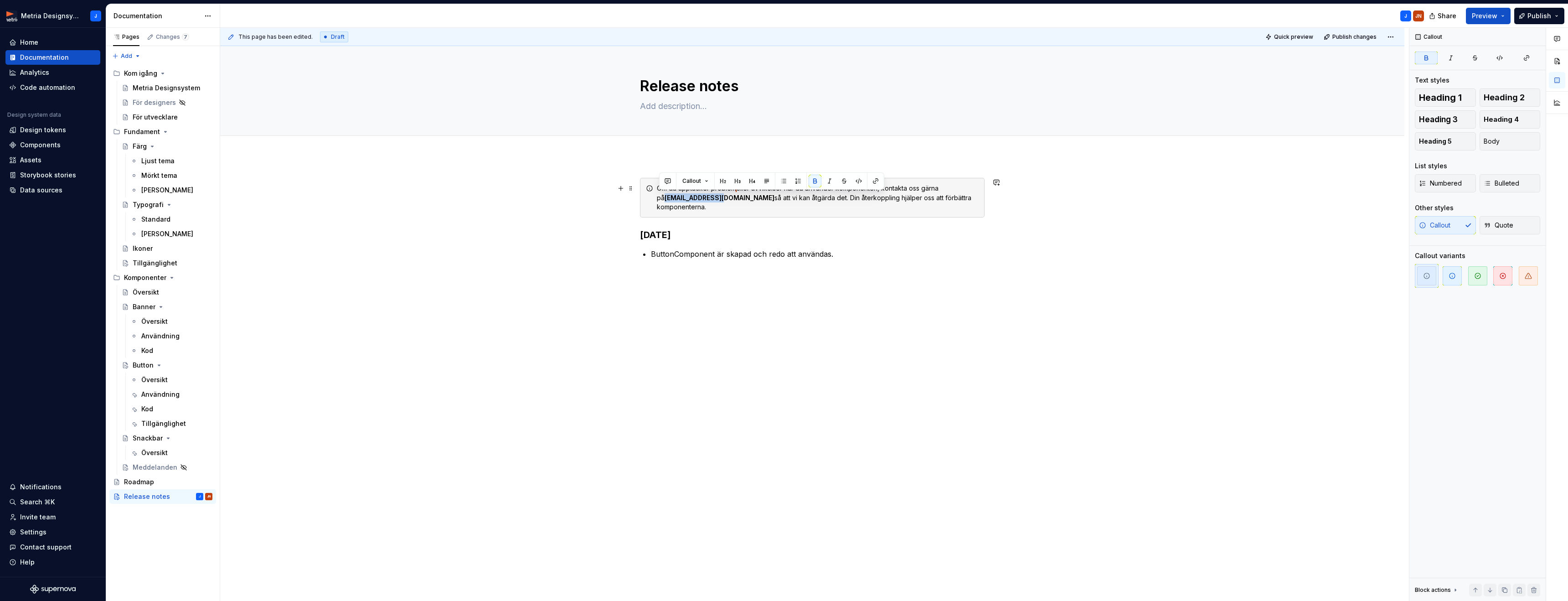
drag, startPoint x: 660, startPoint y: 199, endPoint x: 715, endPoint y: 199, distance: 55.0
click at [715, 199] on strong "[EMAIL_ADDRESS][DOMAIN_NAME]" at bounding box center [719, 198] width 110 height 8
click at [873, 184] on button "button" at bounding box center [875, 181] width 13 height 13
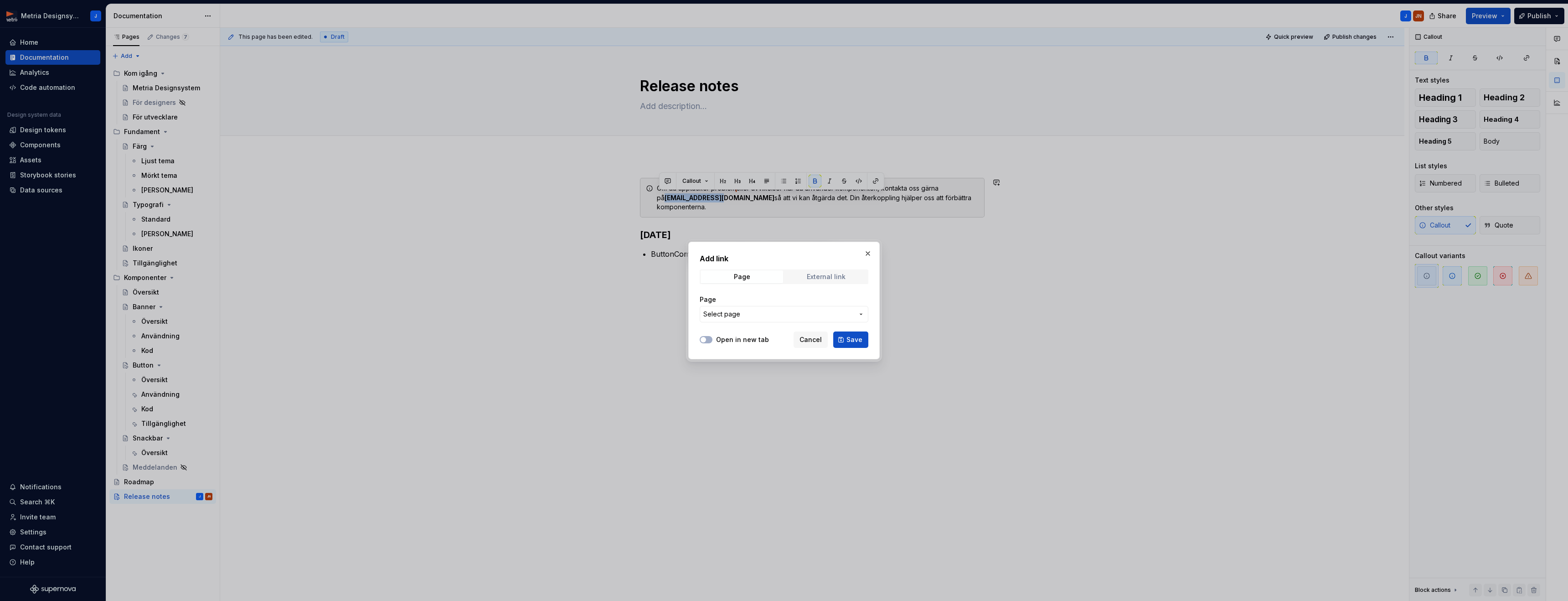
click at [823, 277] on div "External link" at bounding box center [826, 276] width 39 height 7
click at [865, 254] on button "button" at bounding box center [868, 254] width 13 height 13
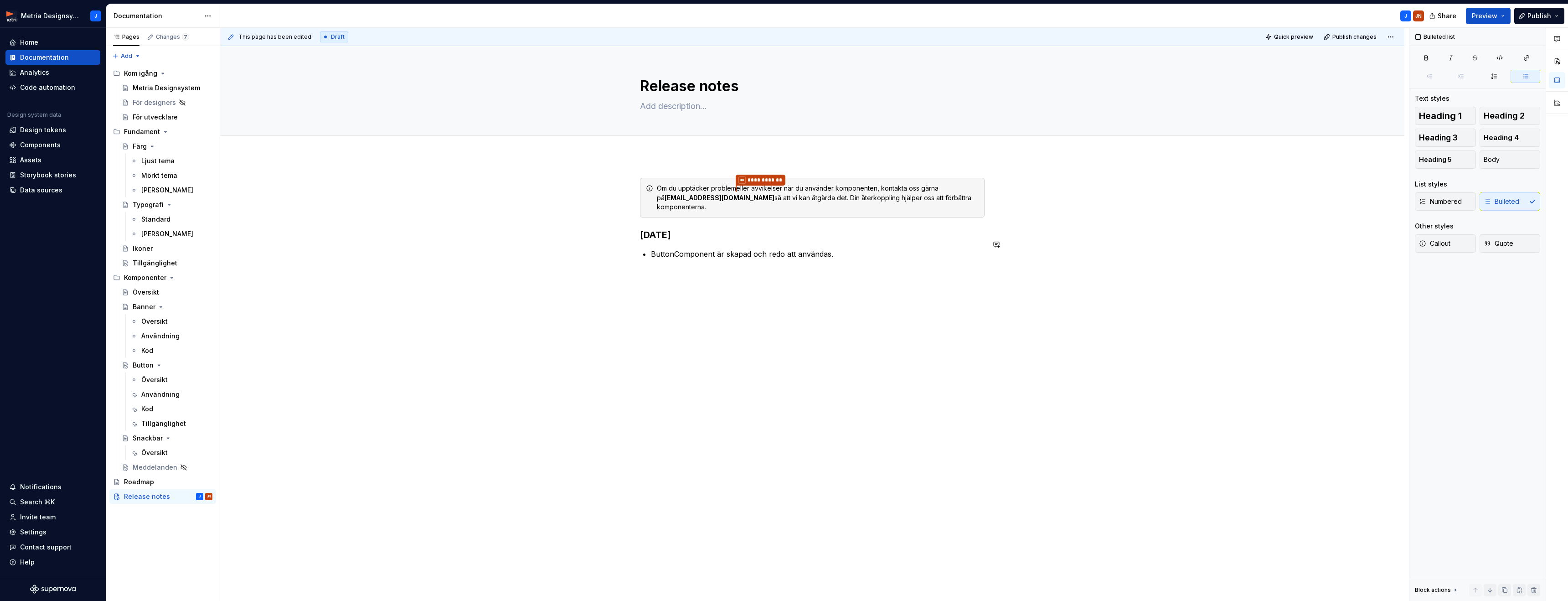
click at [872, 254] on div "**********" at bounding box center [812, 224] width 344 height 92
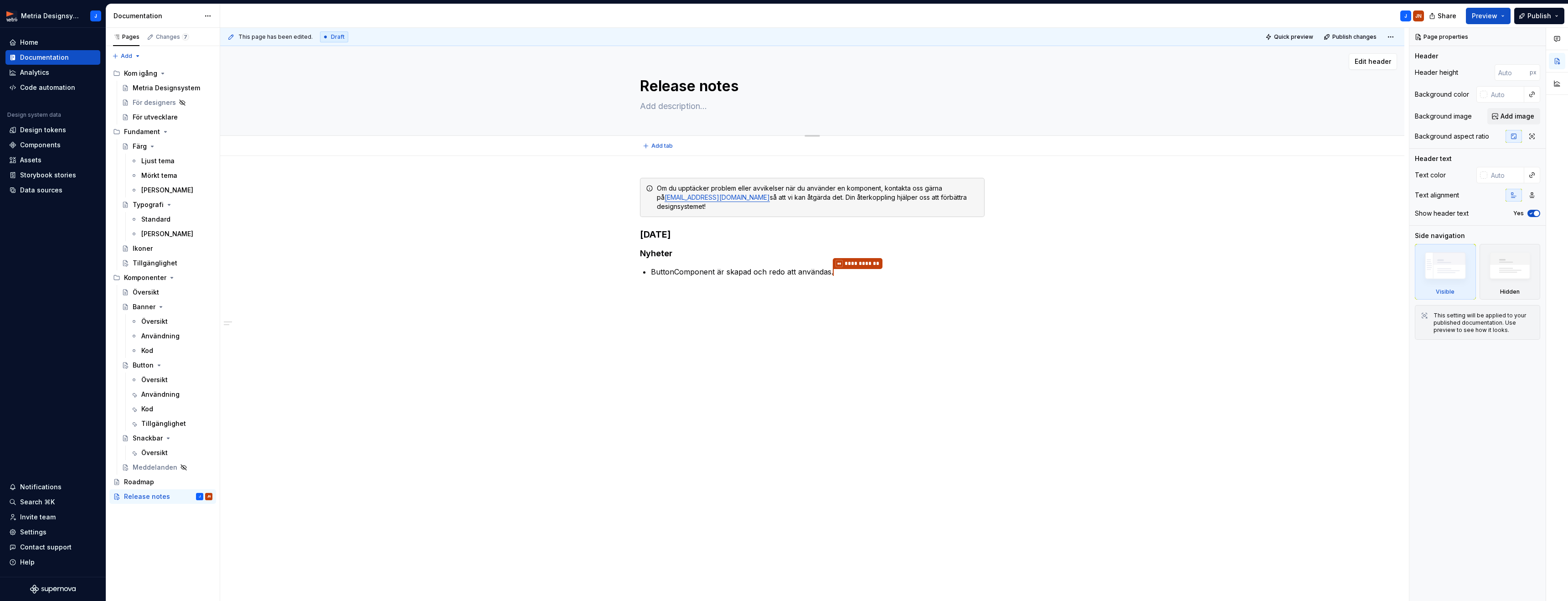
click at [780, 99] on textarea at bounding box center [810, 106] width 344 height 15
type textarea "*"
